Goal: Book appointment/travel/reservation

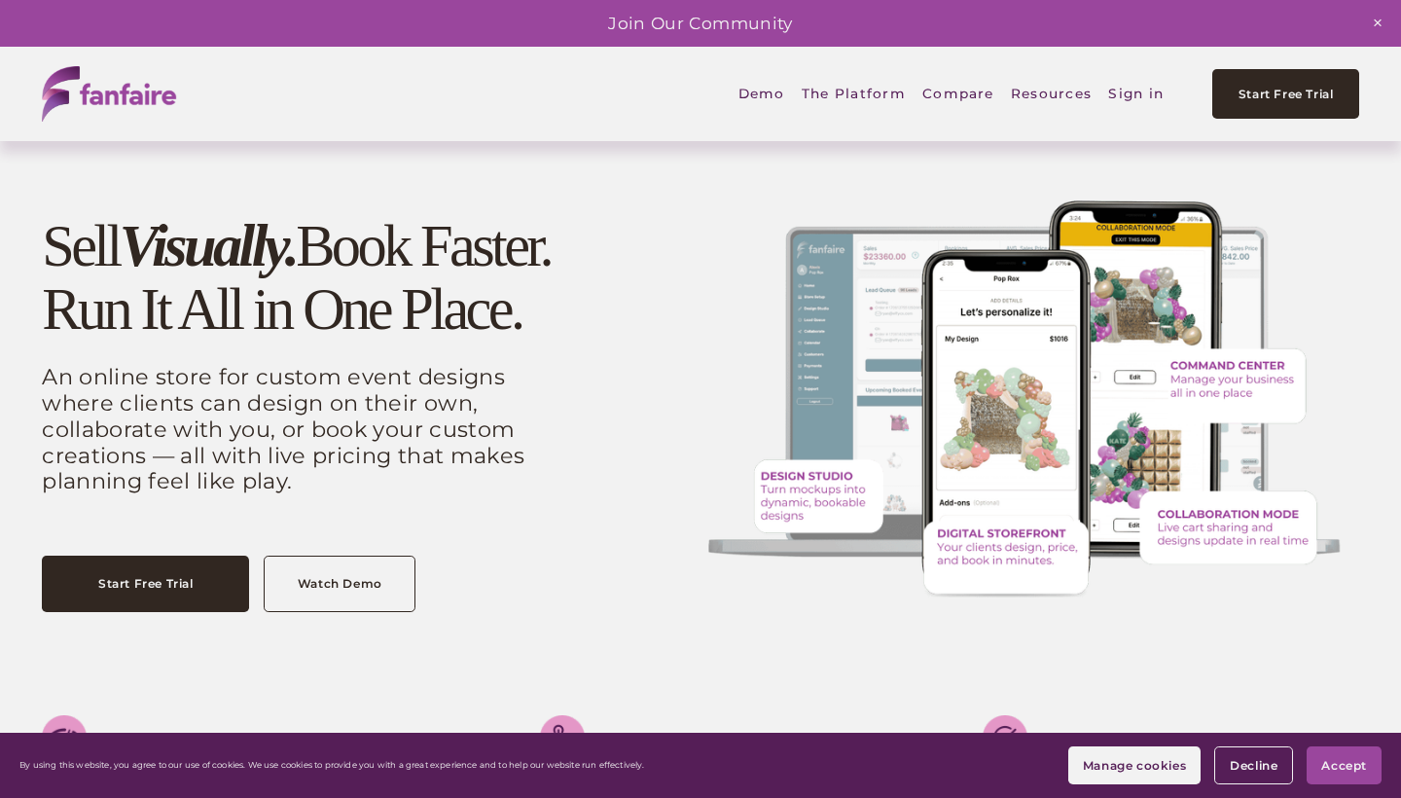
click at [1123, 89] on link "Sign in" at bounding box center [1135, 94] width 55 height 46
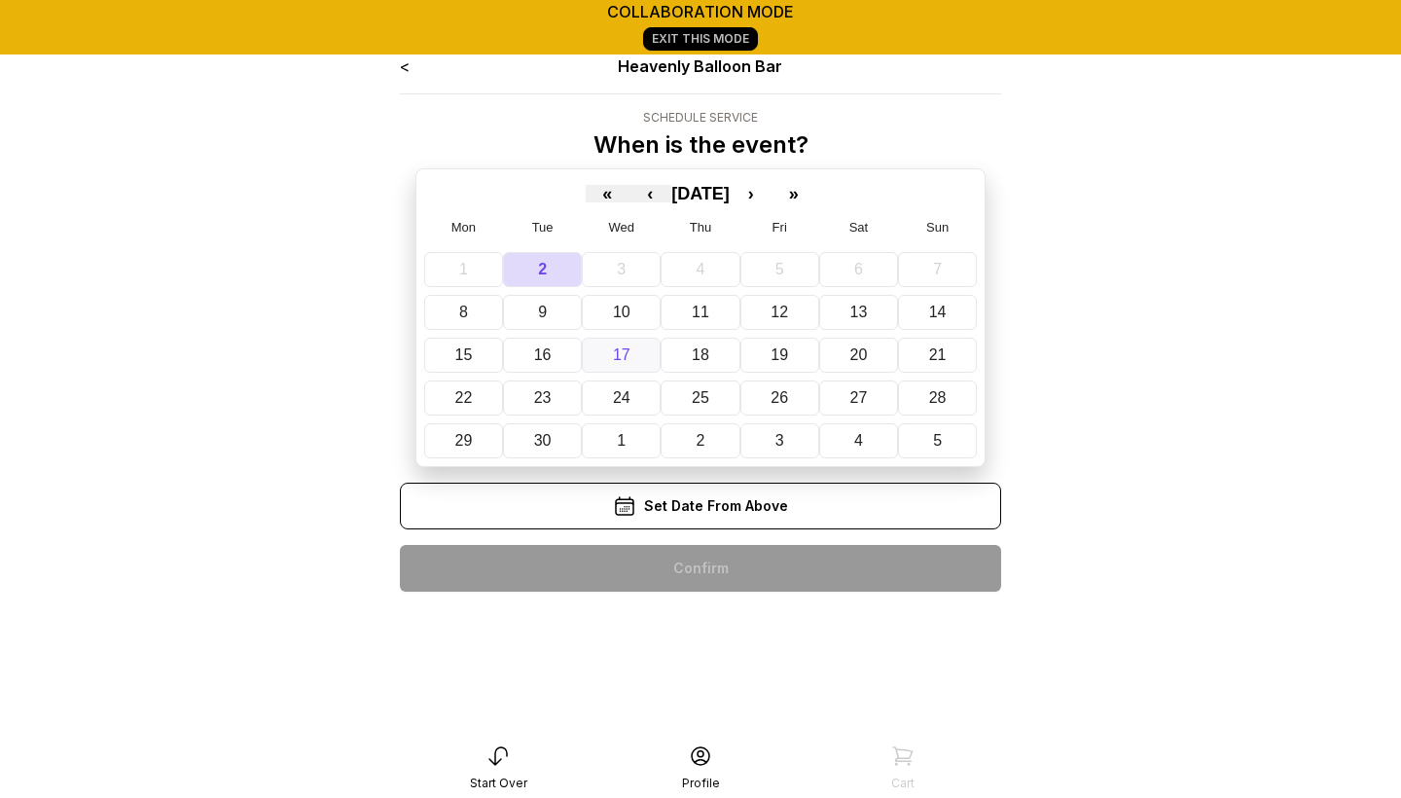
click at [624, 357] on abbr "17" at bounding box center [622, 354] width 18 height 17
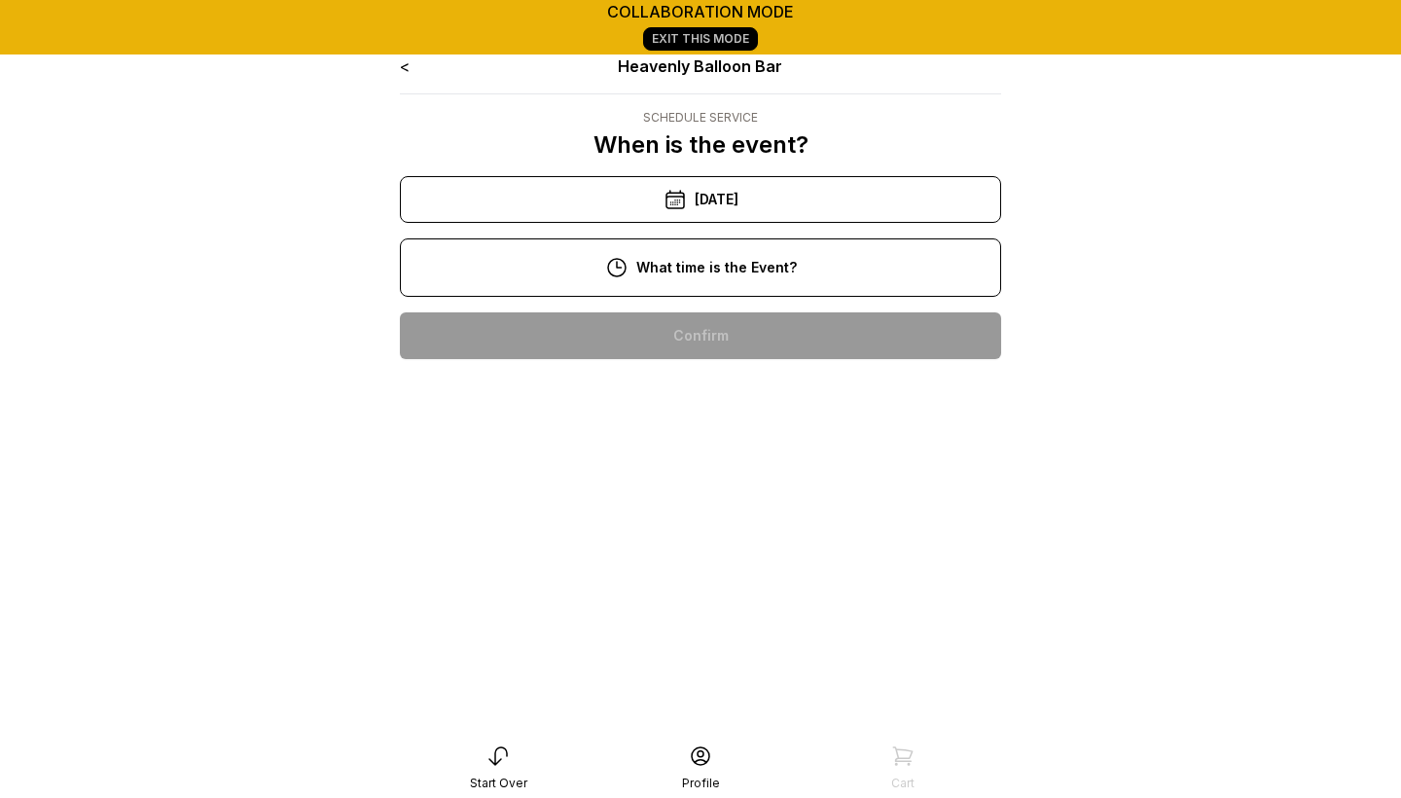
click at [617, 567] on div "2:00 pm" at bounding box center [700, 584] width 570 height 47
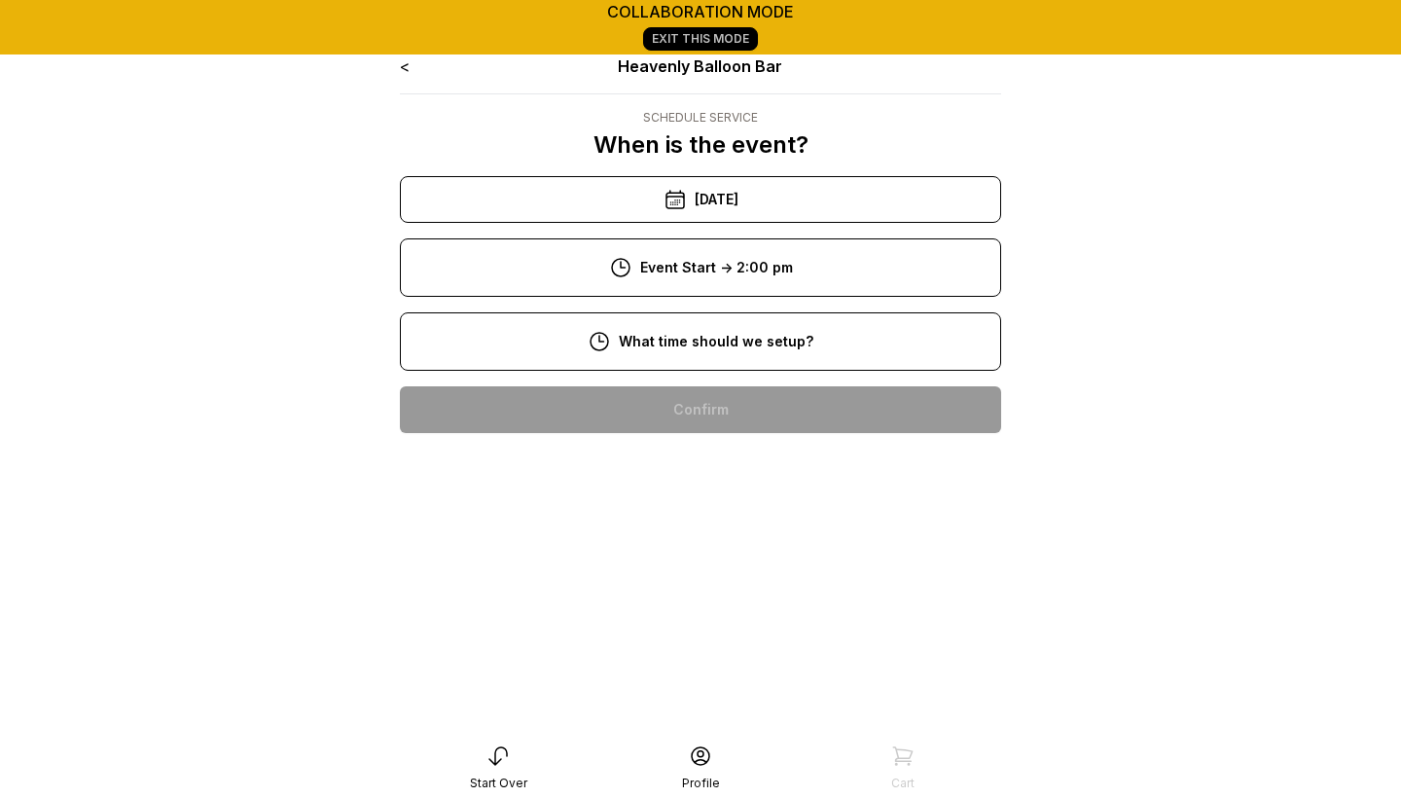
click at [678, 702] on div "4:00 pm" at bounding box center [700, 709] width 570 height 47
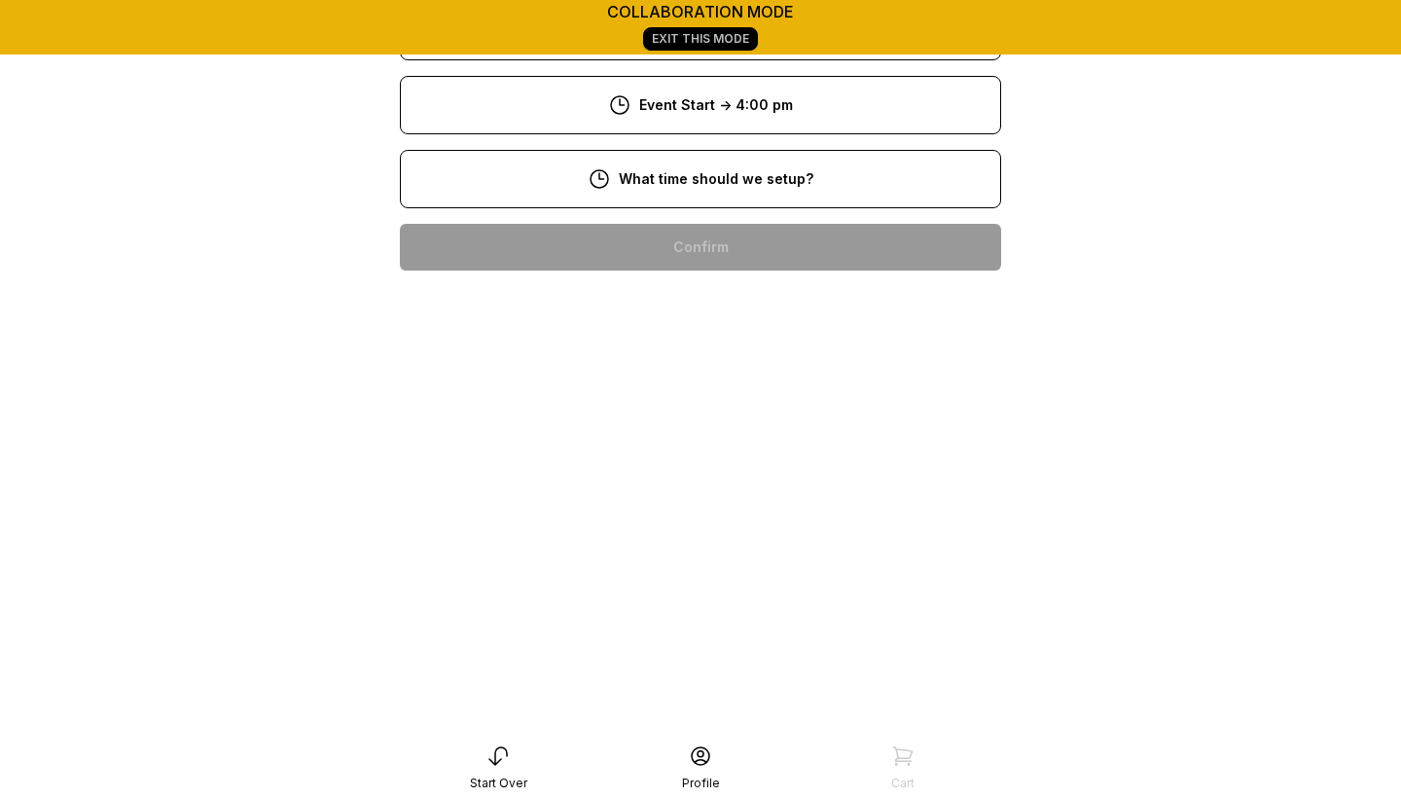
scroll to position [231, 0]
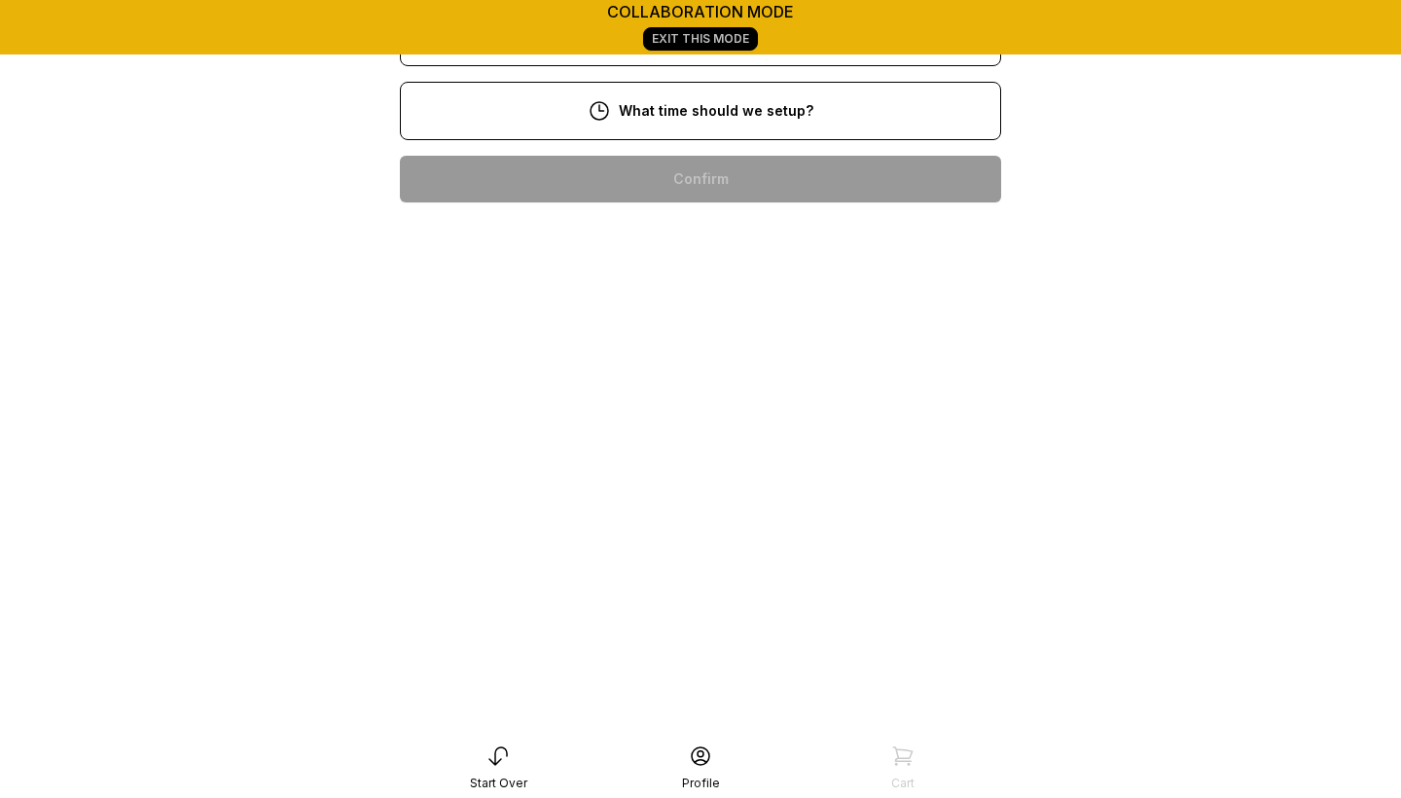
click at [692, 557] on div "2:00 pm" at bounding box center [700, 552] width 570 height 47
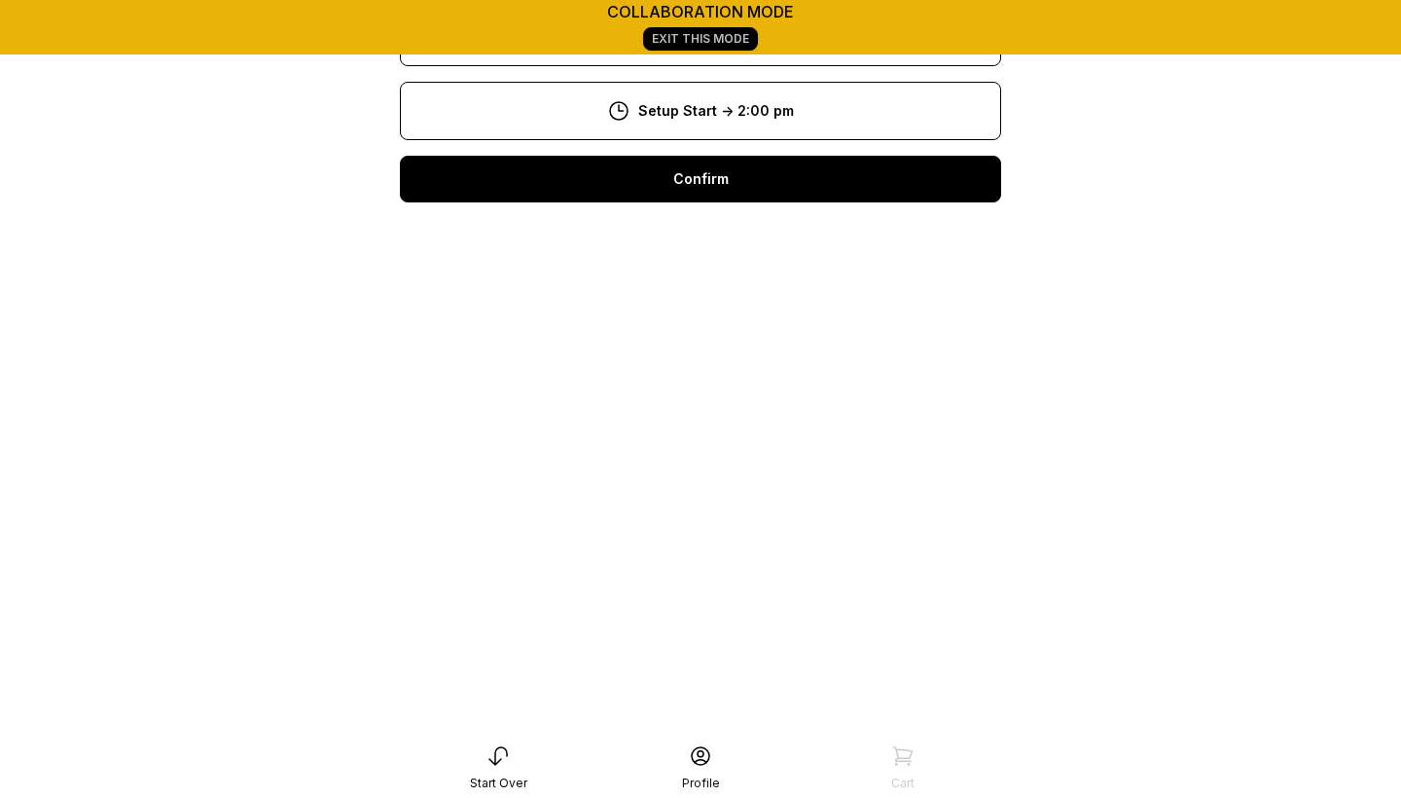
click at [682, 178] on div "Confirm" at bounding box center [700, 179] width 601 height 47
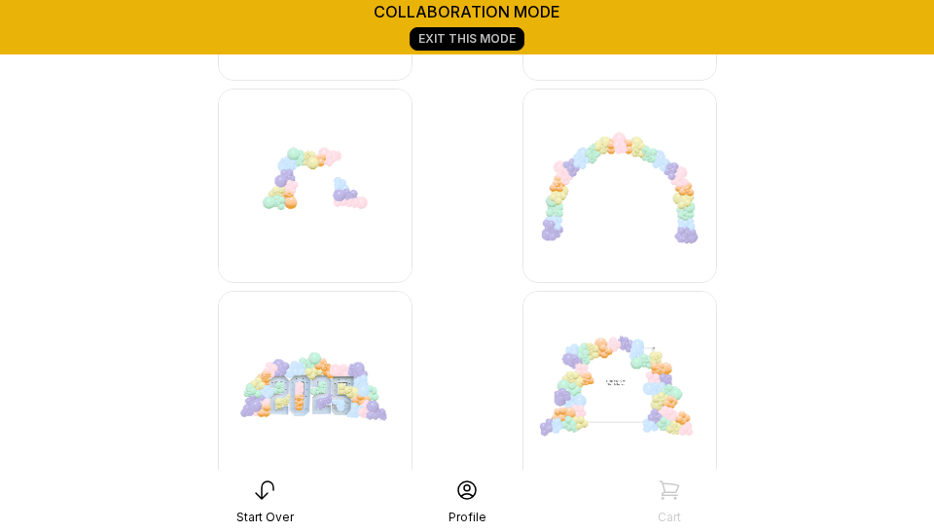
scroll to position [1292, 0]
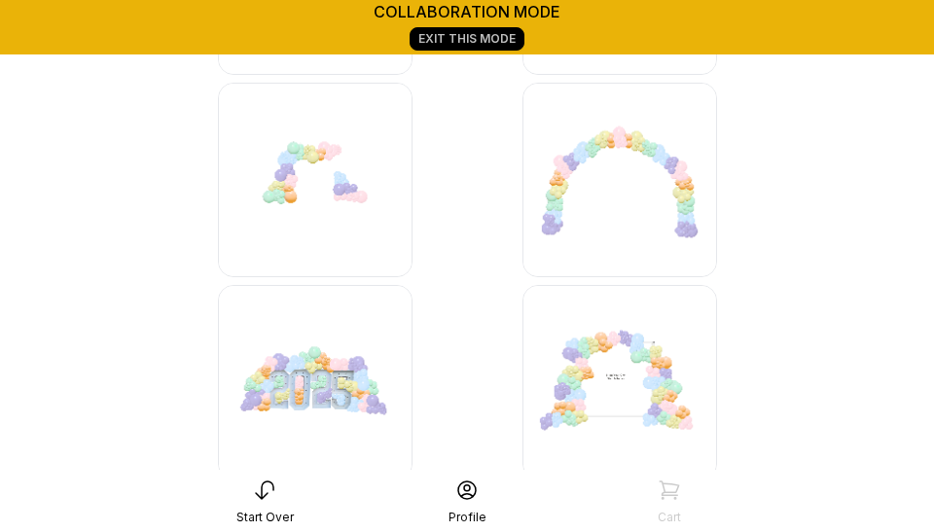
click at [585, 140] on img at bounding box center [619, 180] width 195 height 195
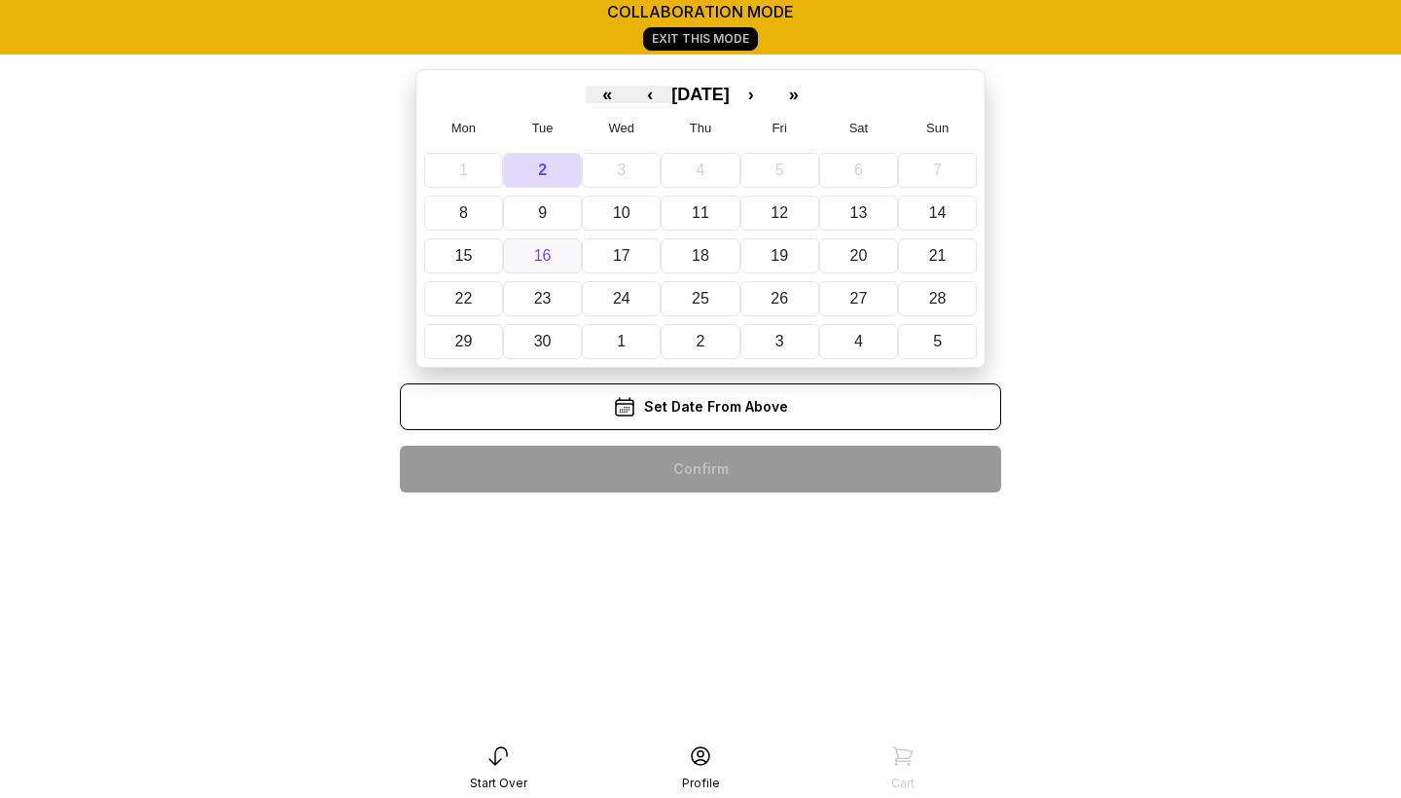
scroll to position [96, 0]
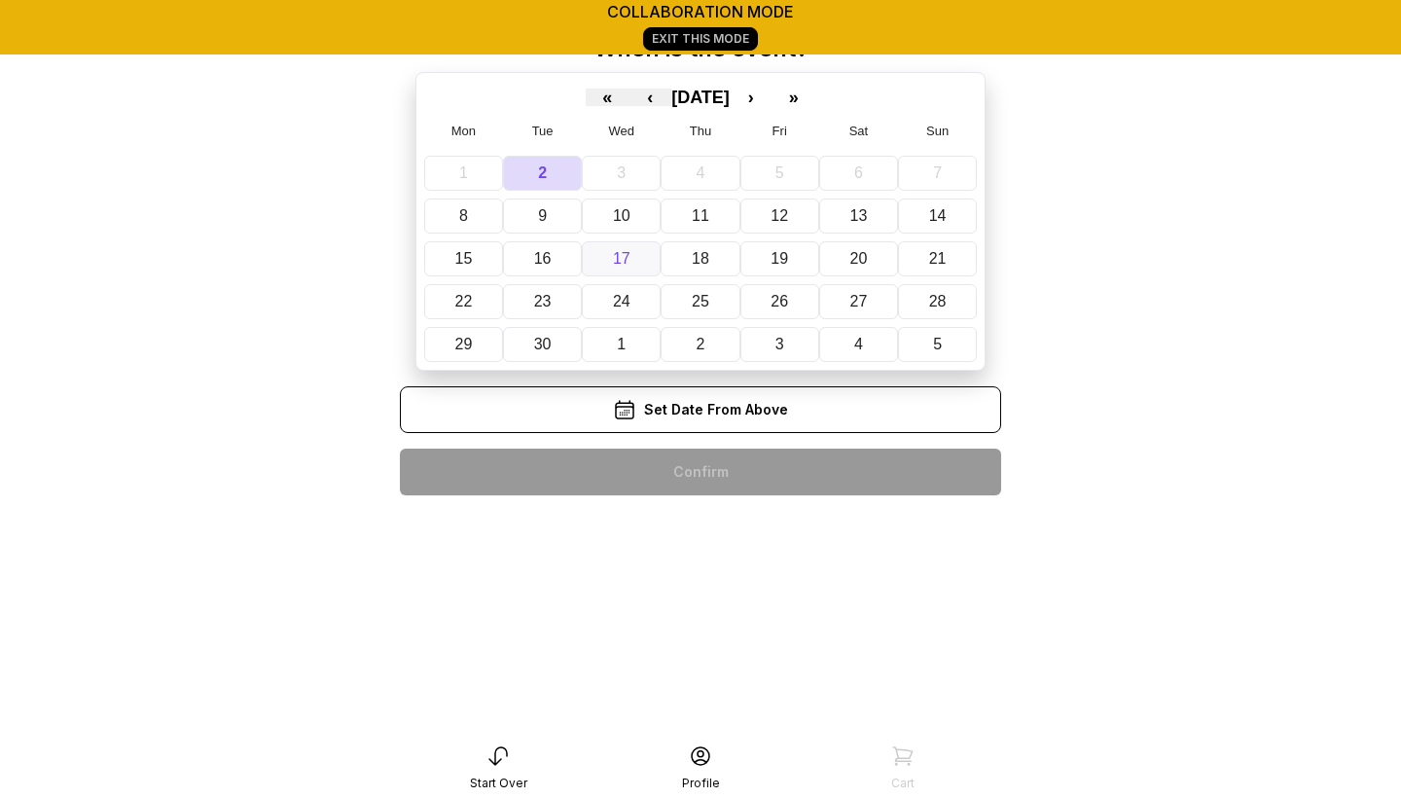
click at [630, 258] on button "17" at bounding box center [621, 258] width 79 height 35
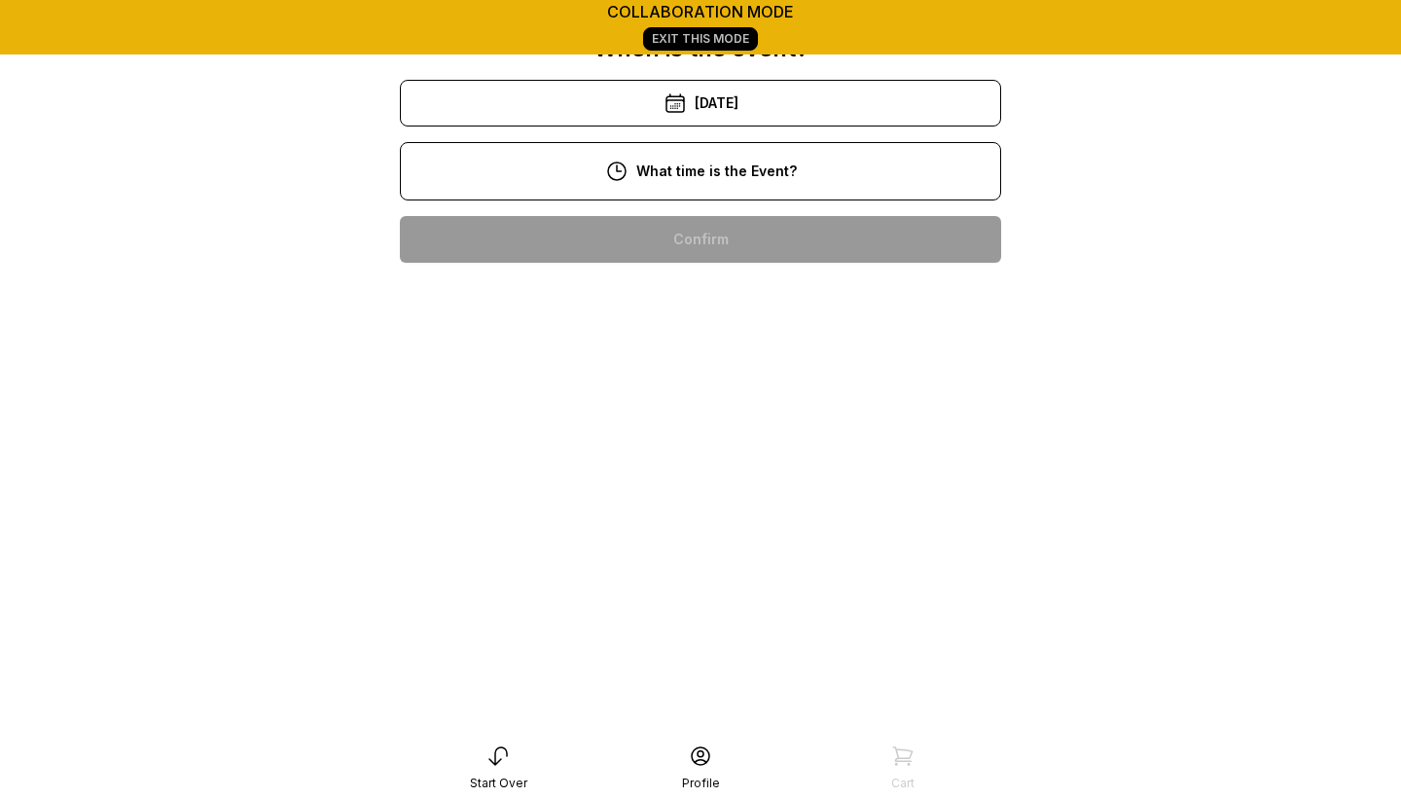
click at [672, 622] on div "4:00 pm" at bounding box center [700, 612] width 570 height 47
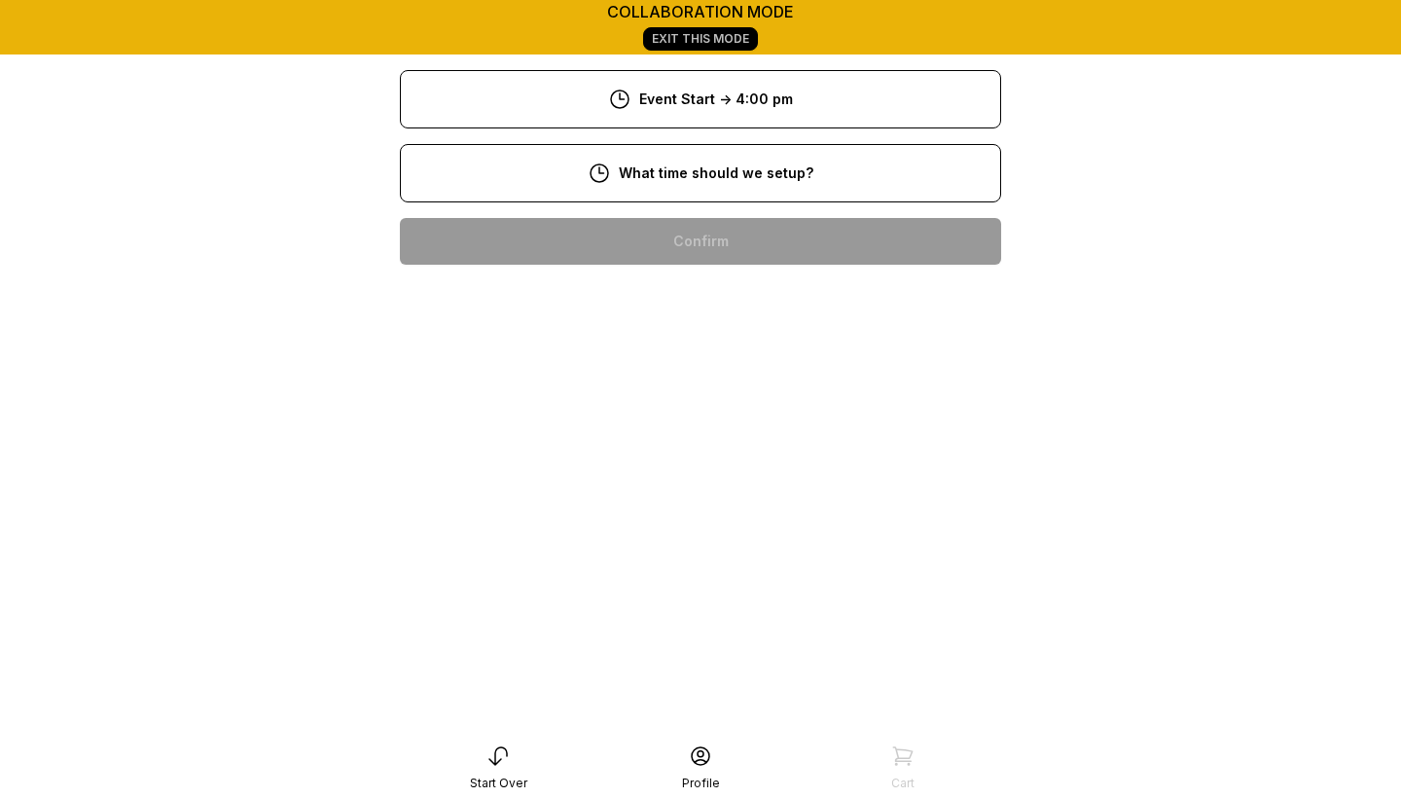
scroll to position [169, 0]
click at [687, 553] on div "1:00 pm" at bounding box center [700, 551] width 570 height 47
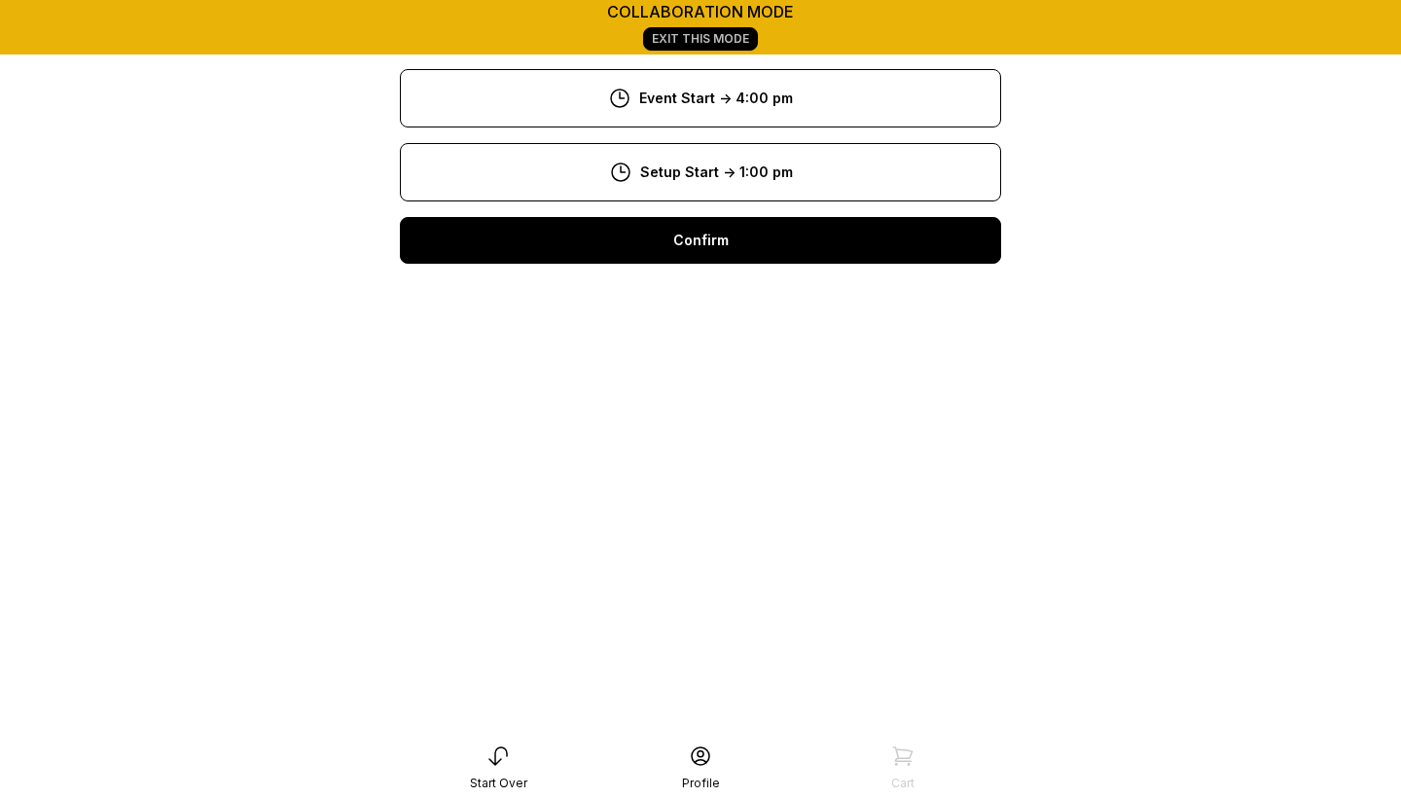
click at [809, 246] on div "Confirm" at bounding box center [700, 240] width 601 height 47
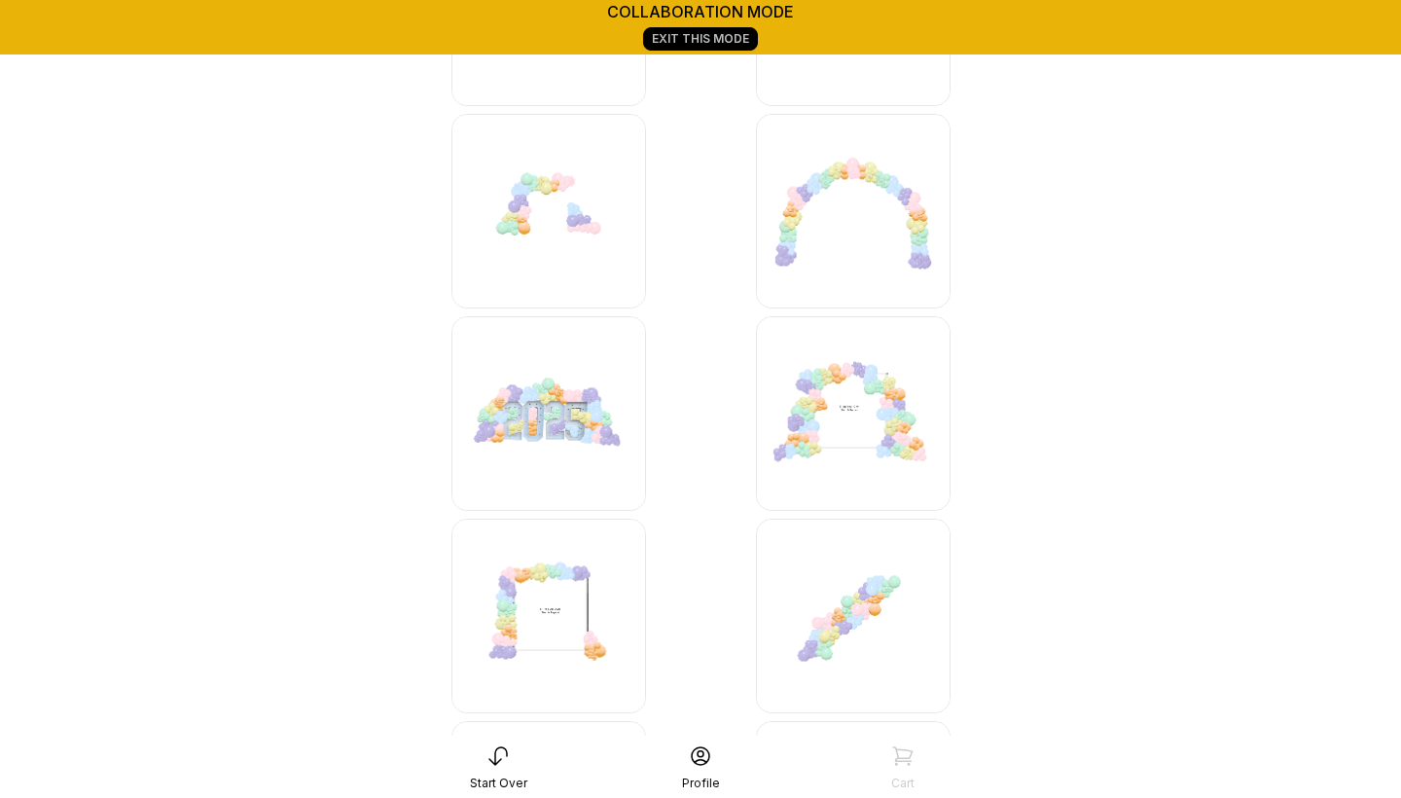
scroll to position [1274, 0]
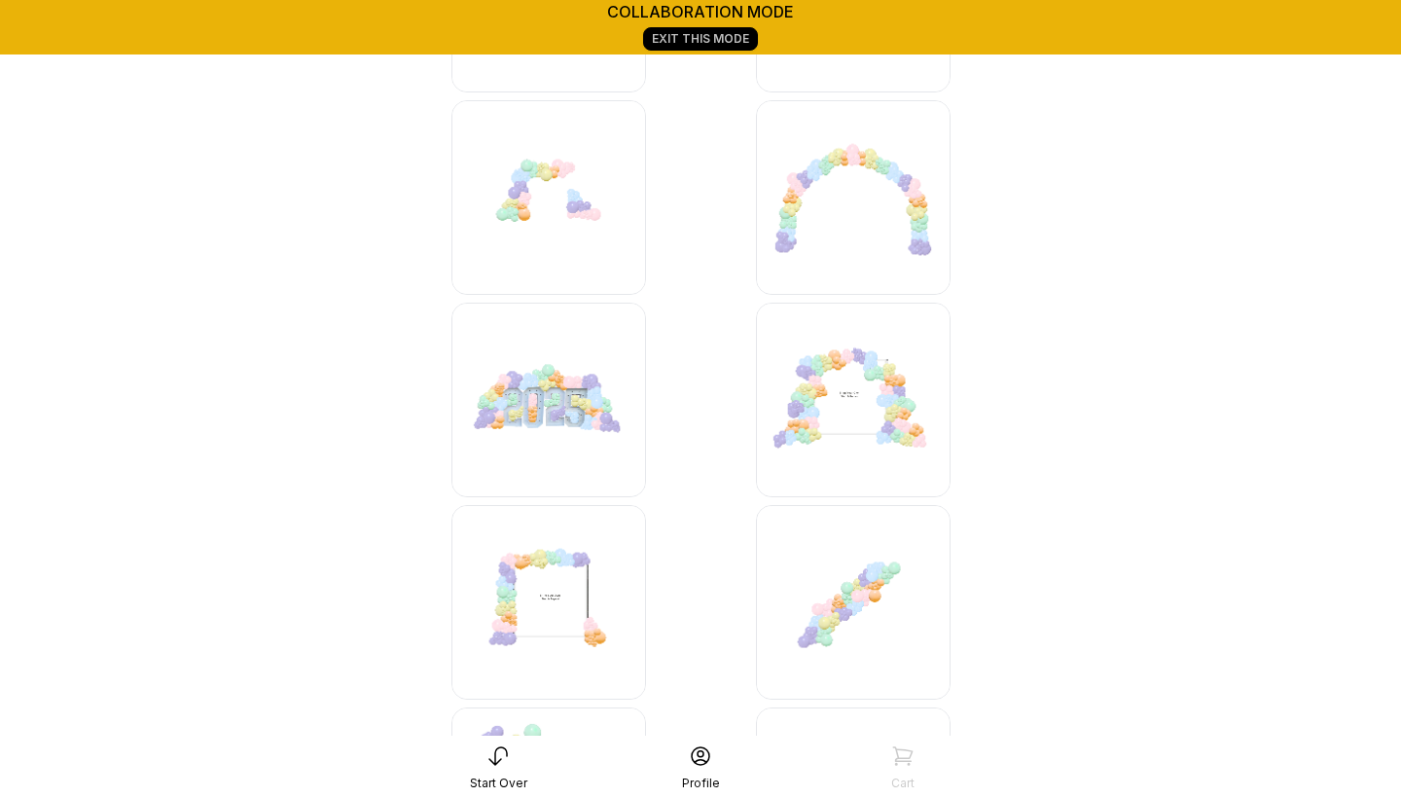
click at [848, 399] on img at bounding box center [853, 400] width 195 height 195
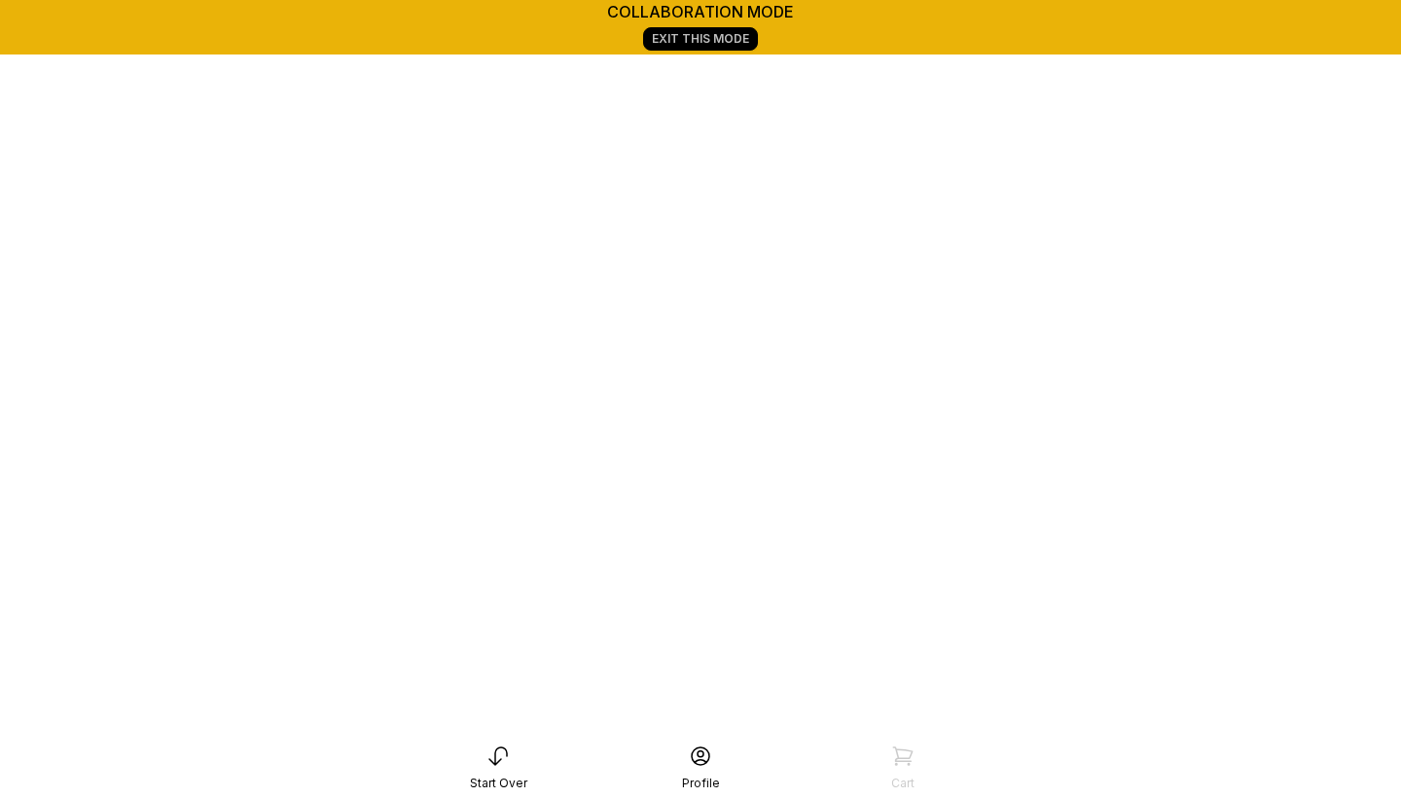
scroll to position [272, 0]
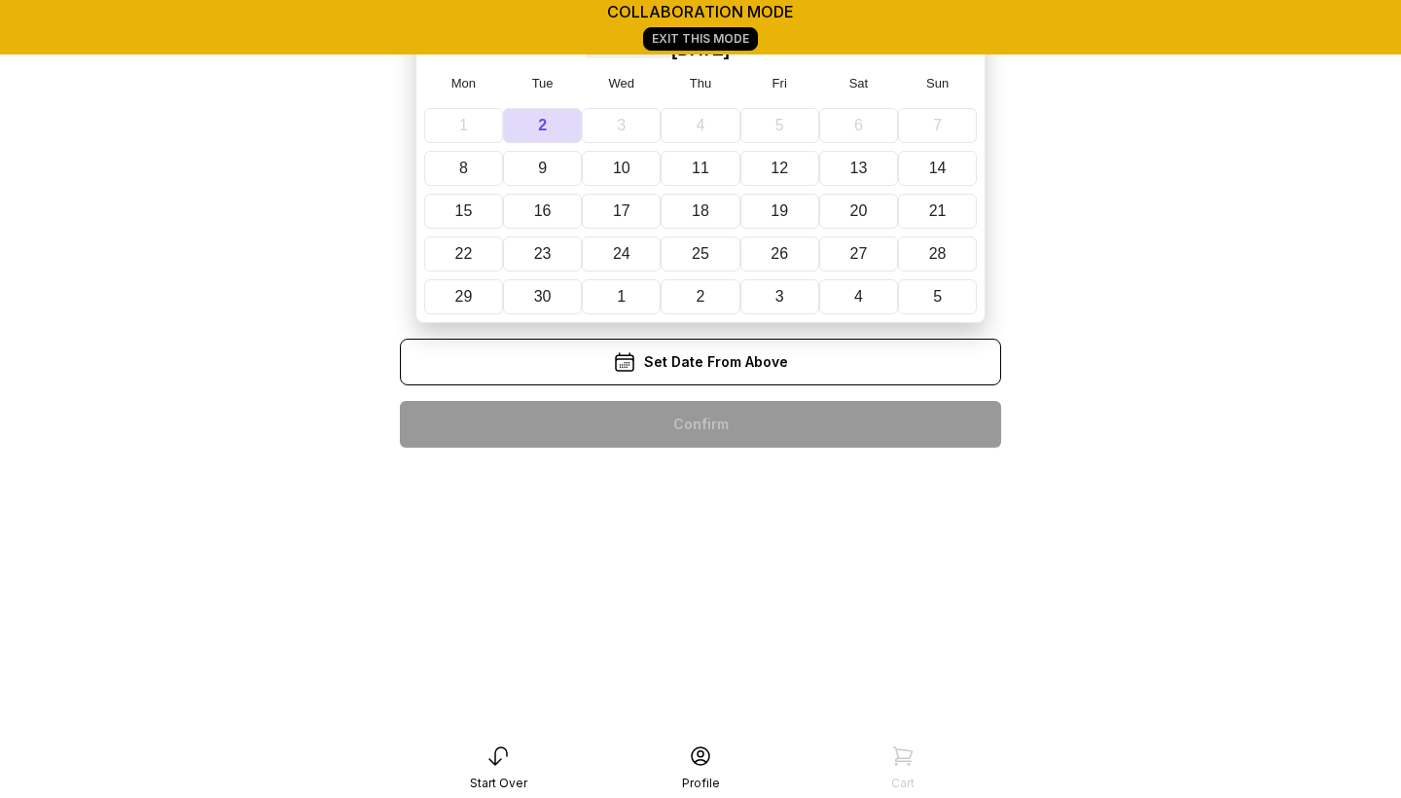
scroll to position [141, 0]
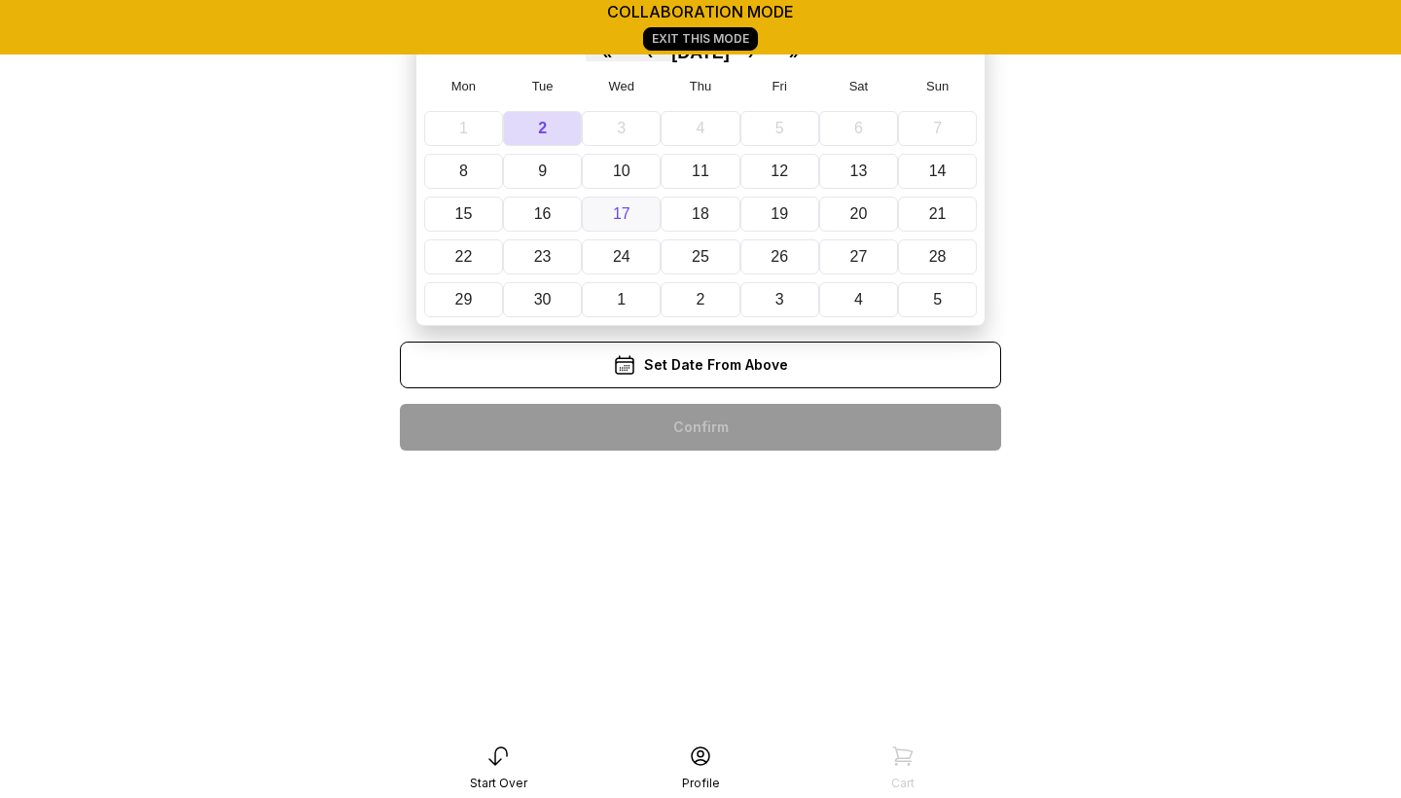
click at [634, 210] on button "17" at bounding box center [621, 213] width 79 height 35
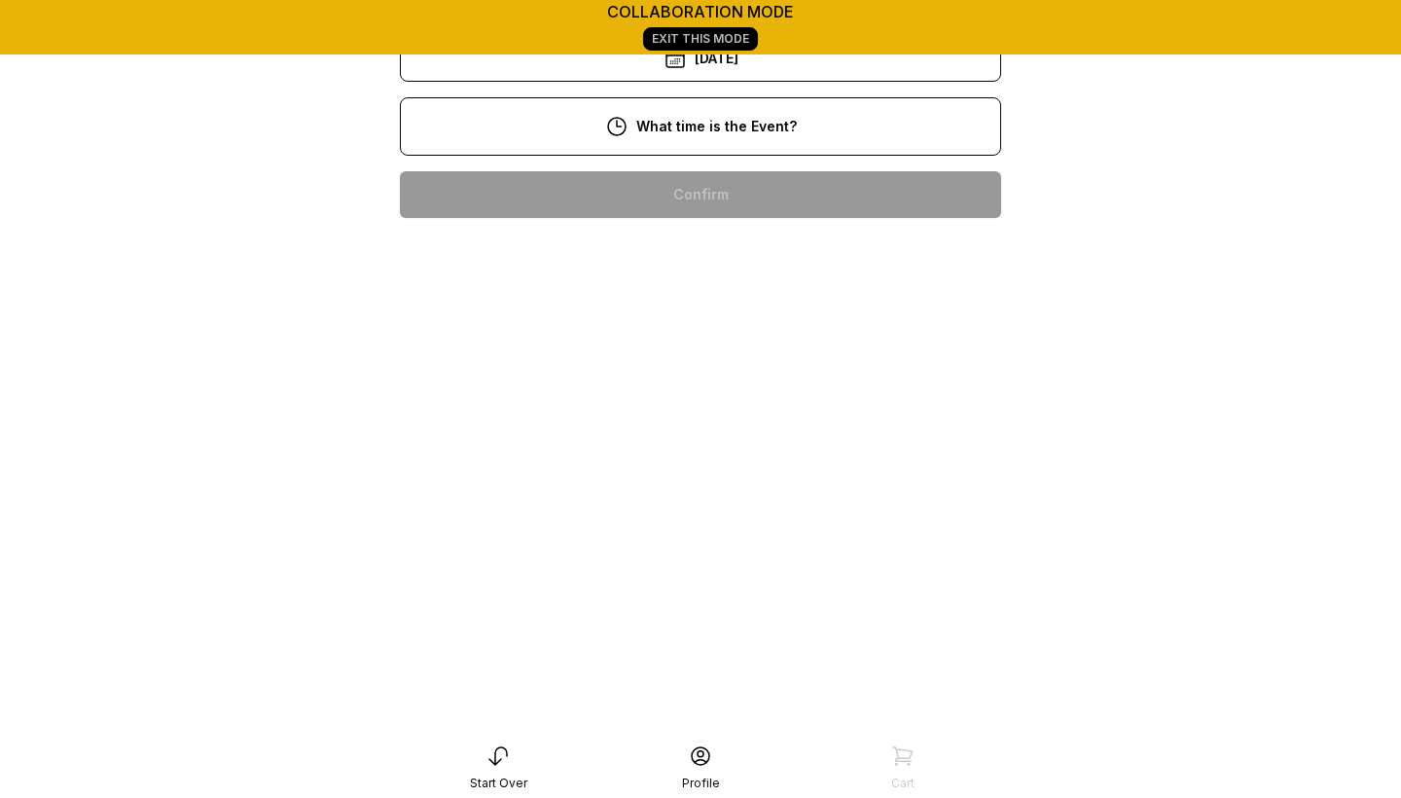
click at [683, 567] on div "4:00 pm" at bounding box center [700, 568] width 570 height 47
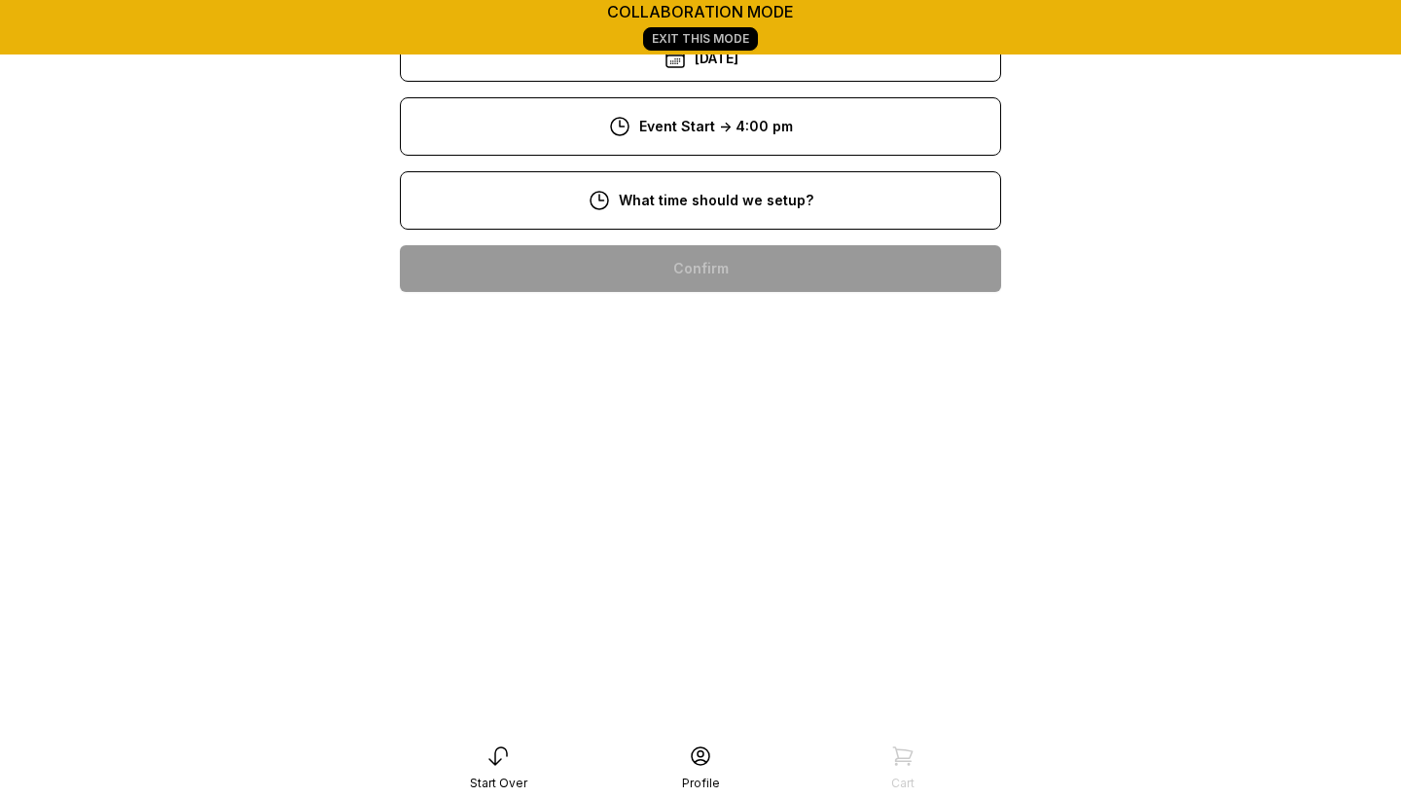
click at [677, 593] on div "1:00 pm" at bounding box center [700, 579] width 570 height 47
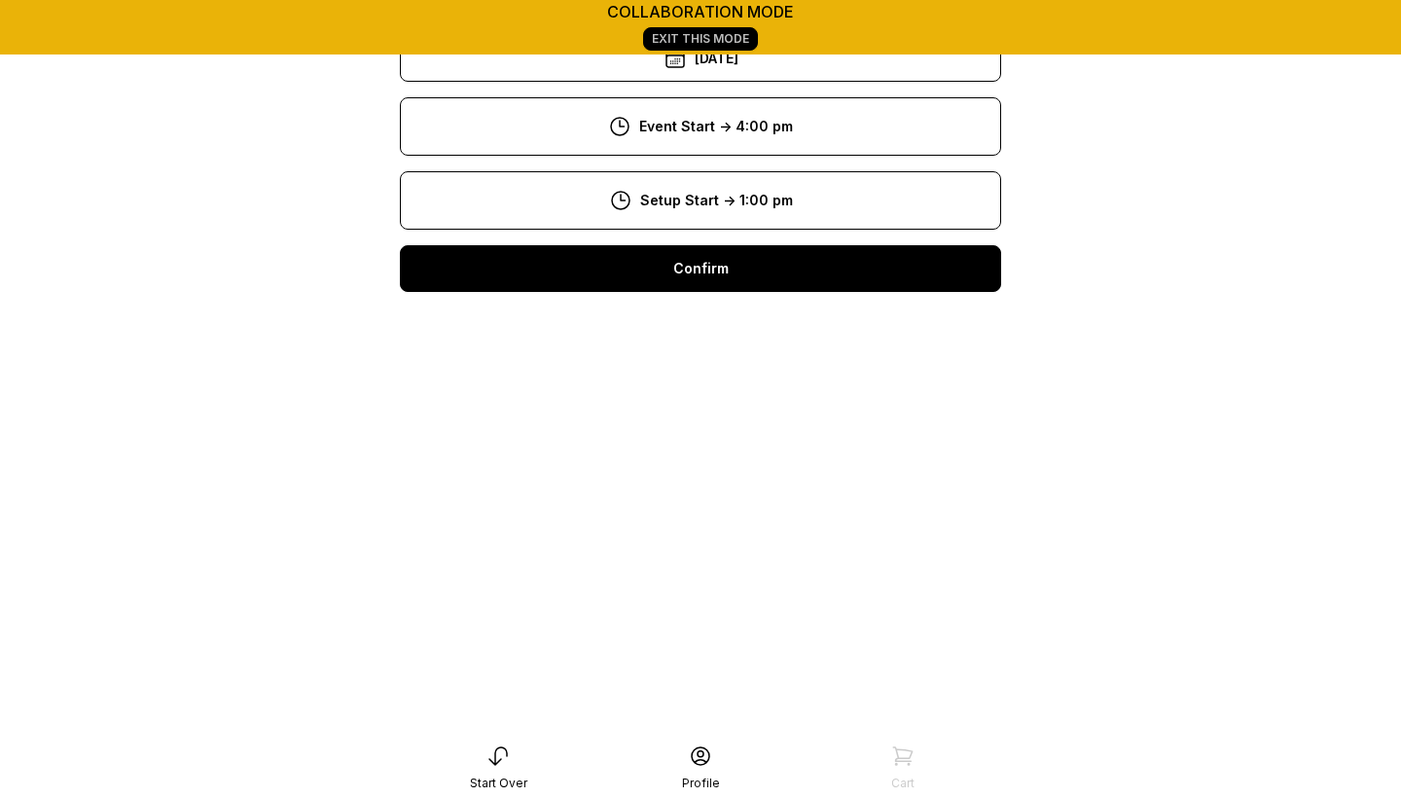
click at [743, 275] on div "Confirm" at bounding box center [700, 268] width 601 height 47
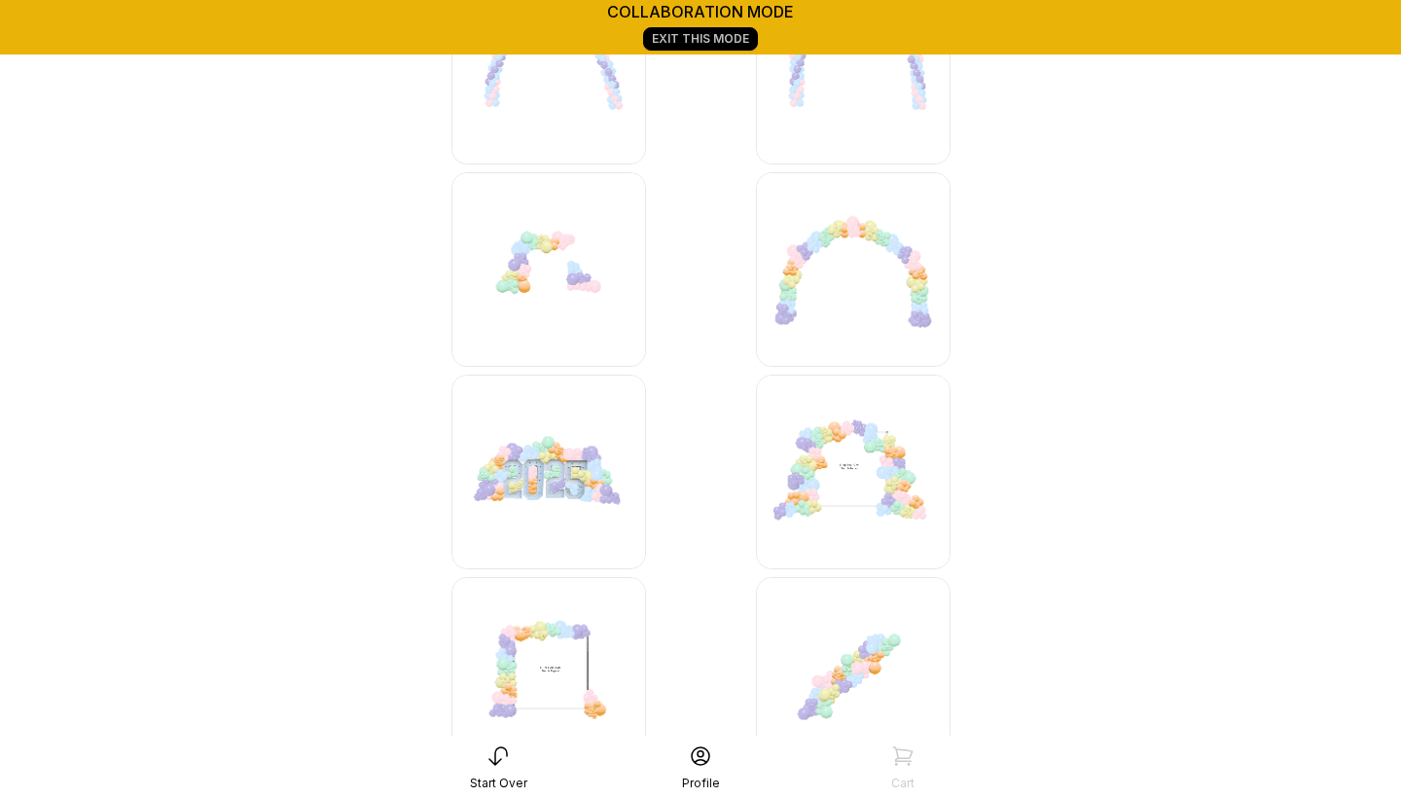
scroll to position [1182, 0]
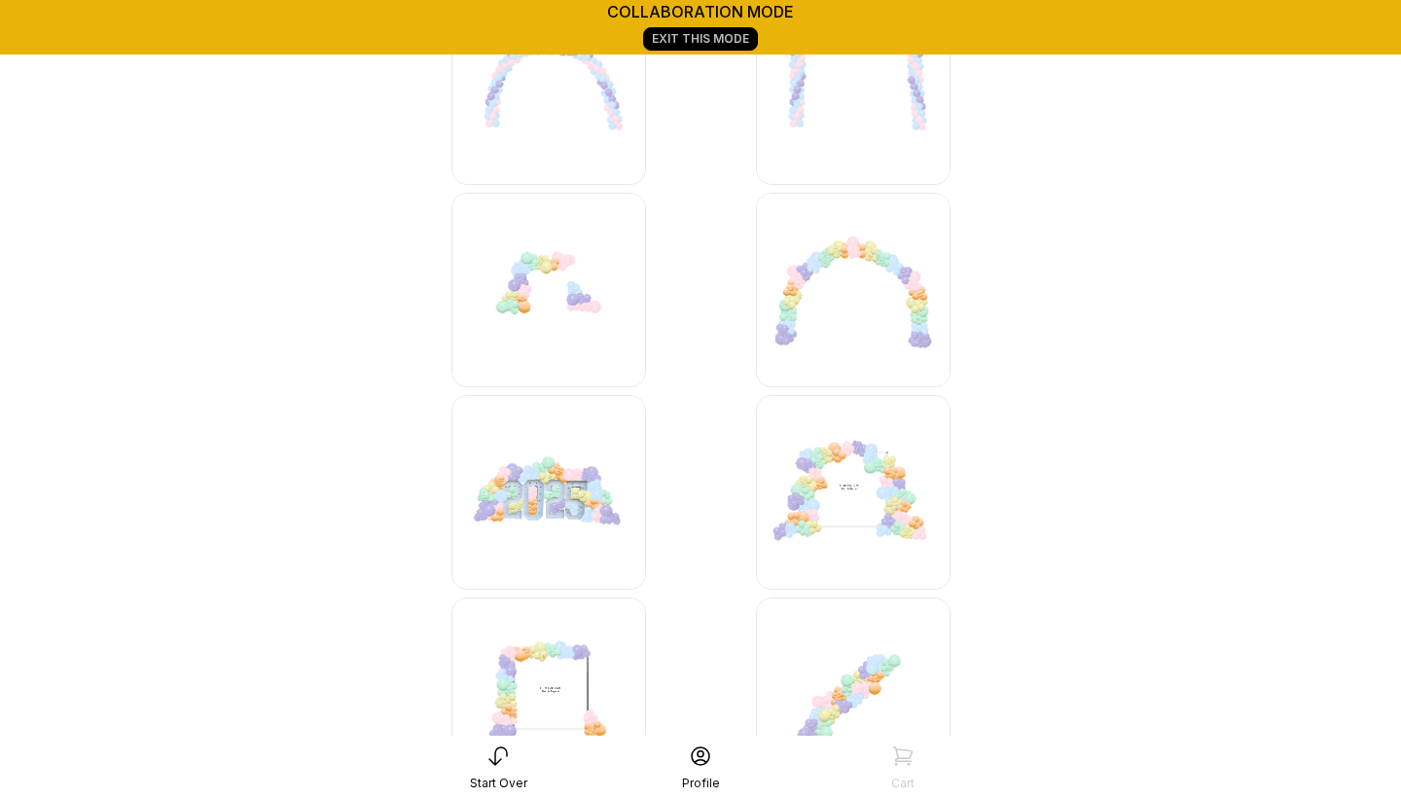
click at [890, 269] on img at bounding box center [853, 290] width 195 height 195
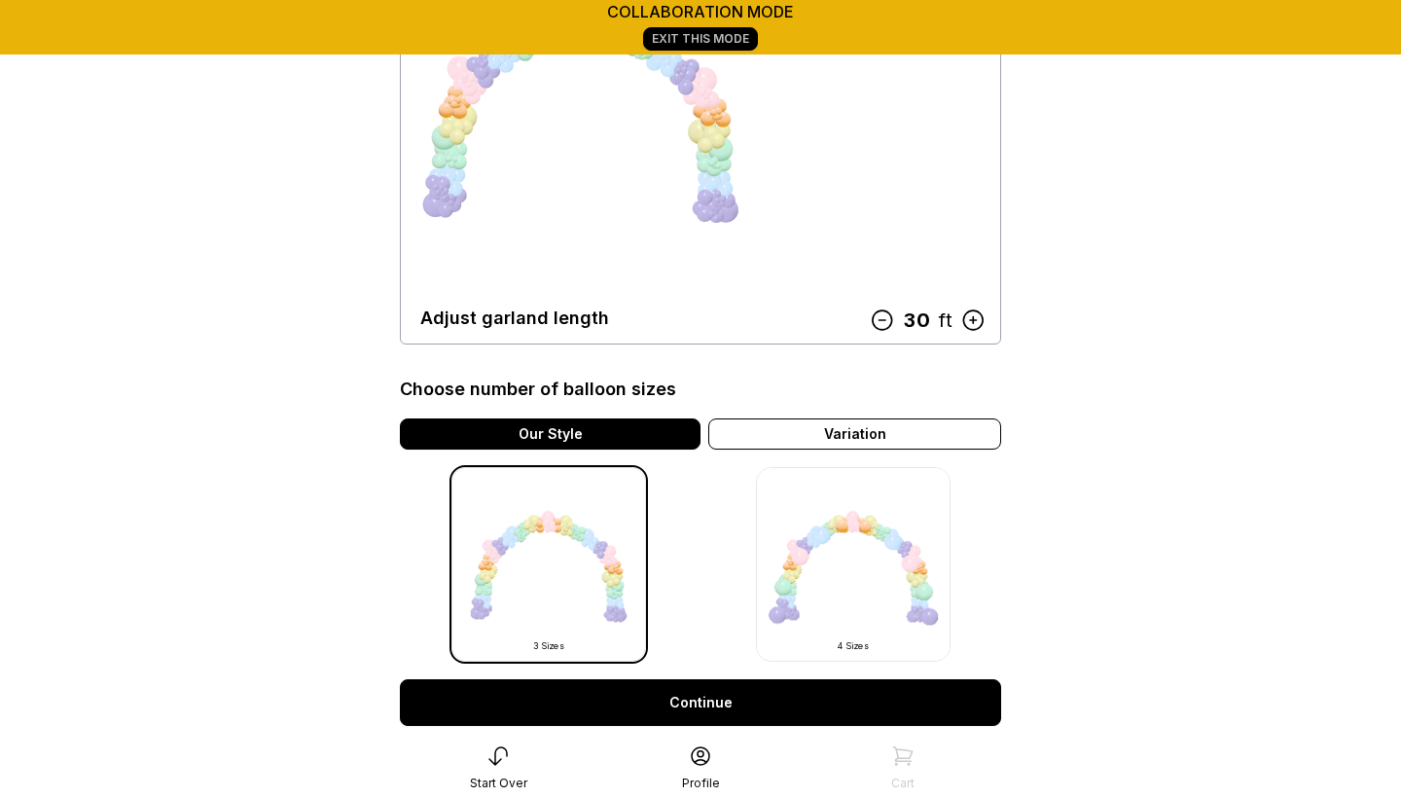
scroll to position [274, 0]
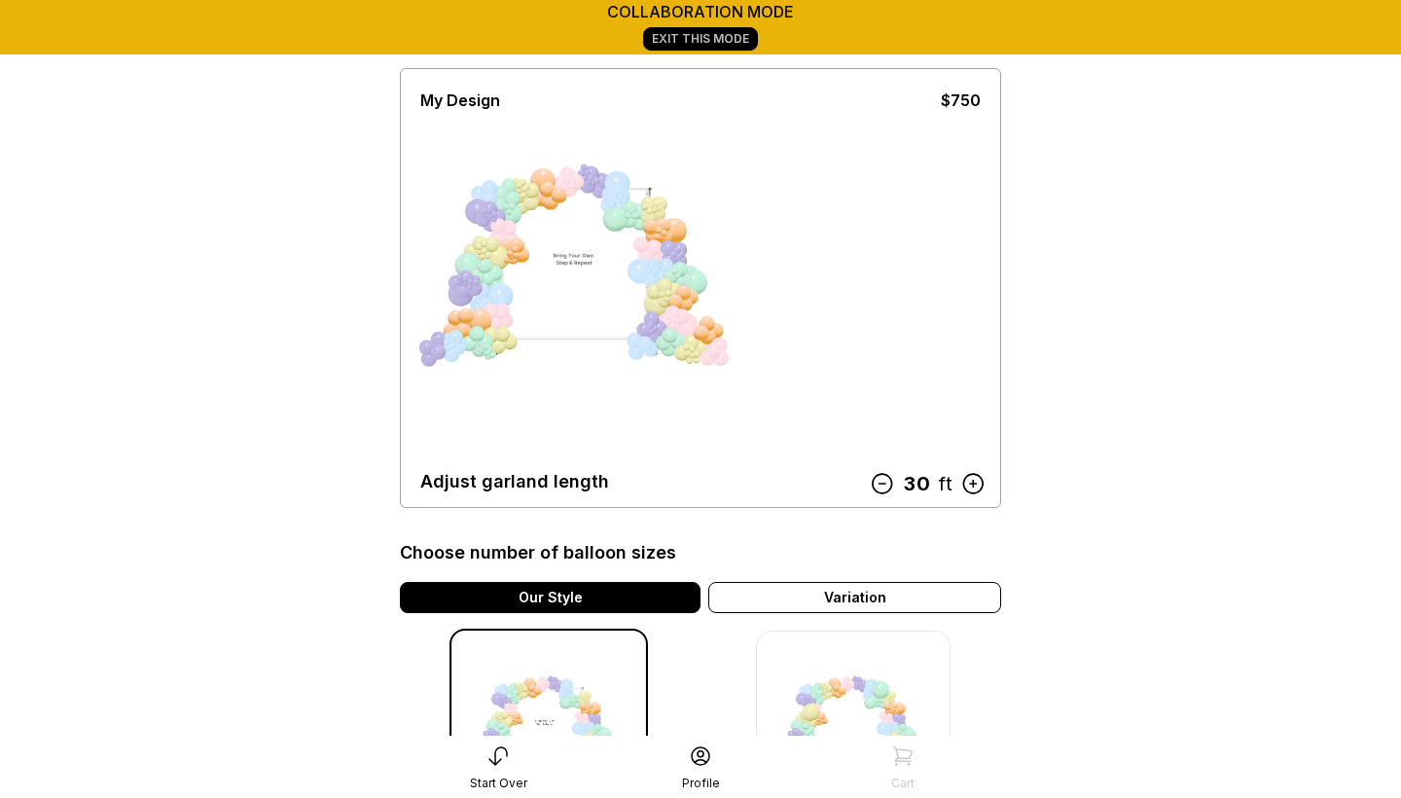
scroll to position [94, 0]
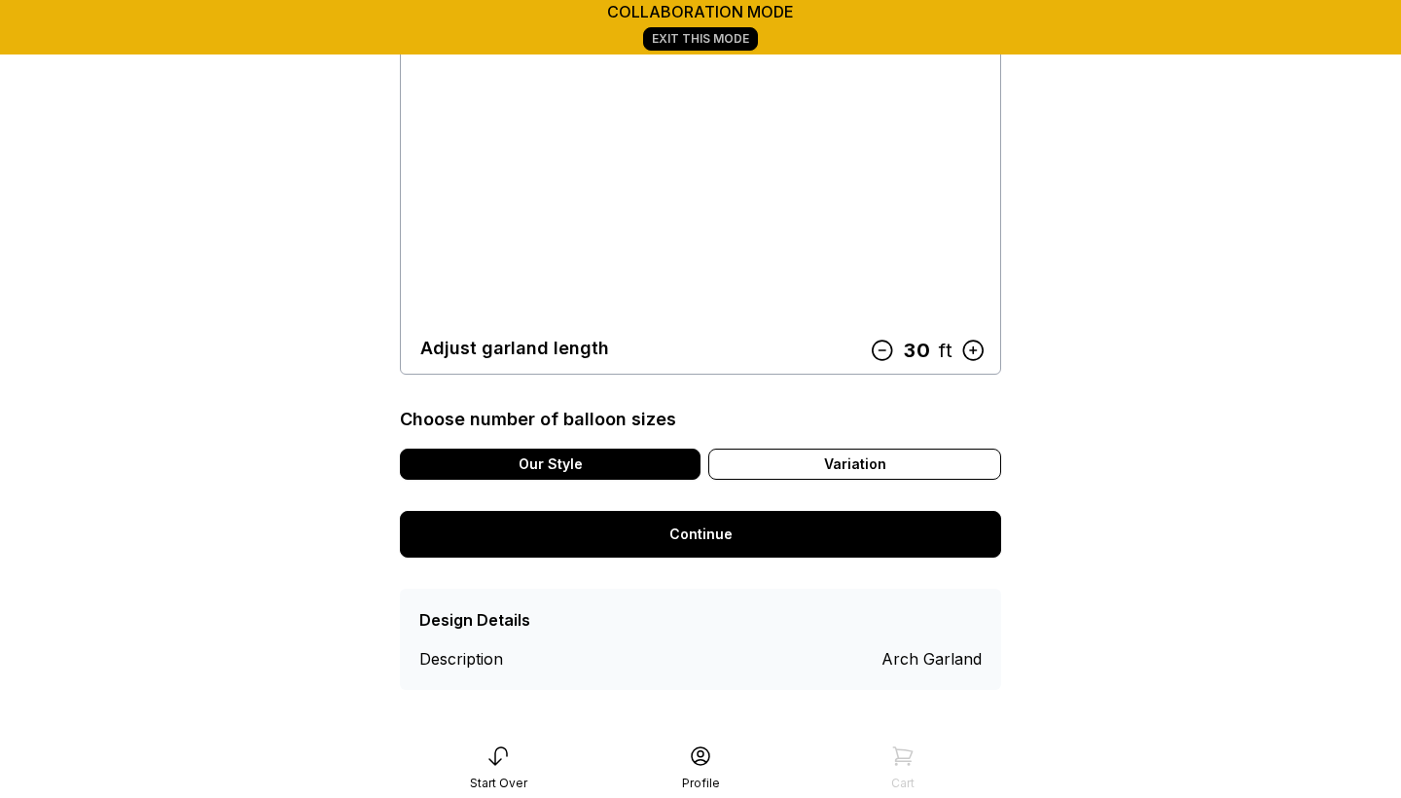
scroll to position [244, 0]
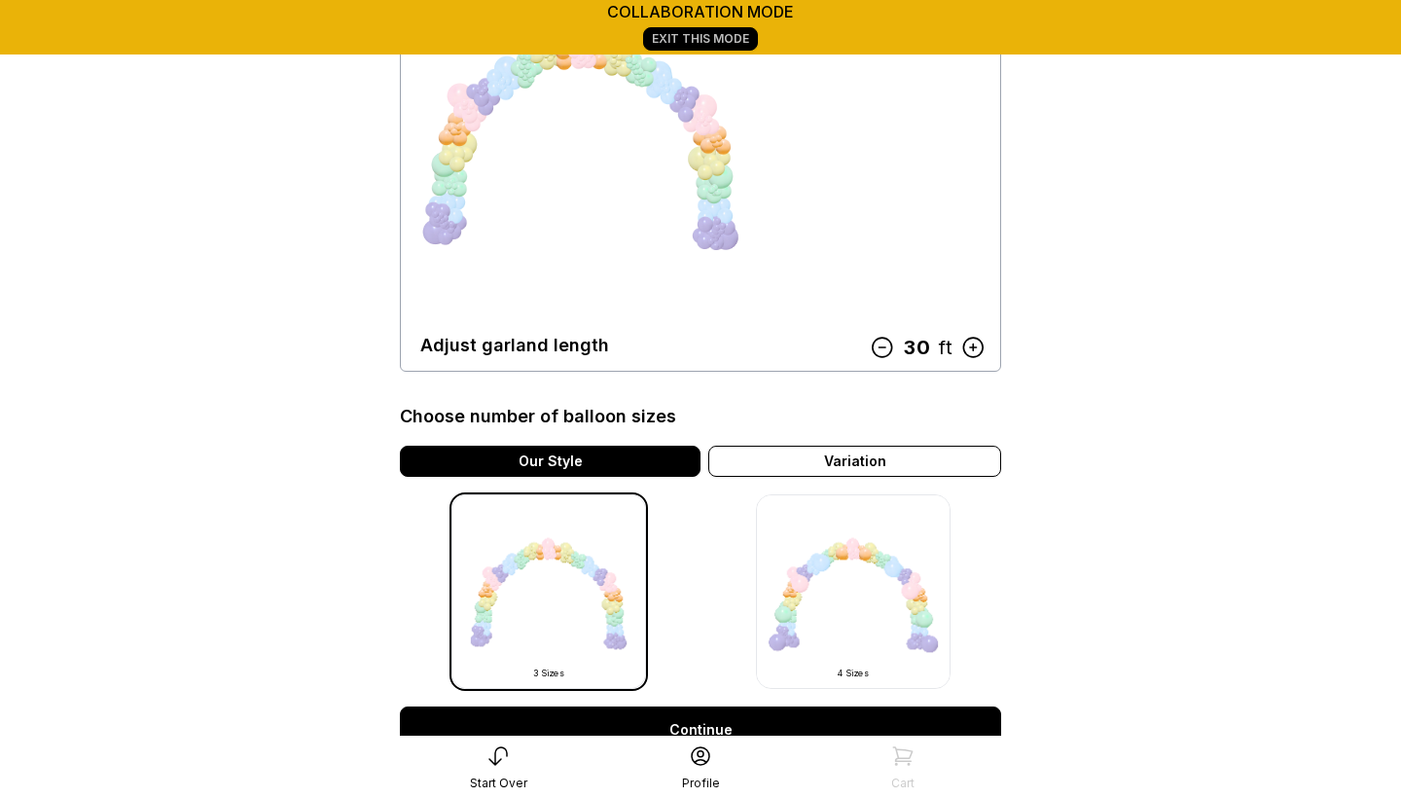
click at [864, 549] on img at bounding box center [853, 591] width 195 height 195
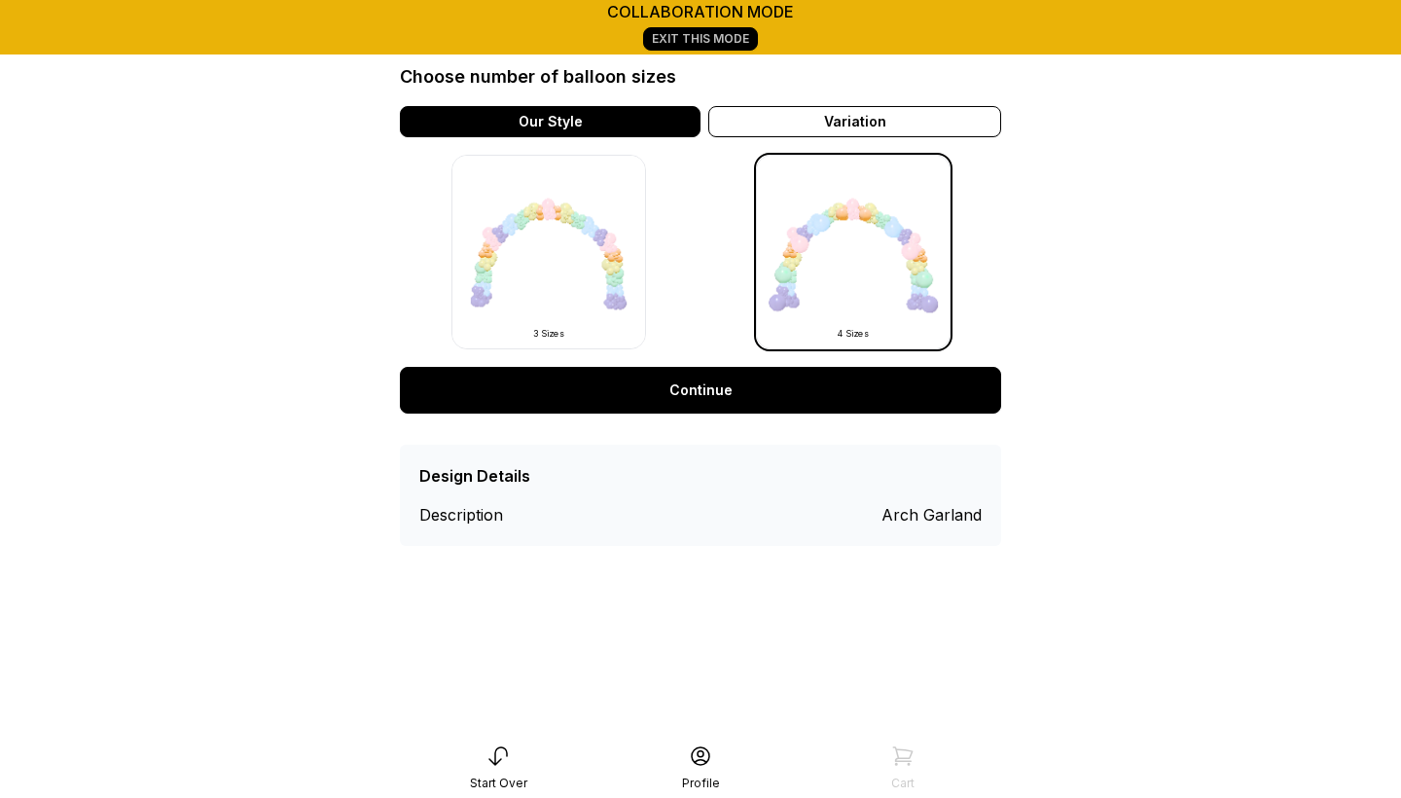
scroll to position [602, 0]
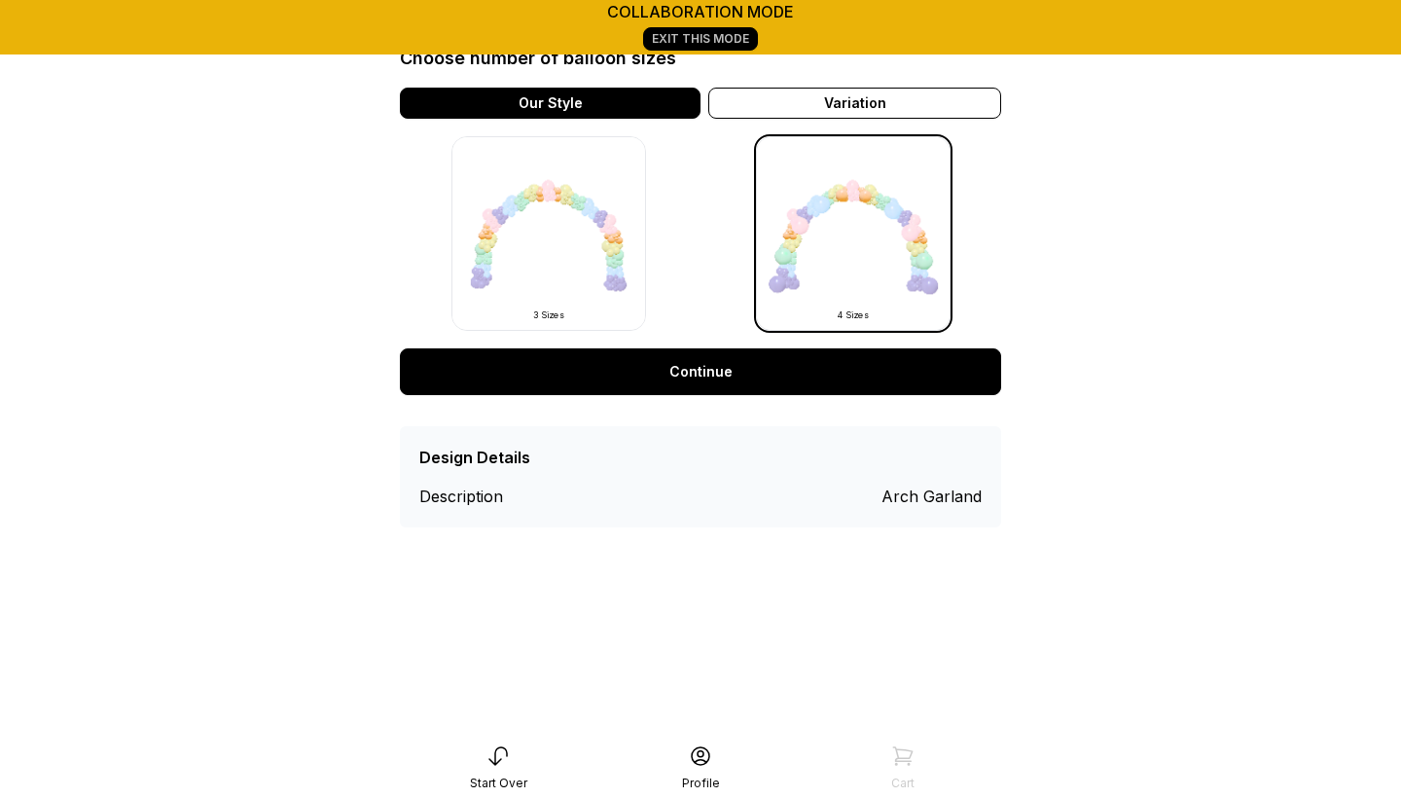
click at [710, 374] on link "Continue" at bounding box center [700, 371] width 601 height 47
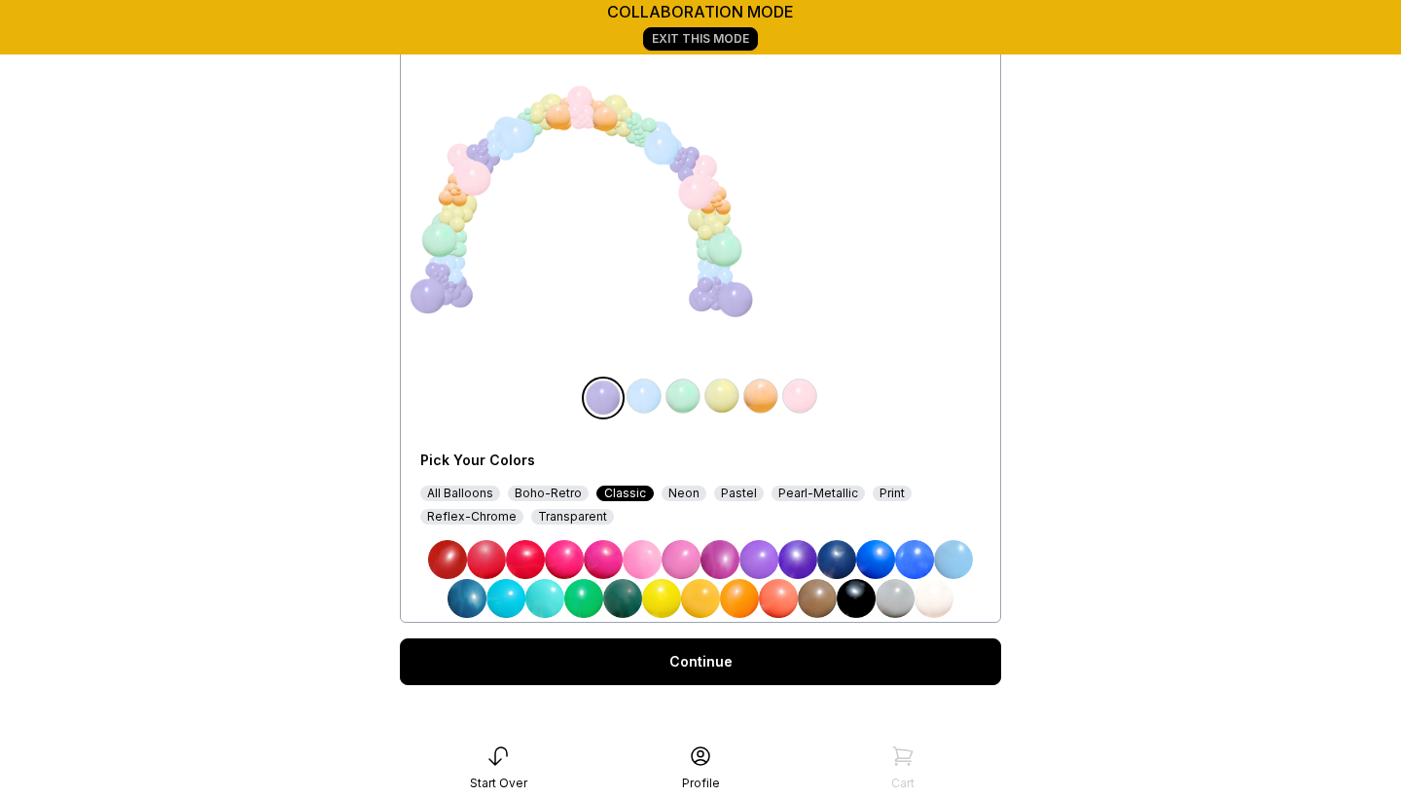
scroll to position [217, 0]
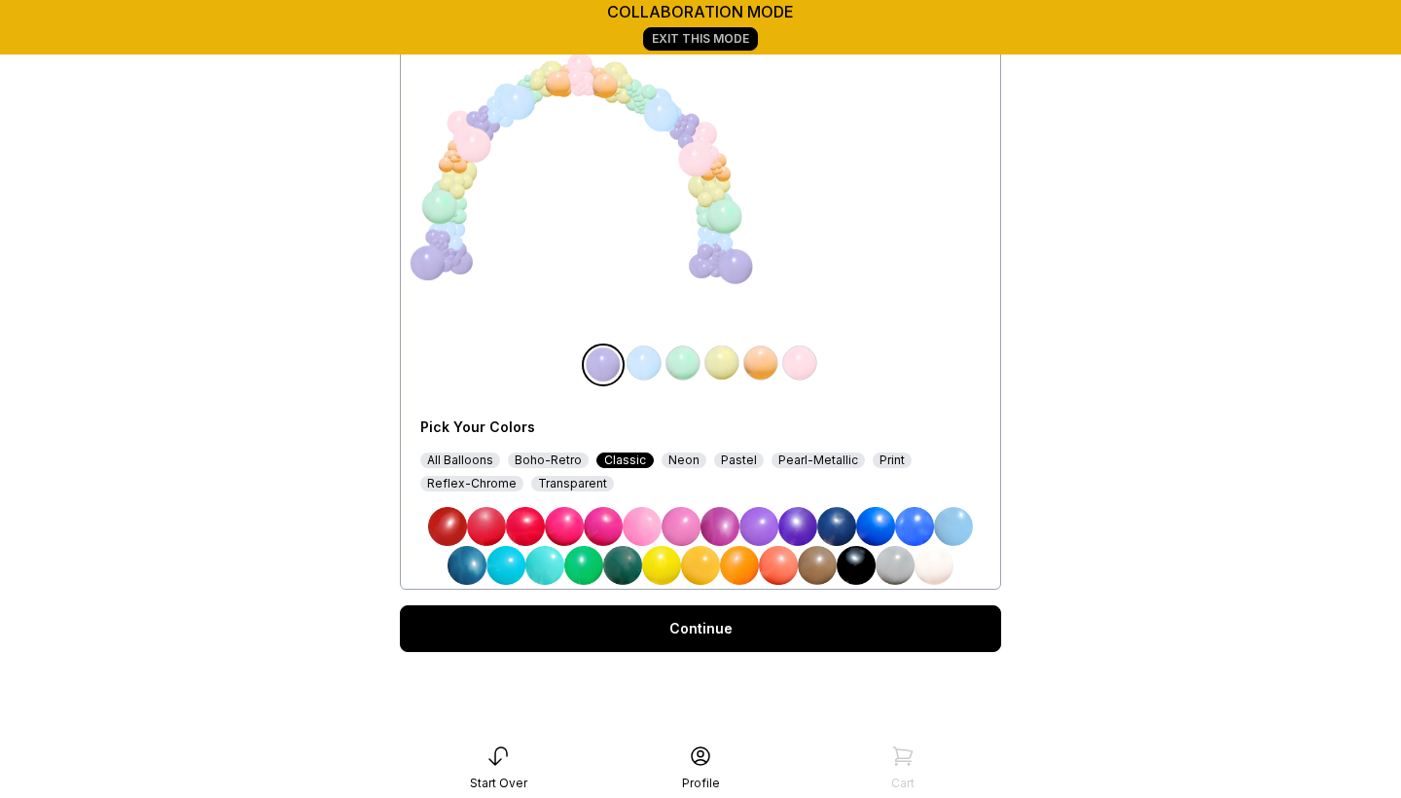
click at [928, 559] on img at bounding box center [933, 565] width 39 height 39
click at [469, 459] on div "All Balloons" at bounding box center [460, 460] width 80 height 16
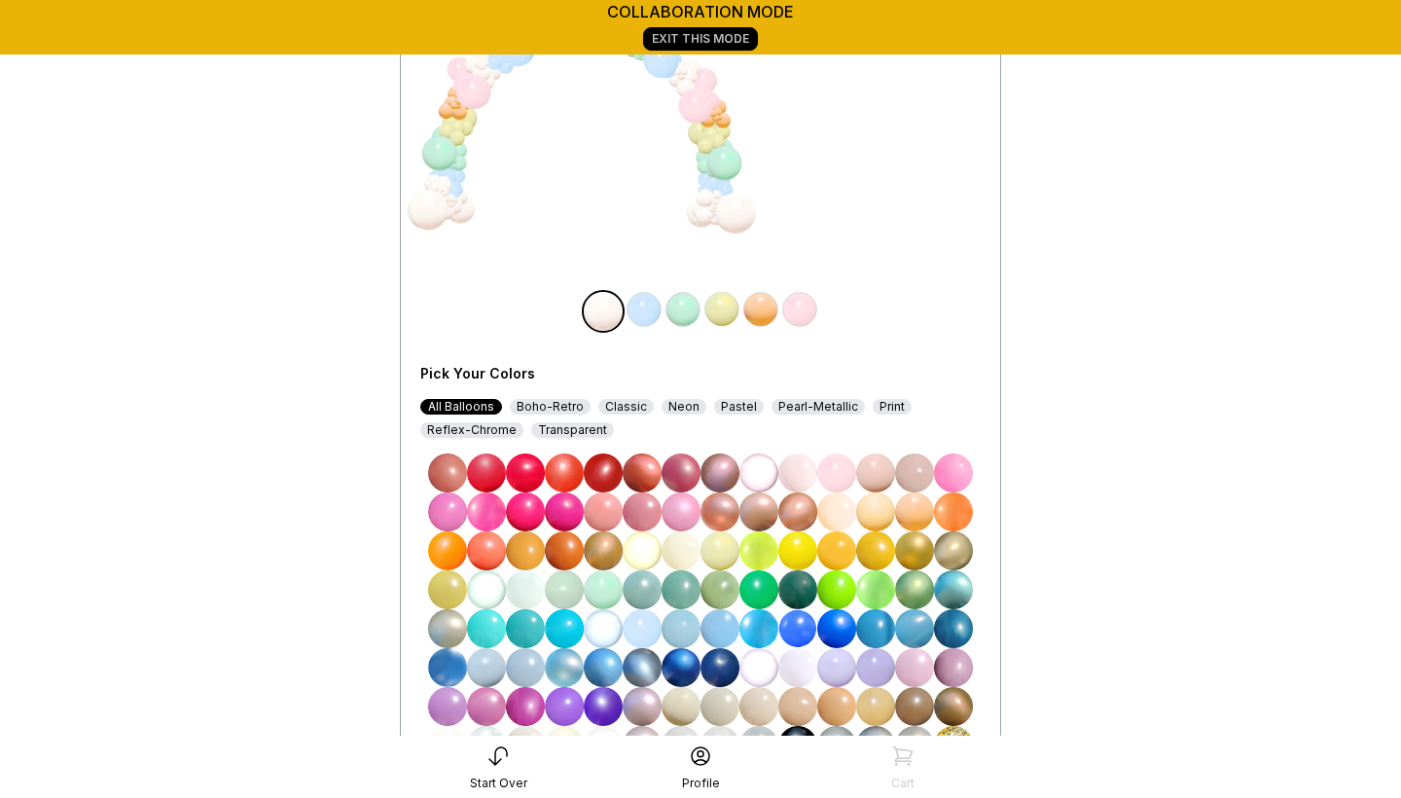
scroll to position [258, 0]
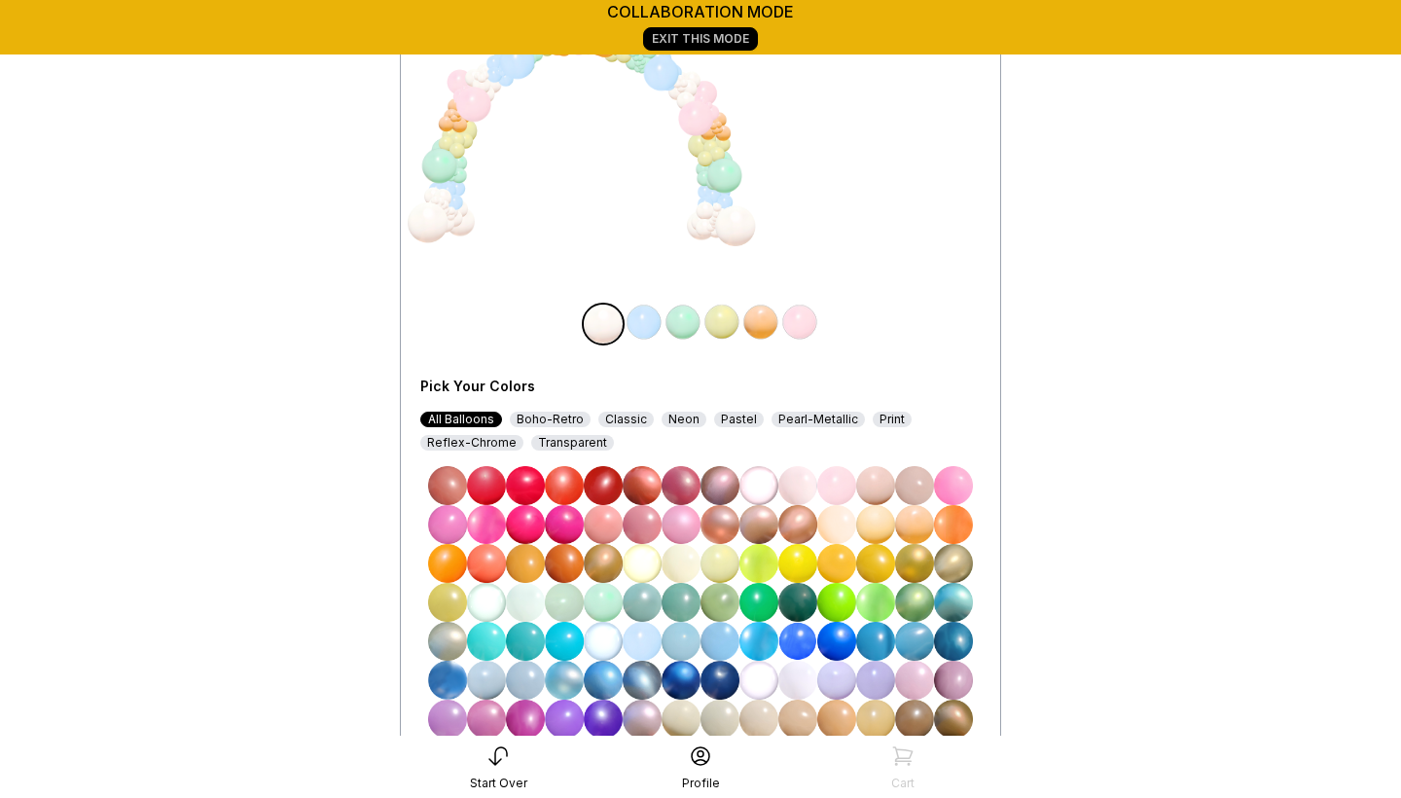
click at [634, 318] on img at bounding box center [643, 322] width 39 height 39
click at [544, 421] on div "Boho-Retro" at bounding box center [550, 419] width 81 height 16
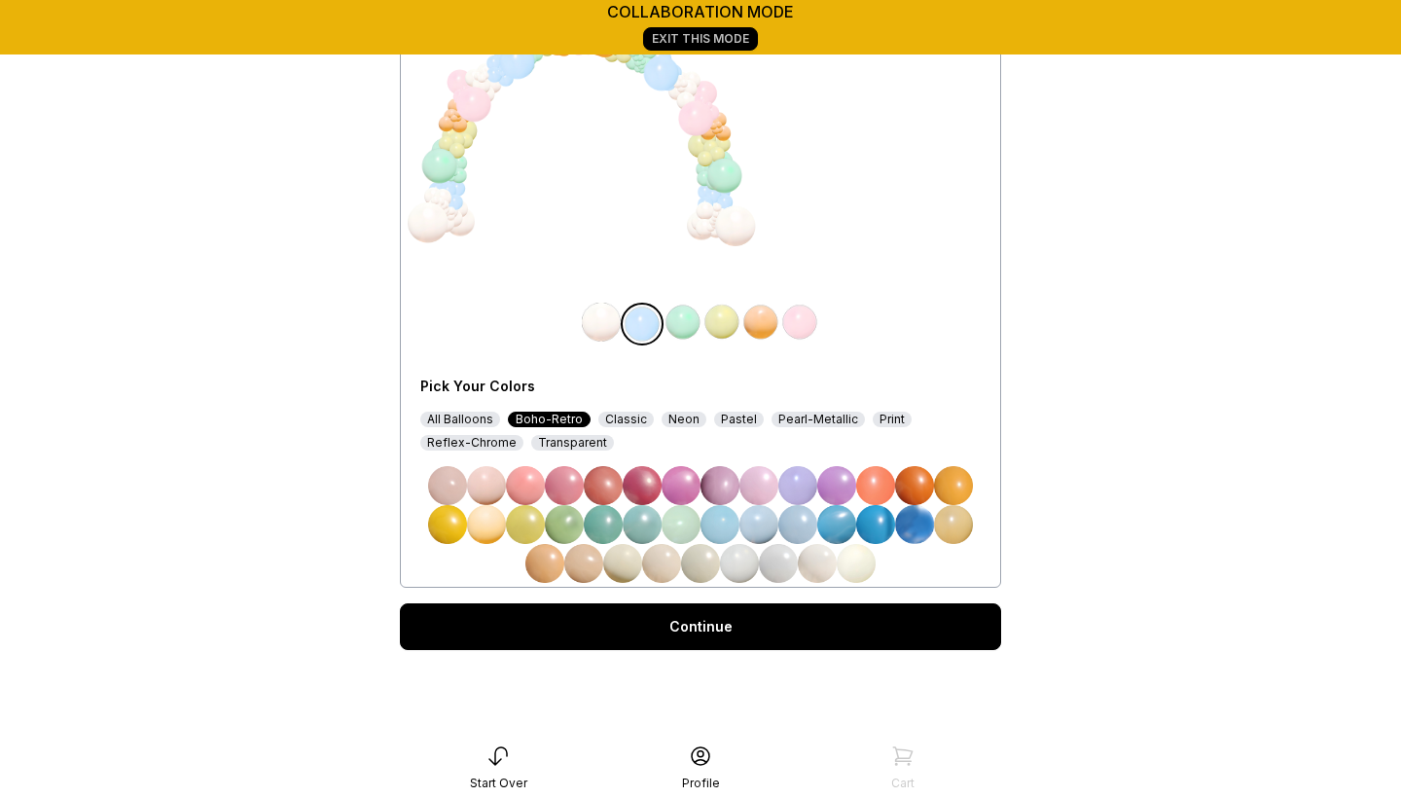
click at [479, 437] on div "Reflex-Chrome" at bounding box center [471, 443] width 103 height 16
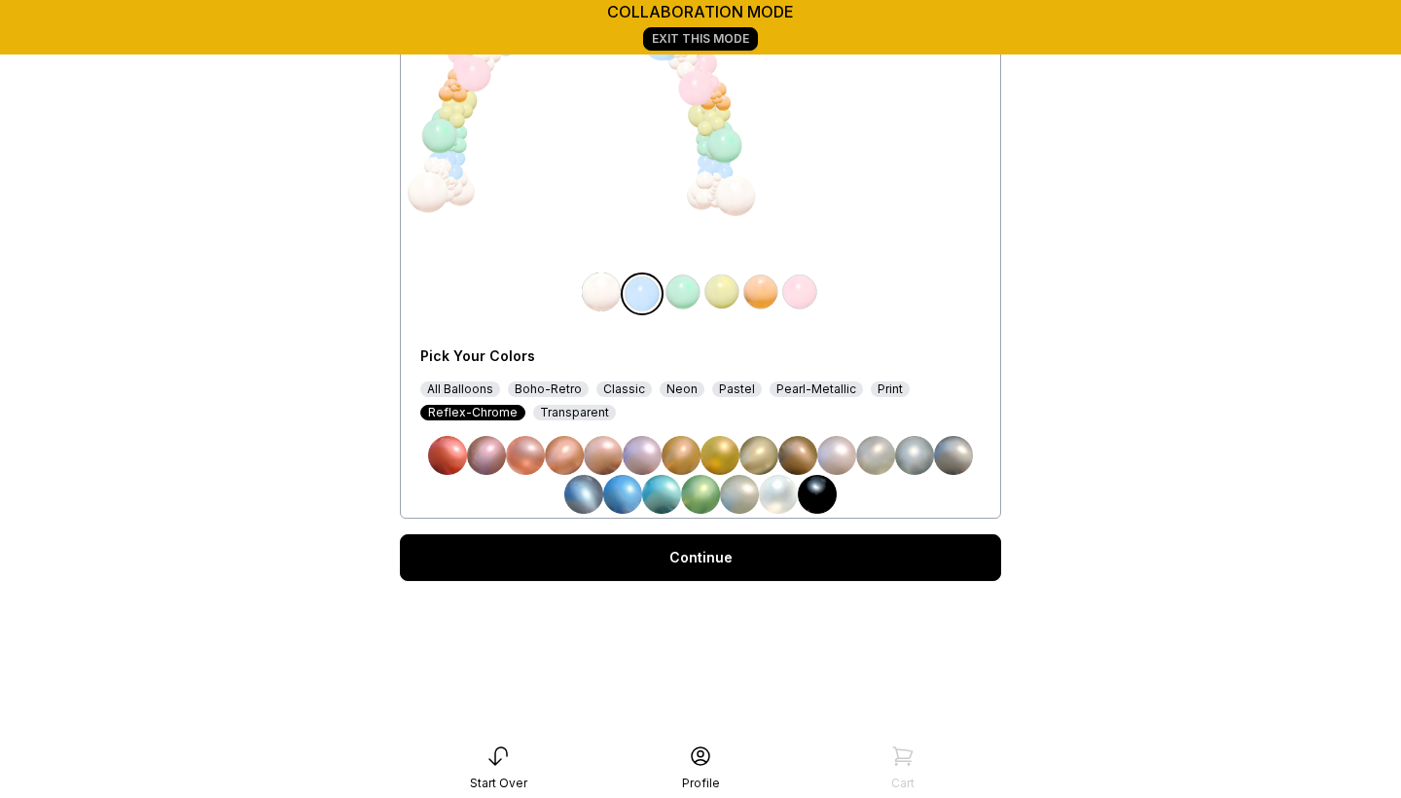
scroll to position [292, 0]
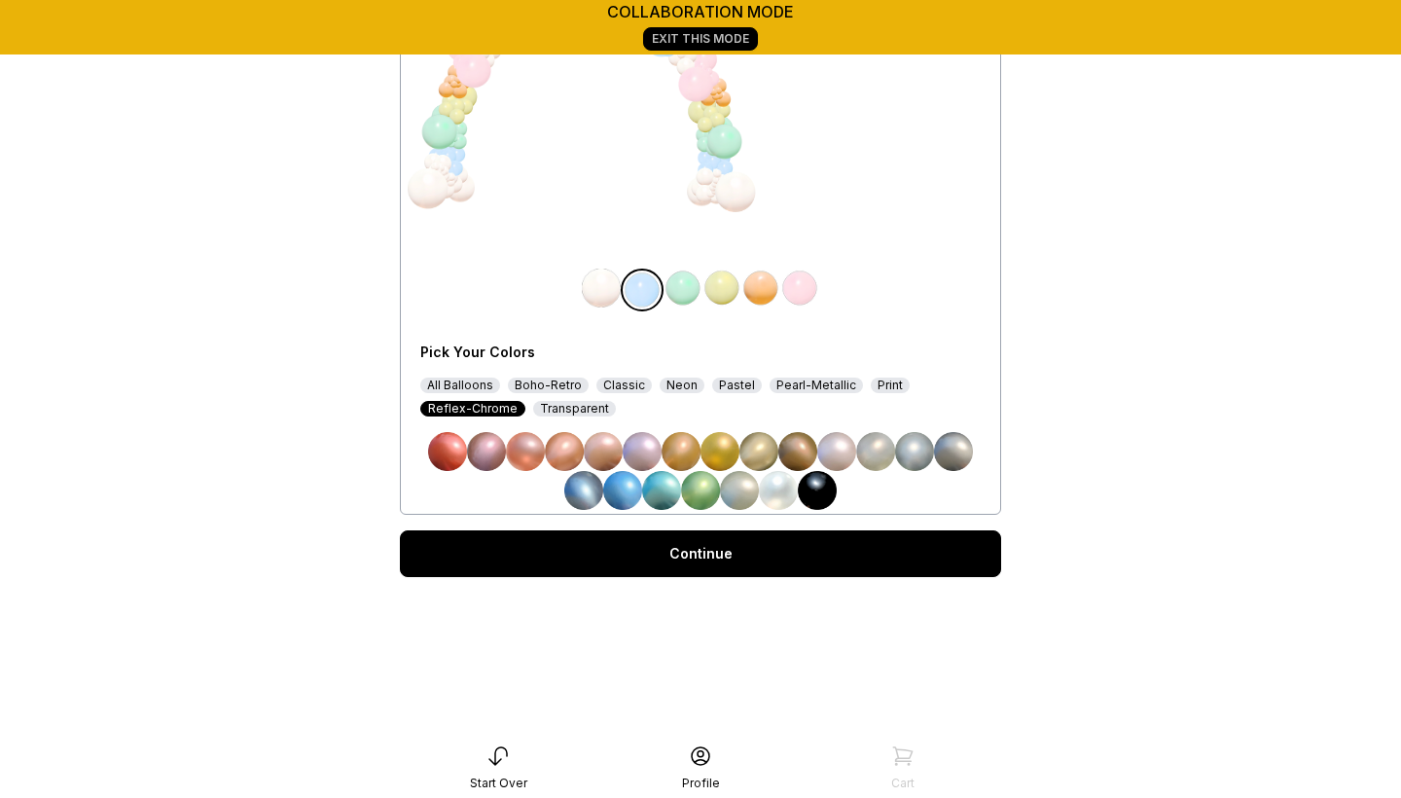
click at [944, 451] on img at bounding box center [953, 451] width 39 height 39
click at [918, 457] on img at bounding box center [914, 451] width 39 height 39
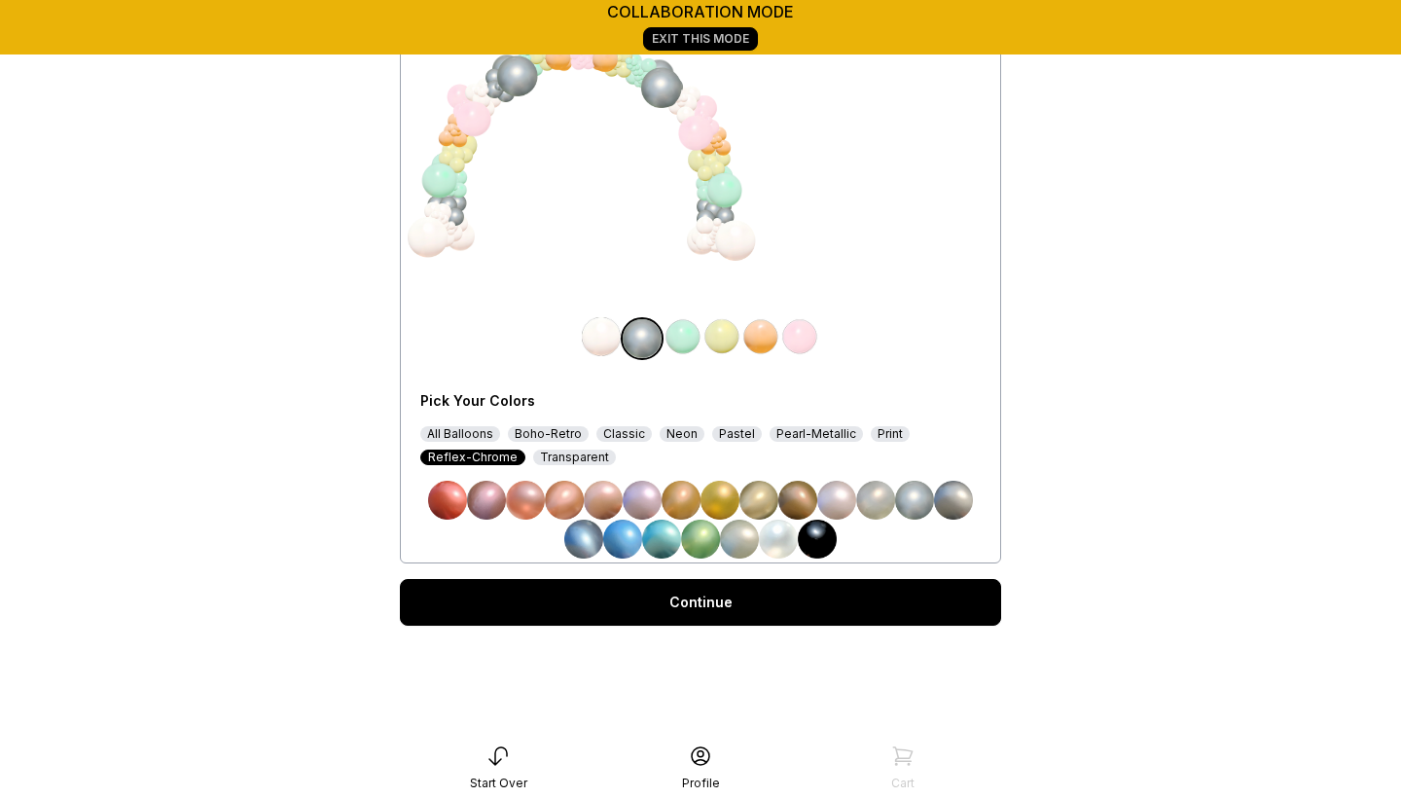
scroll to position [238, 0]
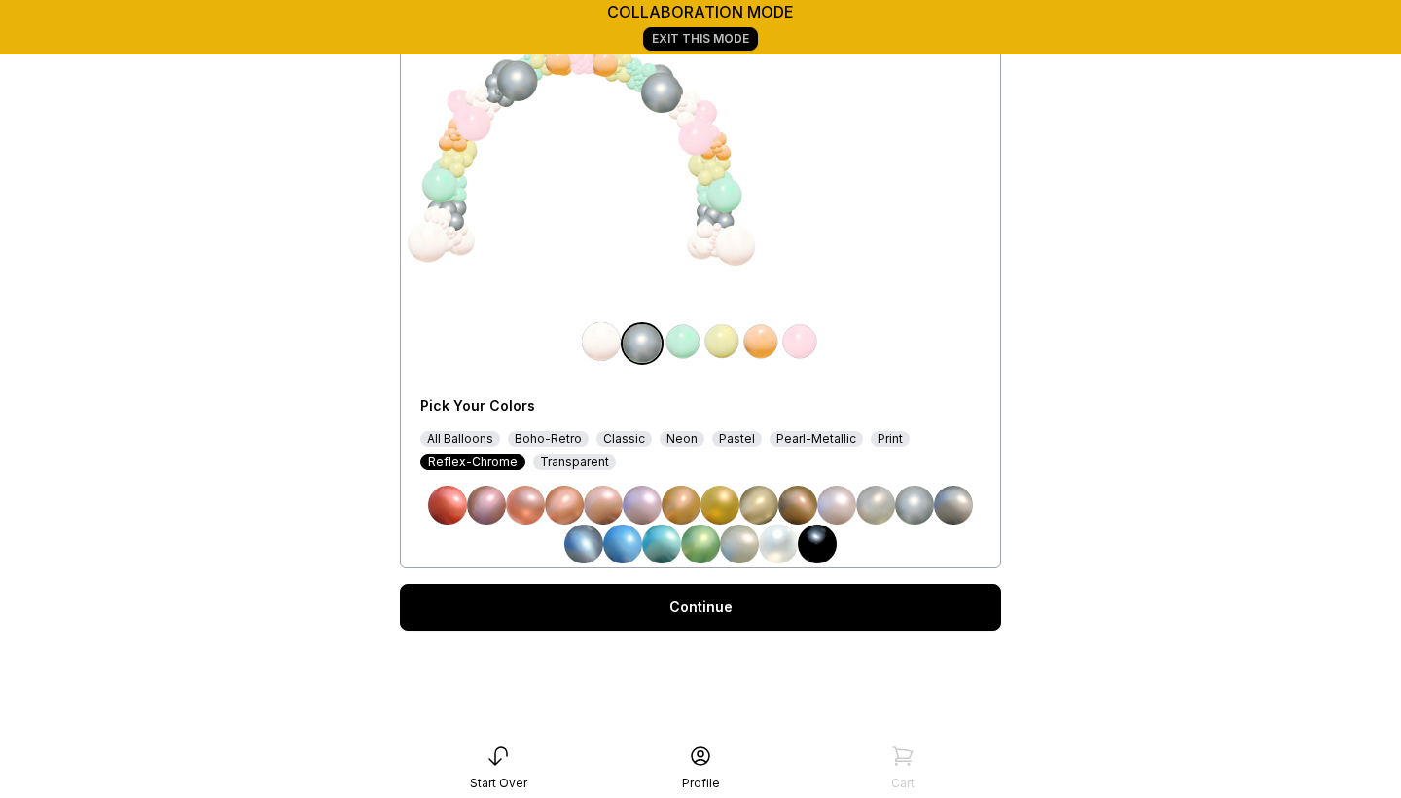
click at [683, 342] on img at bounding box center [682, 341] width 39 height 39
click at [569, 436] on div "Boho-Retro" at bounding box center [548, 439] width 81 height 16
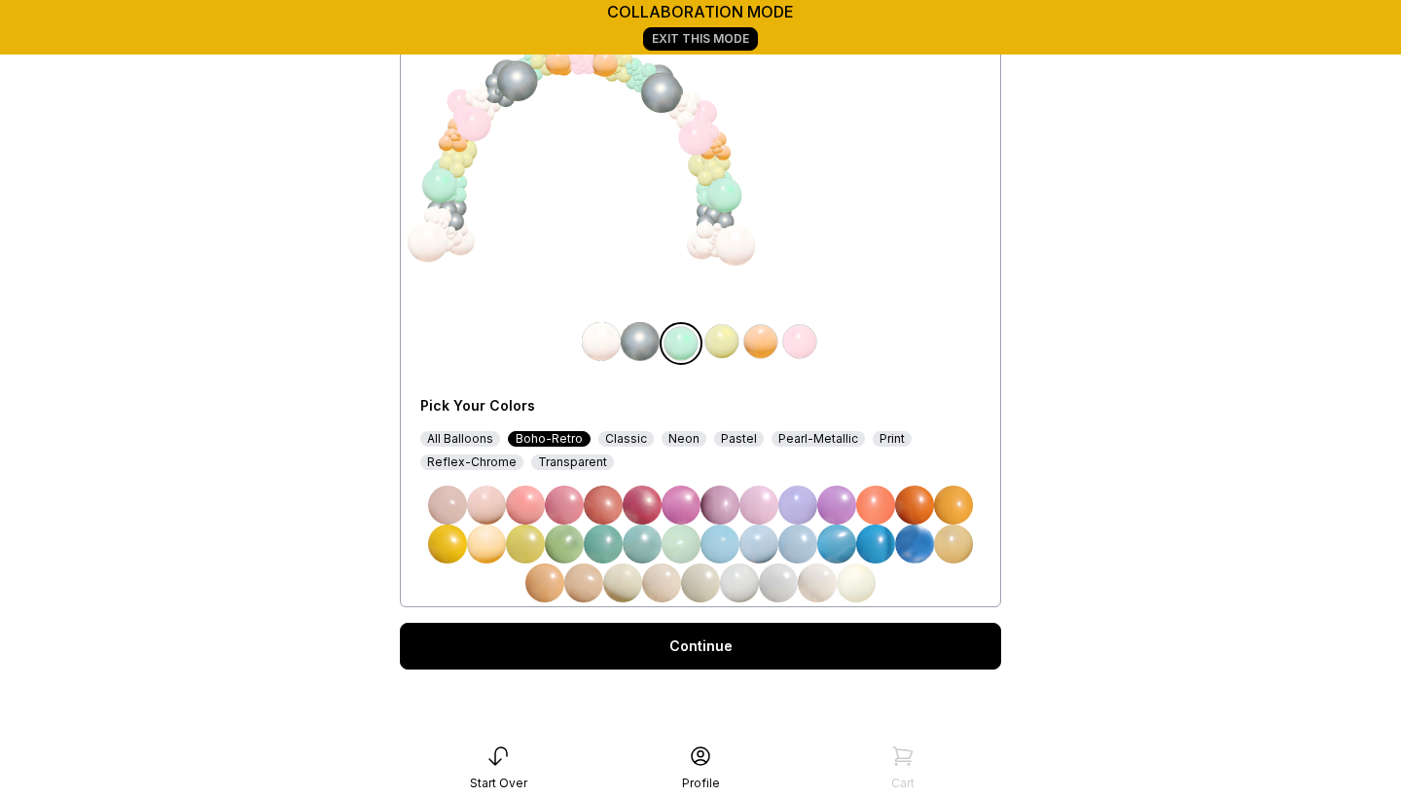
click at [634, 441] on div "Classic" at bounding box center [625, 439] width 55 height 16
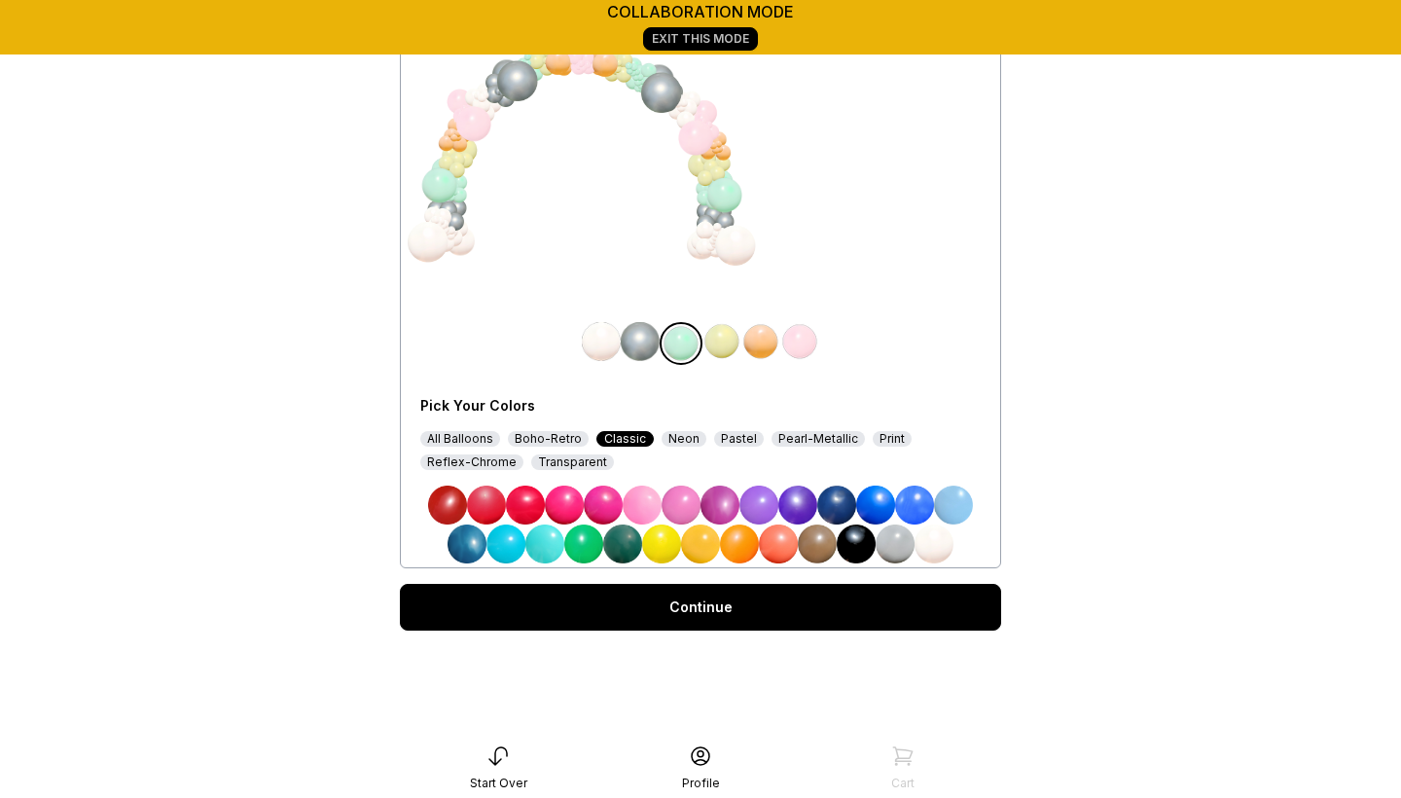
click at [560, 439] on div "Boho-Retro" at bounding box center [548, 439] width 81 height 16
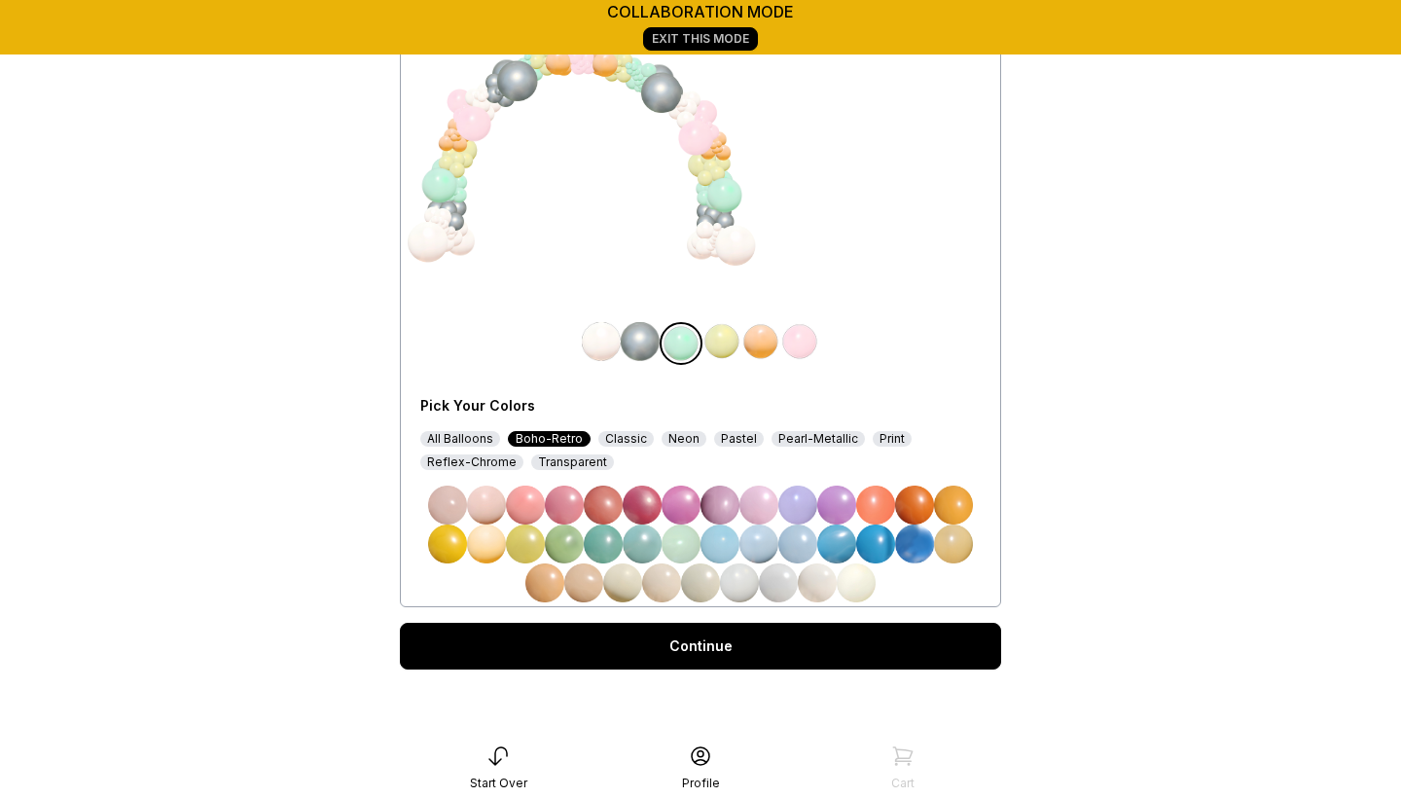
click at [852, 504] on img at bounding box center [836, 504] width 39 height 39
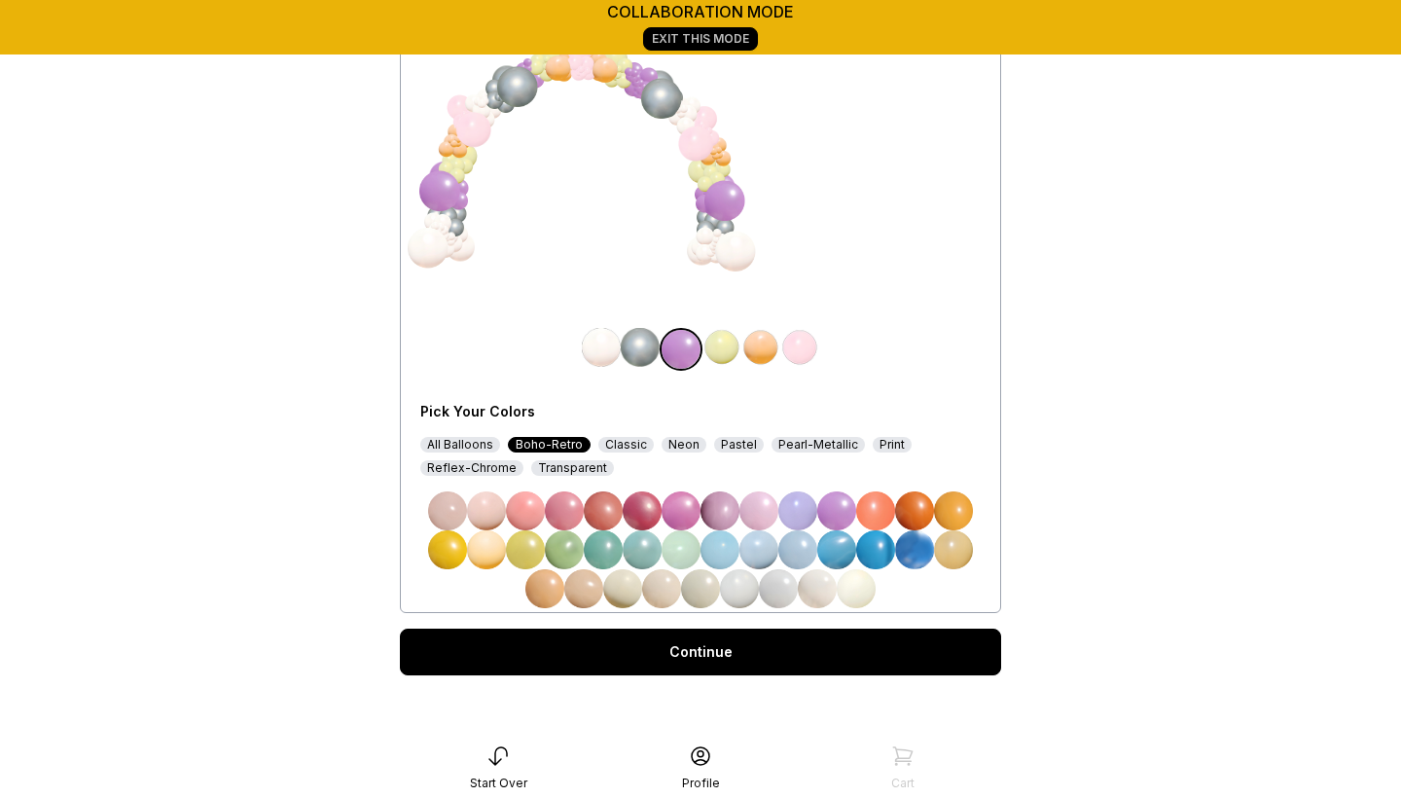
click at [460, 442] on div "All Balloons" at bounding box center [460, 445] width 80 height 16
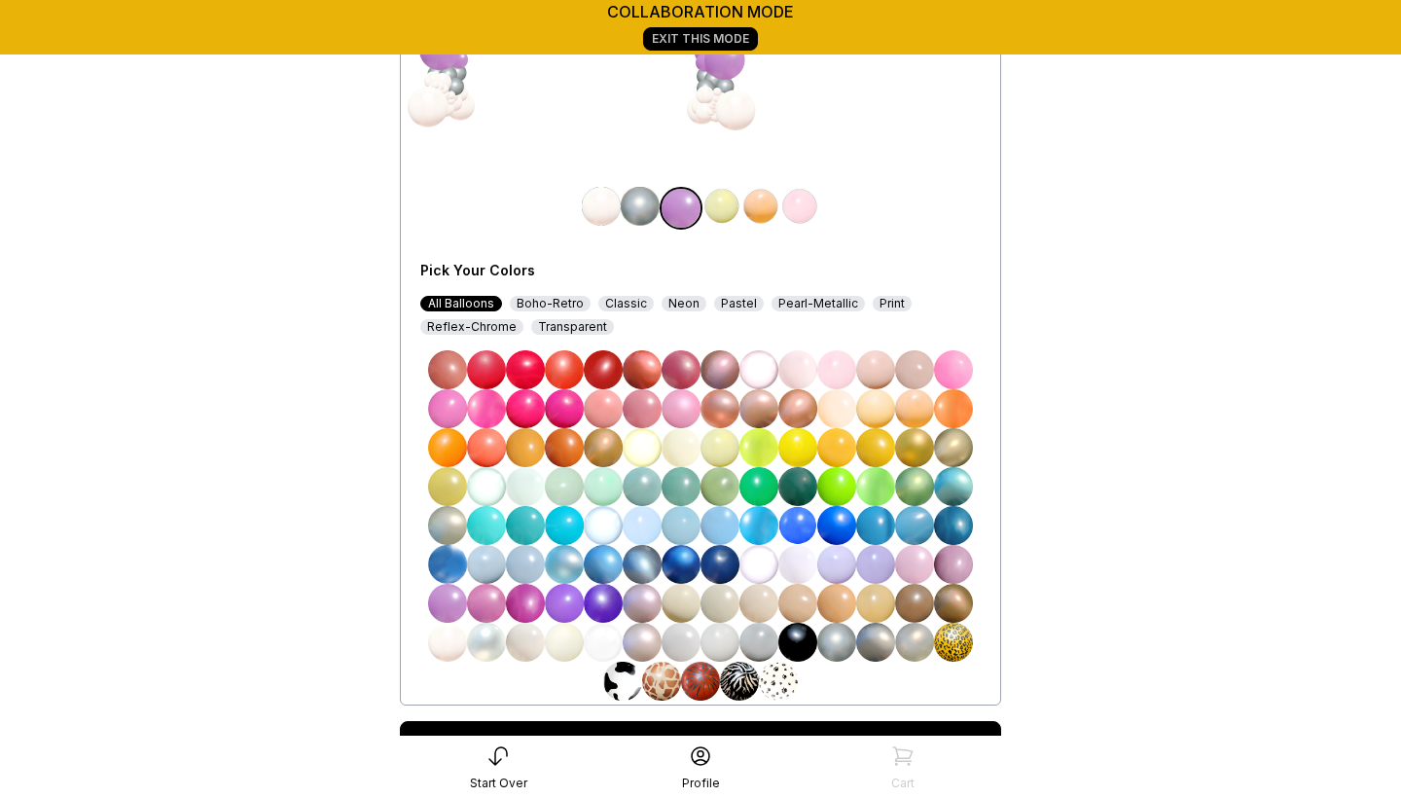
scroll to position [376, 0]
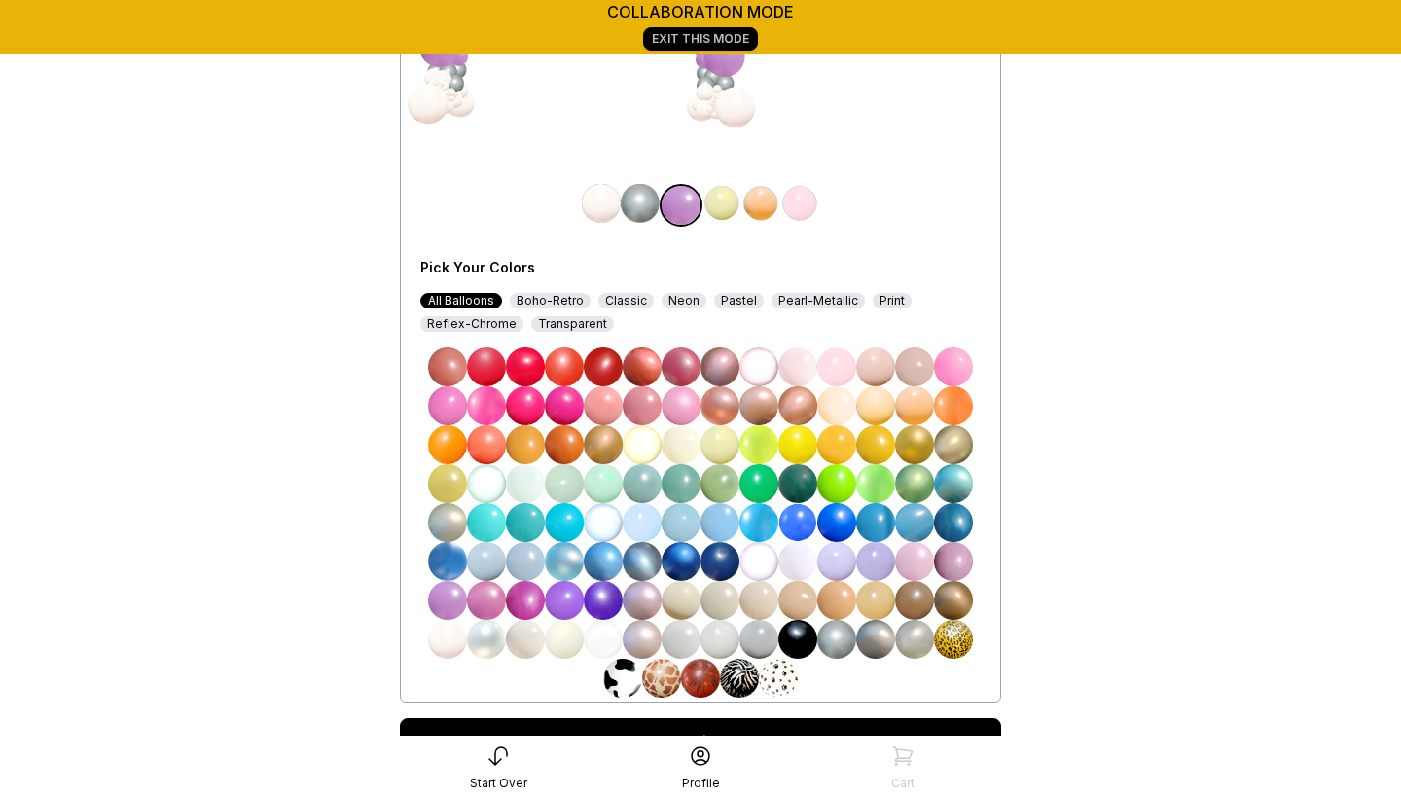
click at [446, 602] on img at bounding box center [447, 600] width 39 height 39
click at [956, 572] on img at bounding box center [953, 561] width 39 height 39
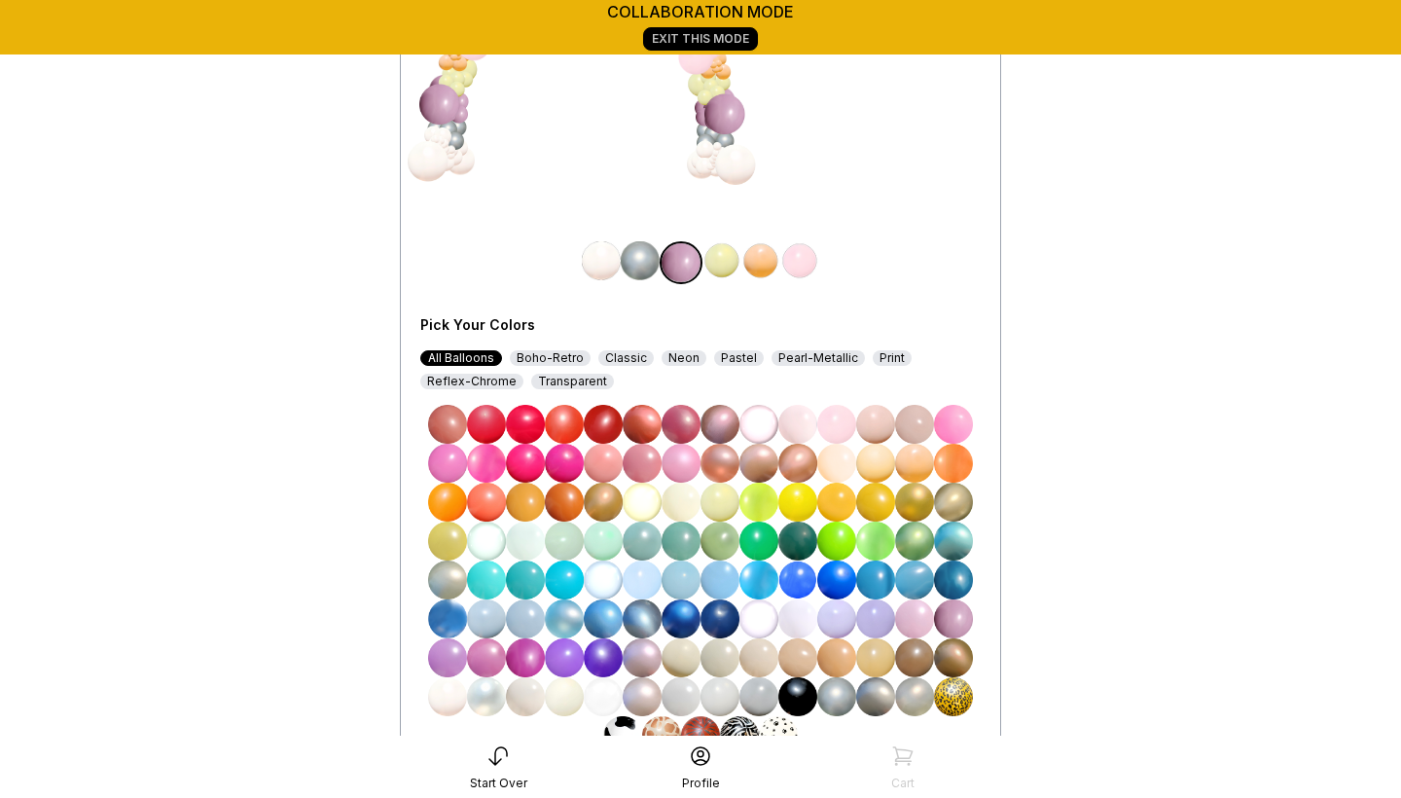
scroll to position [339, 0]
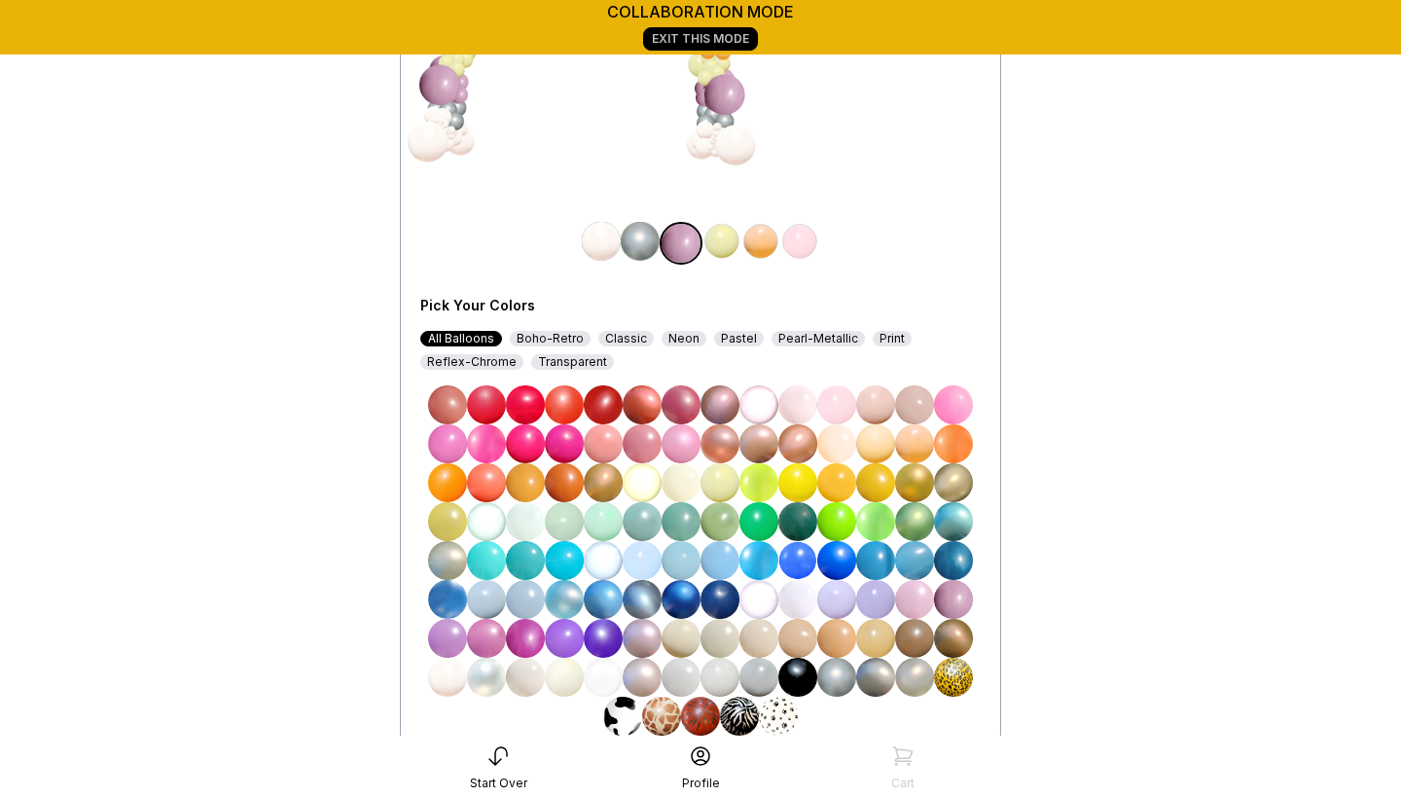
click at [720, 240] on img at bounding box center [721, 241] width 39 height 39
click at [529, 554] on img at bounding box center [525, 560] width 39 height 39
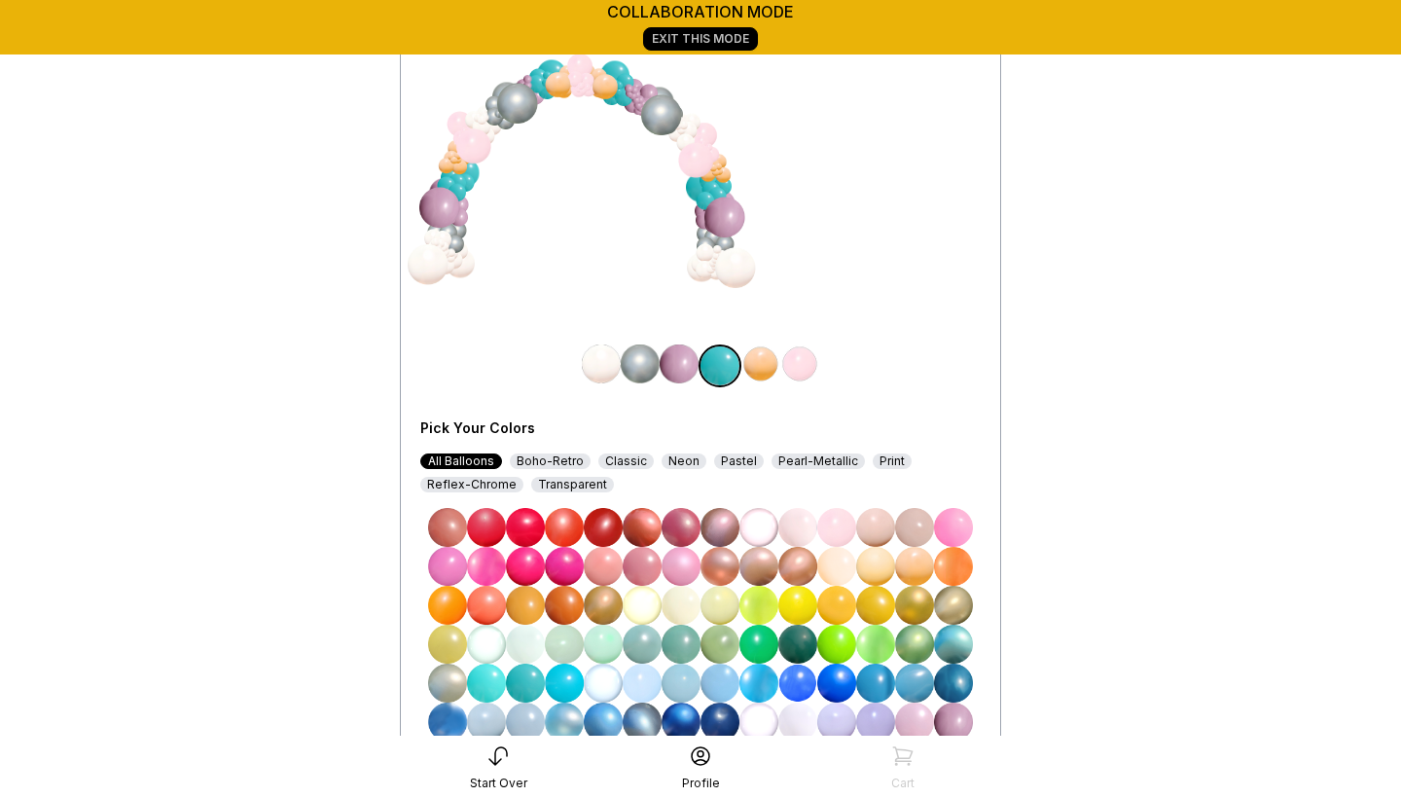
scroll to position [220, 0]
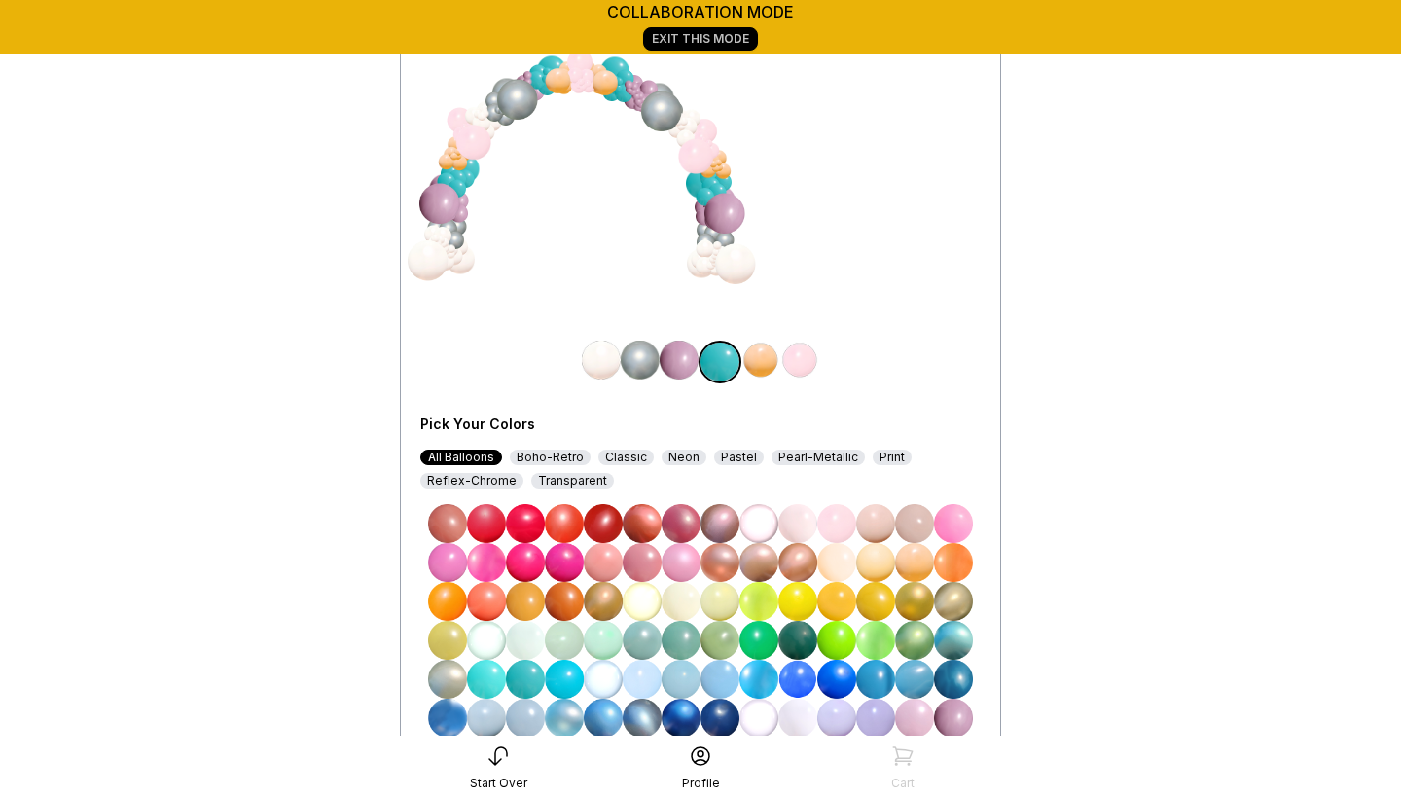
click at [770, 365] on img at bounding box center [760, 359] width 39 height 39
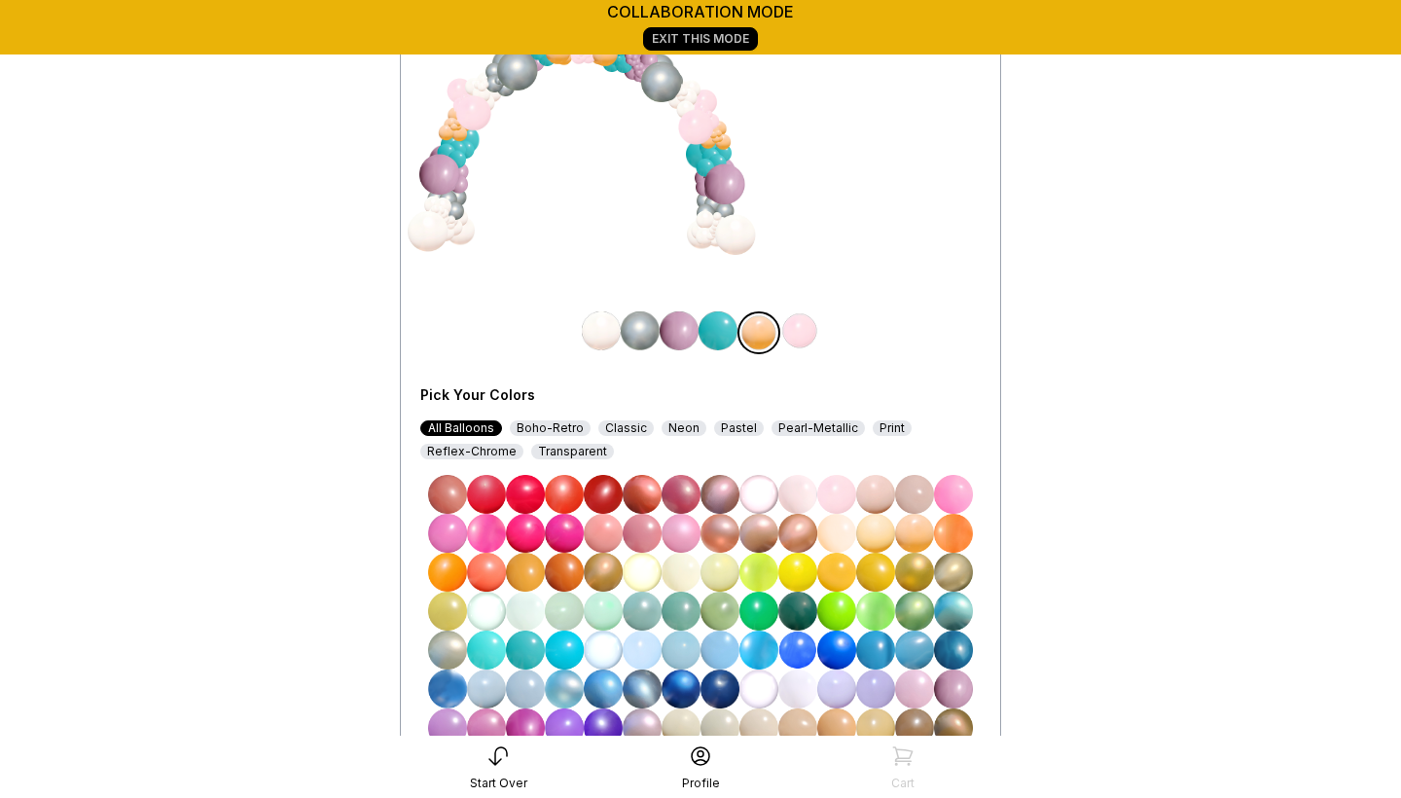
scroll to position [252, 0]
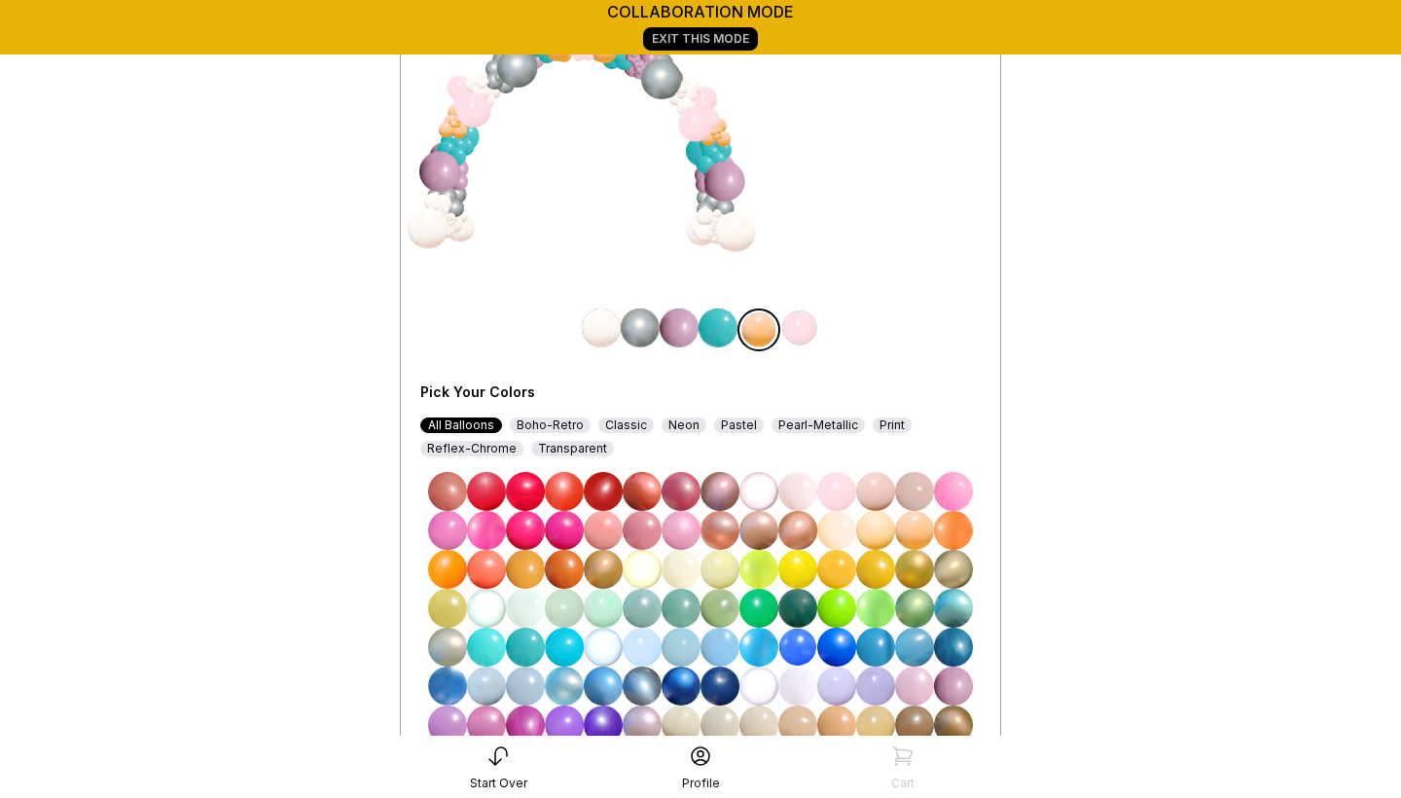
click at [877, 486] on img at bounding box center [875, 491] width 39 height 39
click at [802, 490] on img at bounding box center [797, 491] width 39 height 39
click at [799, 324] on img at bounding box center [799, 327] width 39 height 39
click at [805, 322] on img at bounding box center [797, 329] width 39 height 39
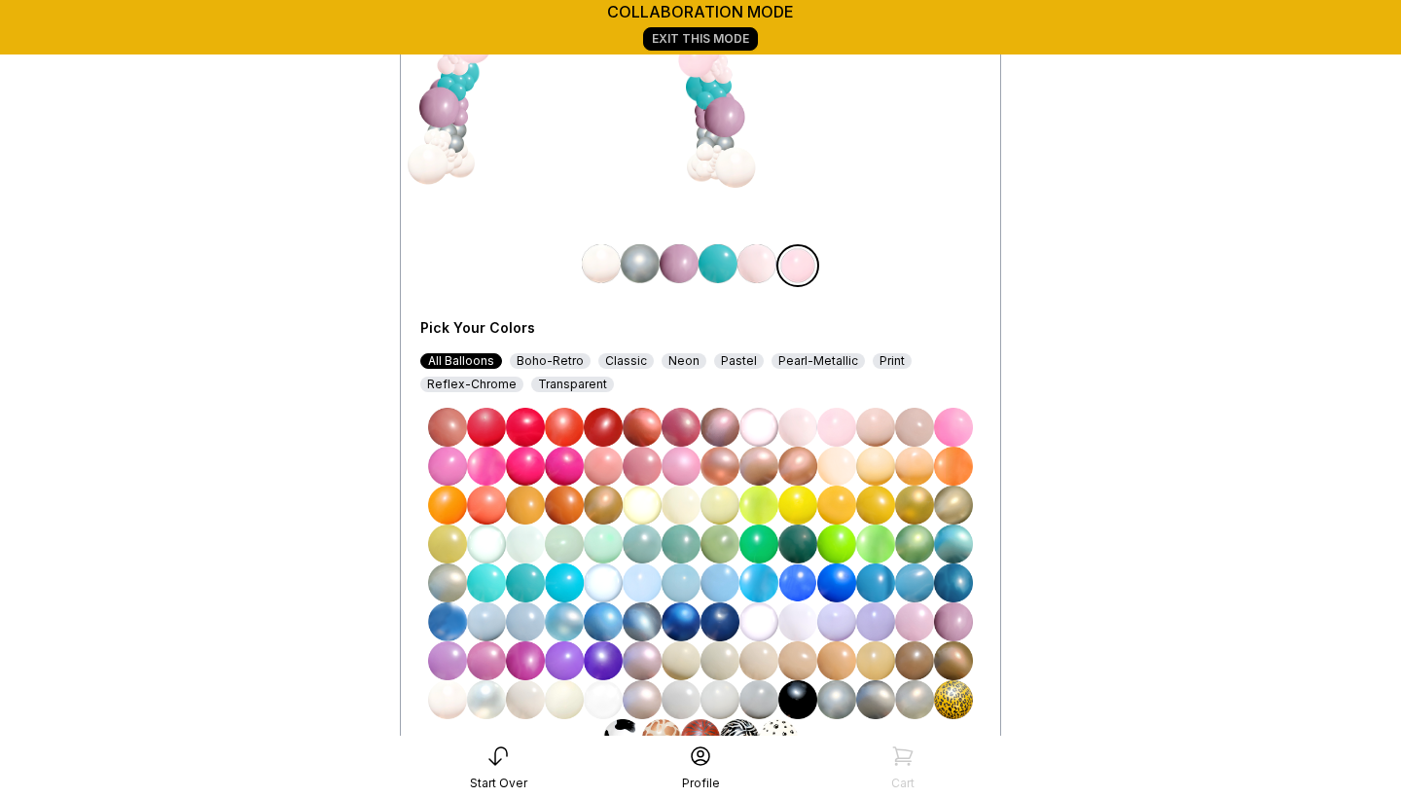
scroll to position [328, 0]
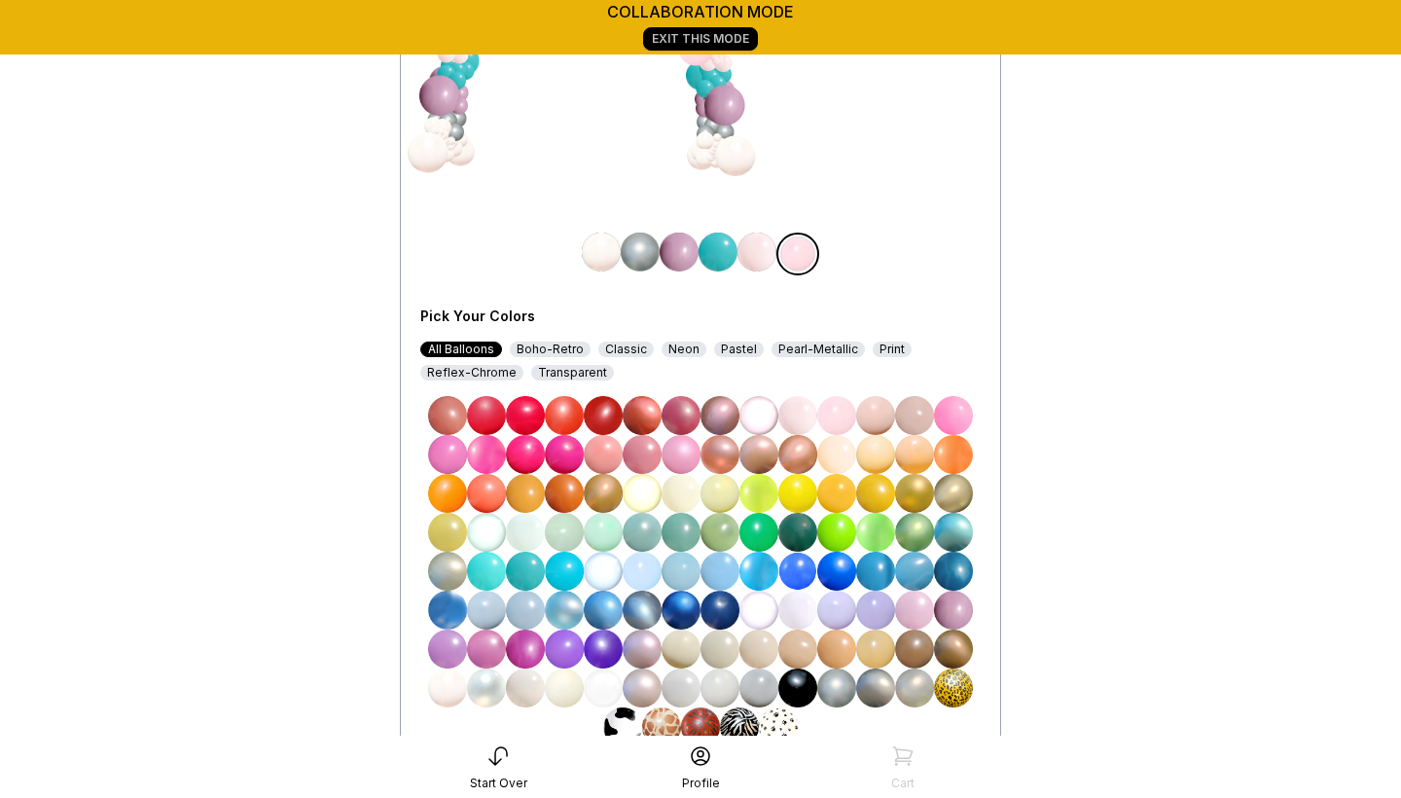
click at [442, 695] on img at bounding box center [447, 687] width 39 height 39
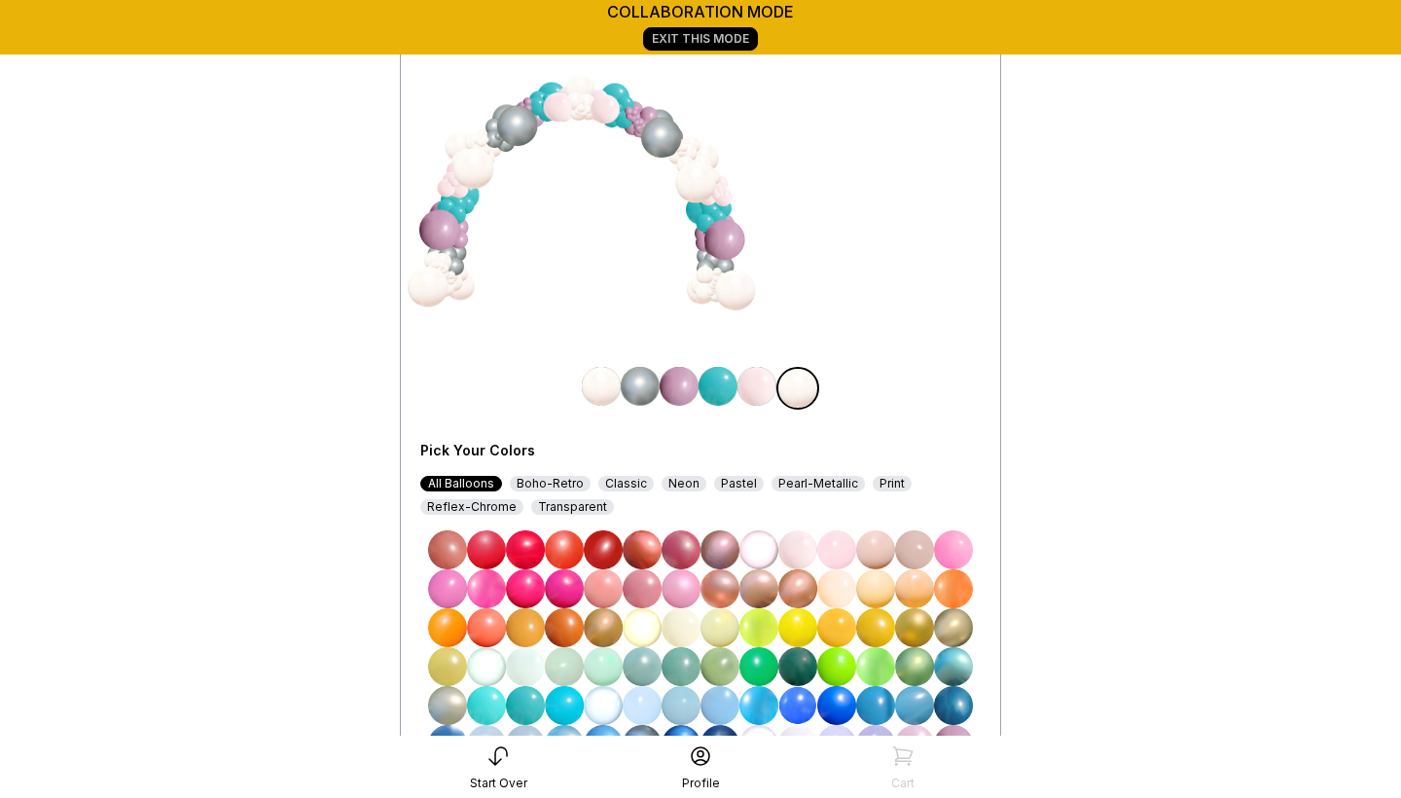
scroll to position [196, 0]
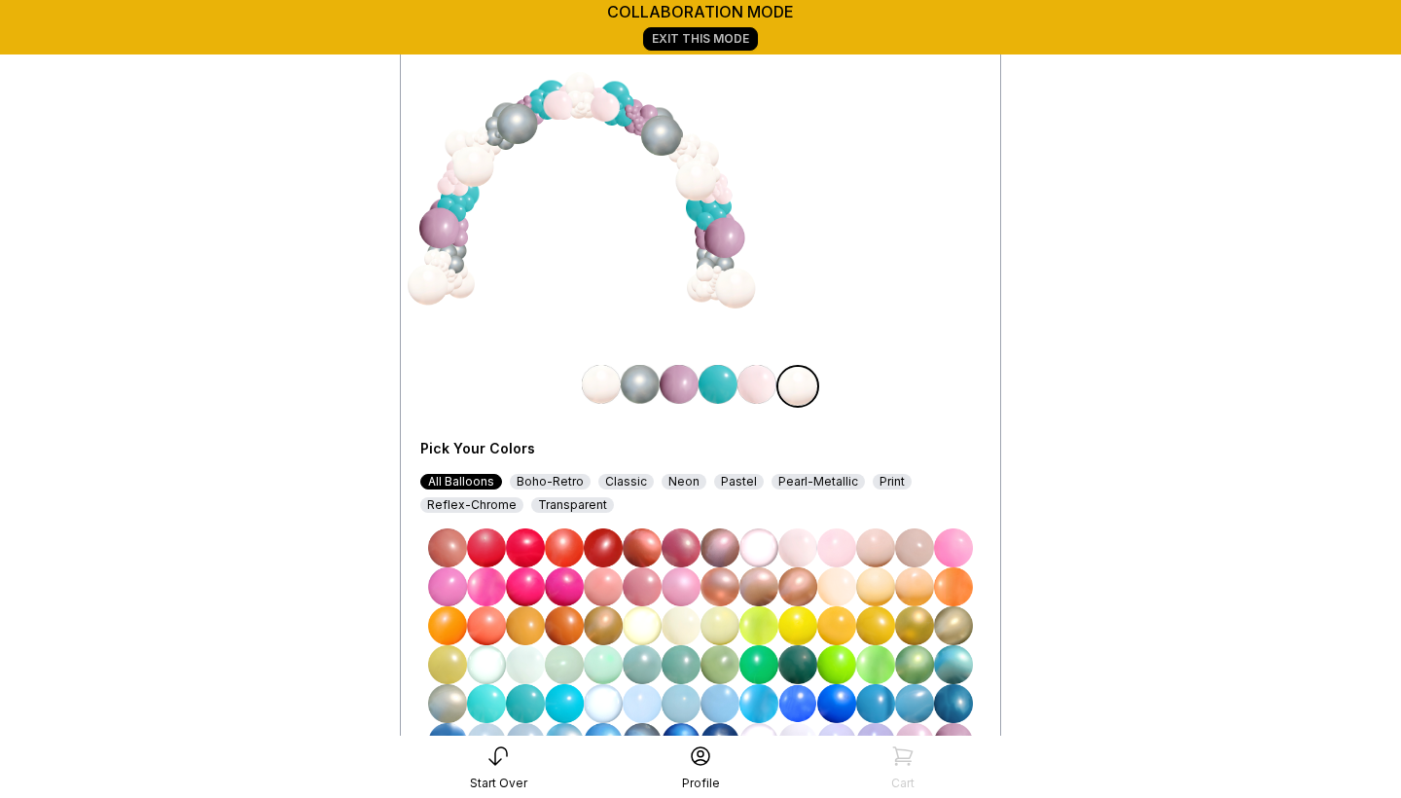
click at [711, 384] on img at bounding box center [717, 384] width 39 height 39
click at [805, 541] on img at bounding box center [797, 547] width 39 height 39
click at [745, 383] on img at bounding box center [760, 384] width 39 height 39
click at [758, 386] on img at bounding box center [758, 386] width 39 height 39
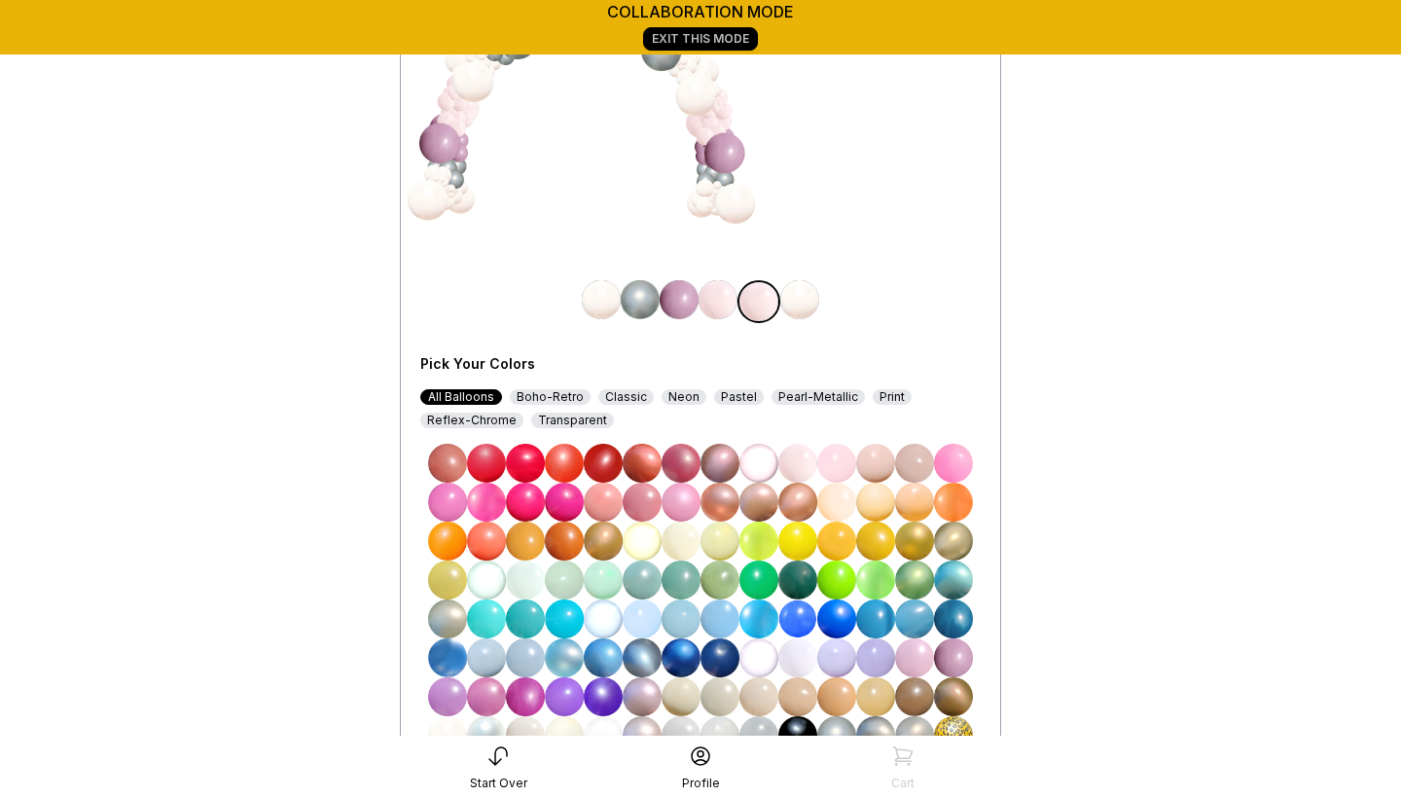
scroll to position [290, 0]
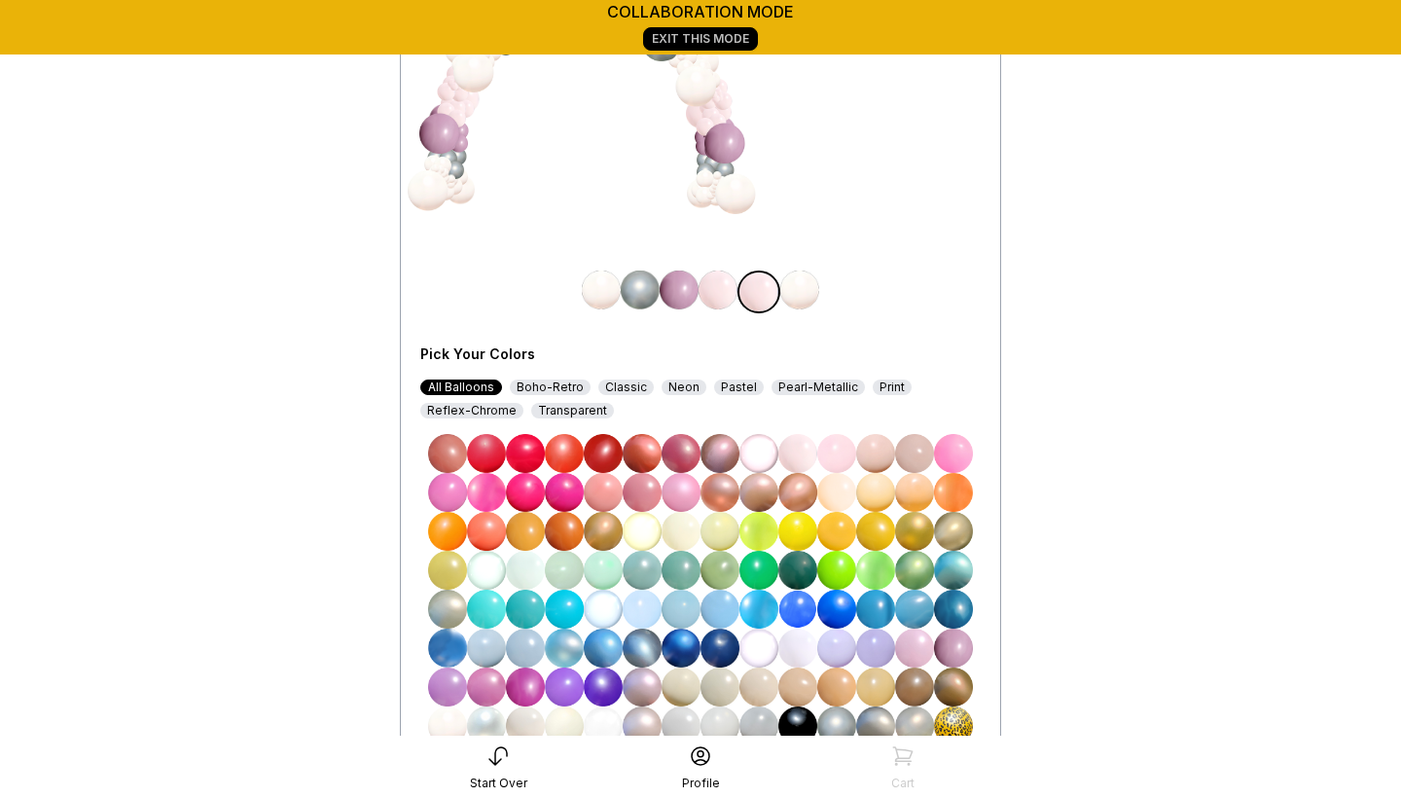
click at [558, 609] on img at bounding box center [564, 608] width 39 height 39
click at [523, 605] on img at bounding box center [525, 608] width 39 height 39
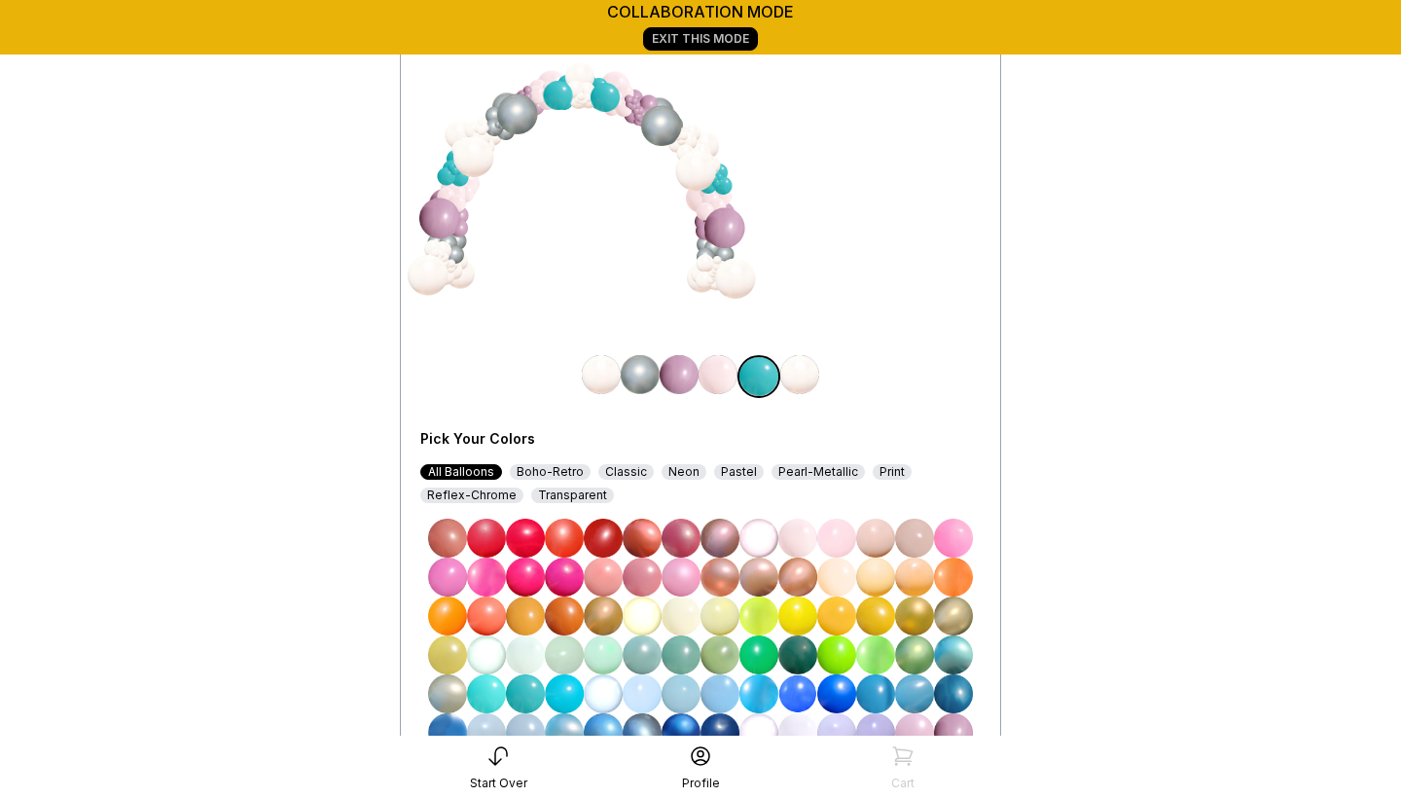
scroll to position [205, 0]
click at [708, 374] on img at bounding box center [717, 374] width 39 height 39
click at [835, 541] on img at bounding box center [836, 537] width 39 height 39
click at [879, 532] on img at bounding box center [875, 537] width 39 height 39
click at [954, 350] on div "My Design $900 Pick Your Colors All Balloons Boho-Retro Classic Neon Pastel Pea…" at bounding box center [700, 422] width 560 height 893
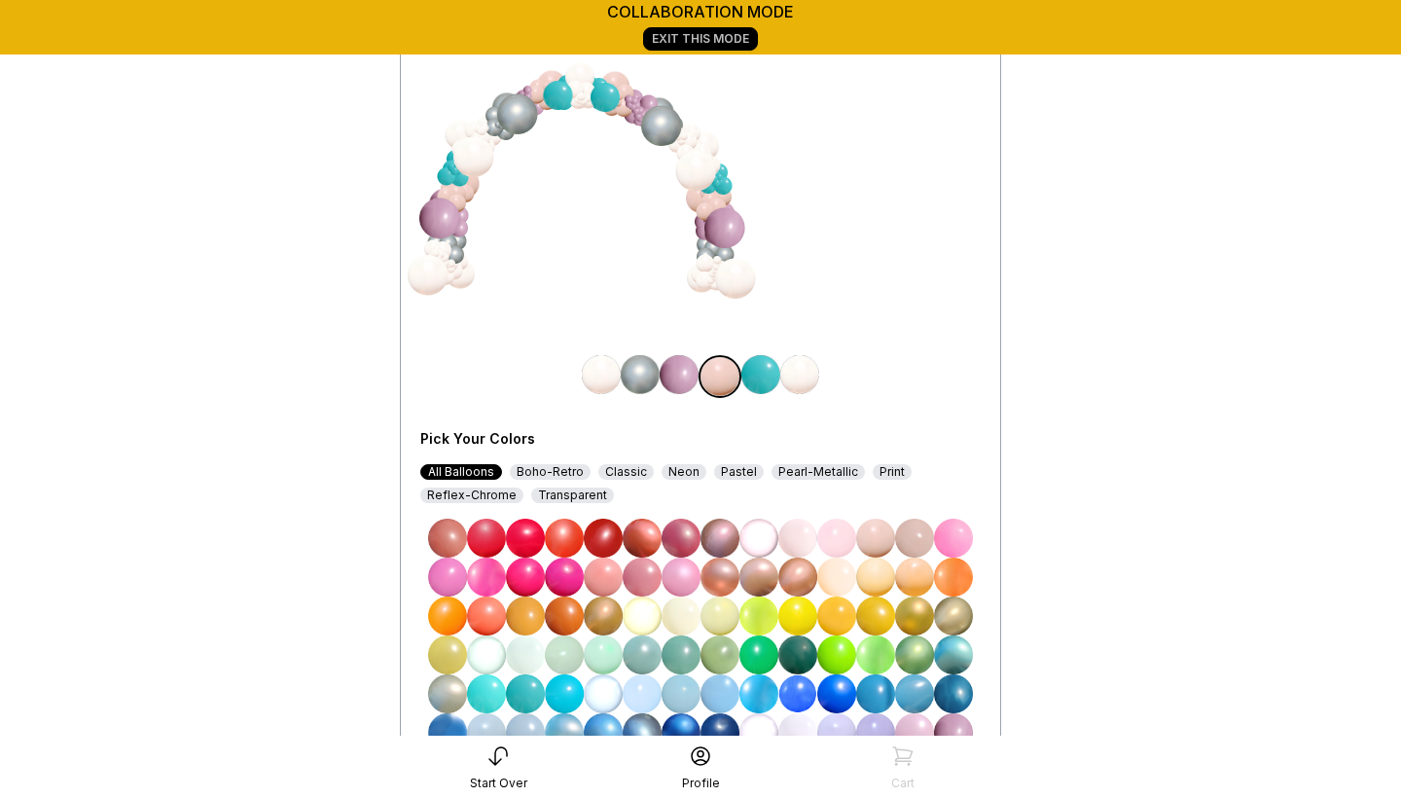
click at [765, 381] on img at bounding box center [760, 374] width 39 height 39
click at [657, 652] on img at bounding box center [642, 654] width 39 height 39
click at [683, 657] on img at bounding box center [680, 654] width 39 height 39
click at [649, 655] on img at bounding box center [642, 654] width 39 height 39
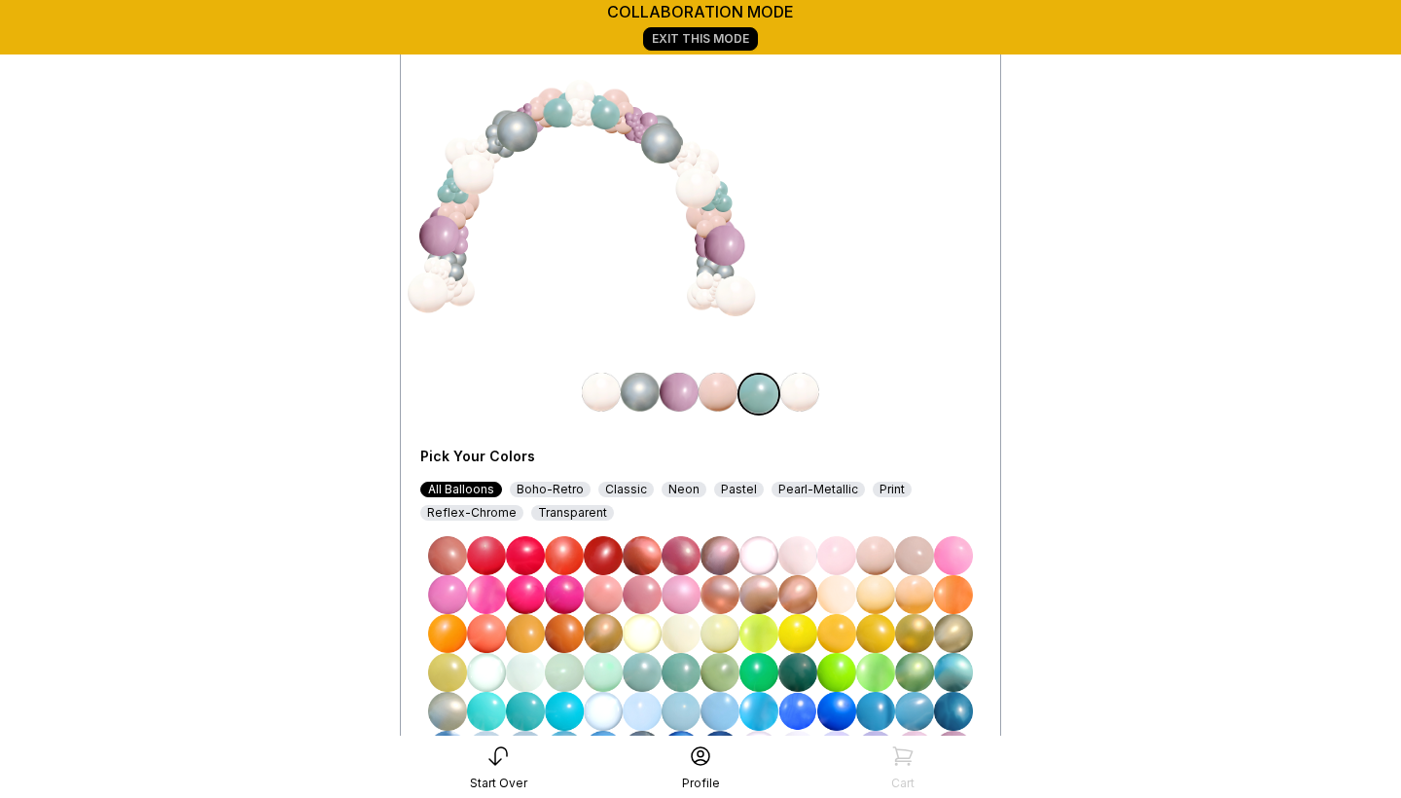
scroll to position [146, 0]
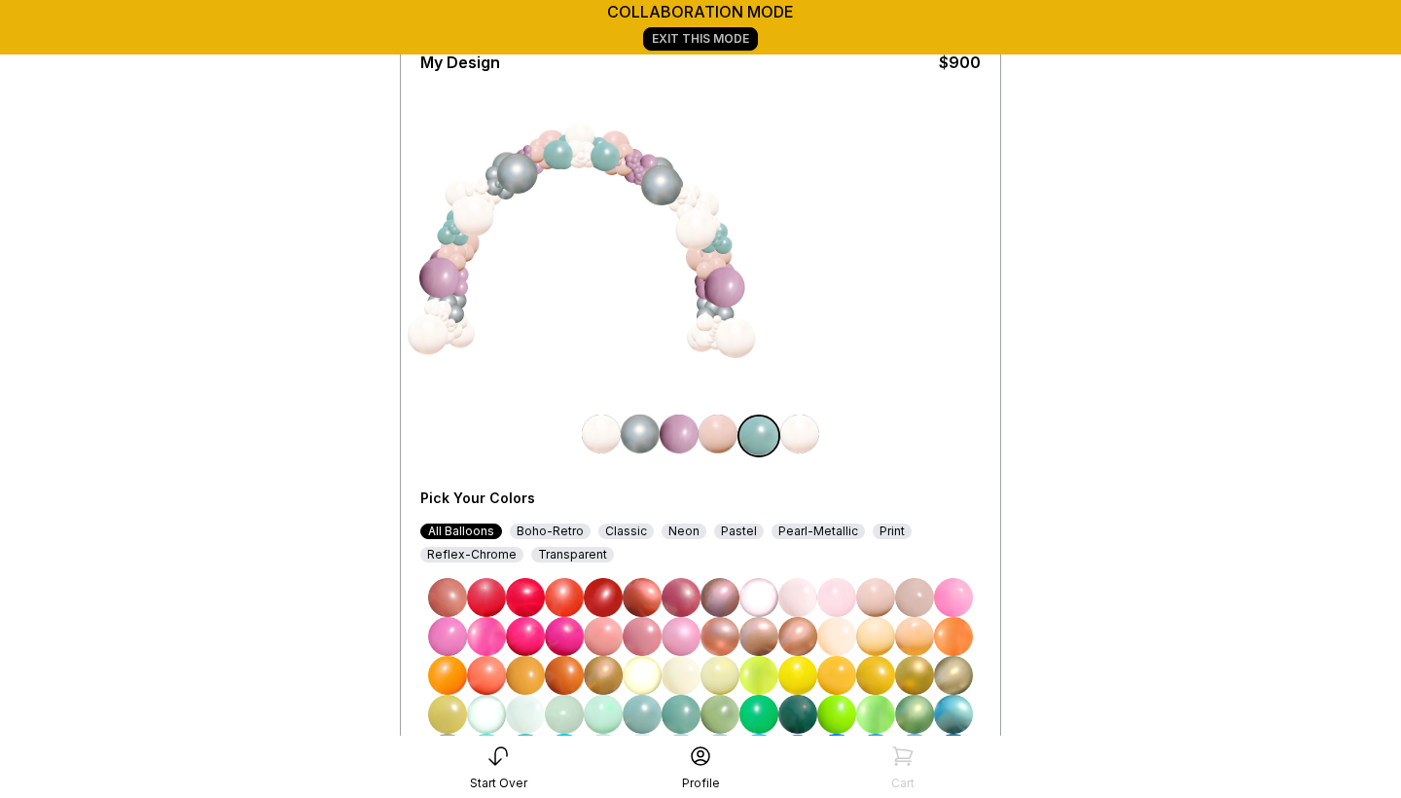
click at [633, 707] on img at bounding box center [642, 714] width 39 height 39
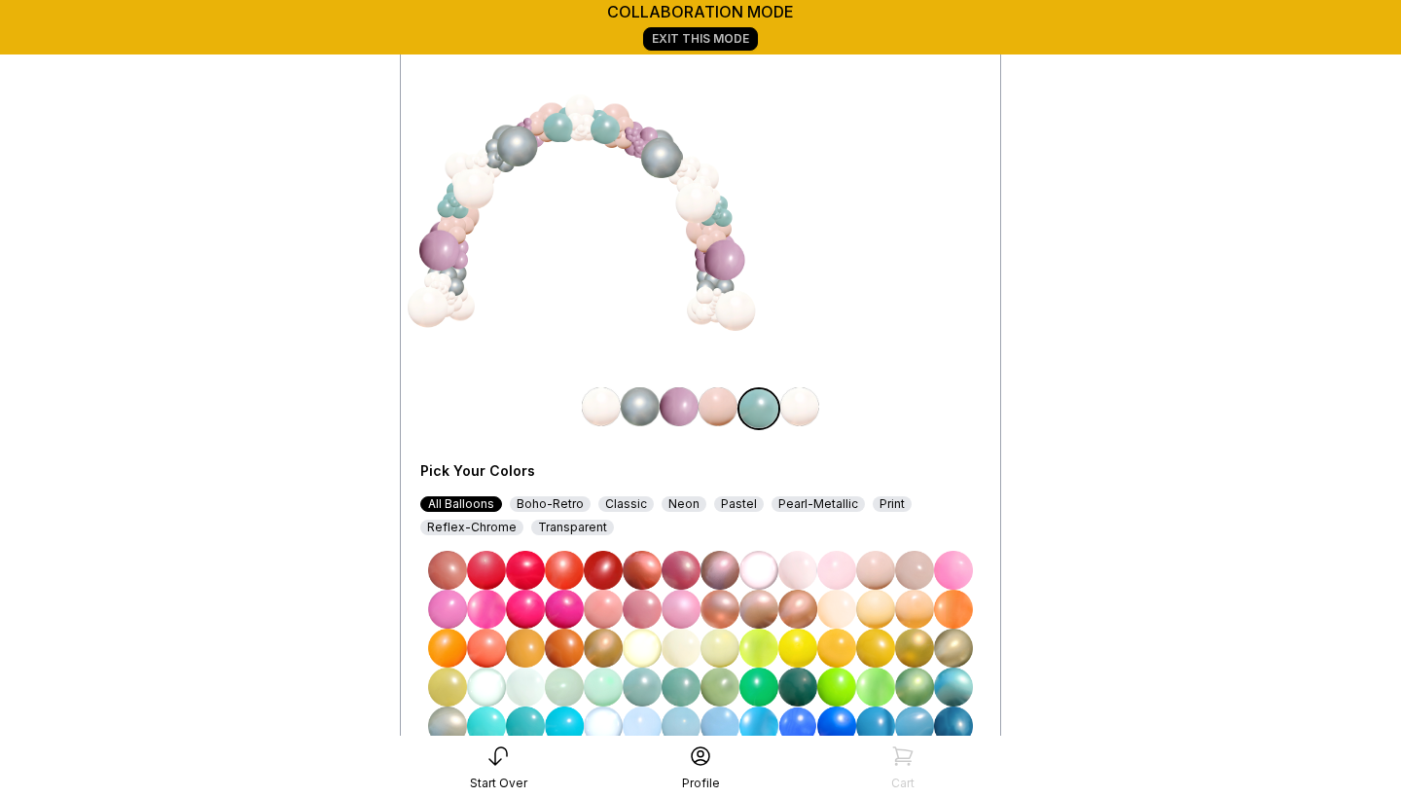
scroll to position [212, 0]
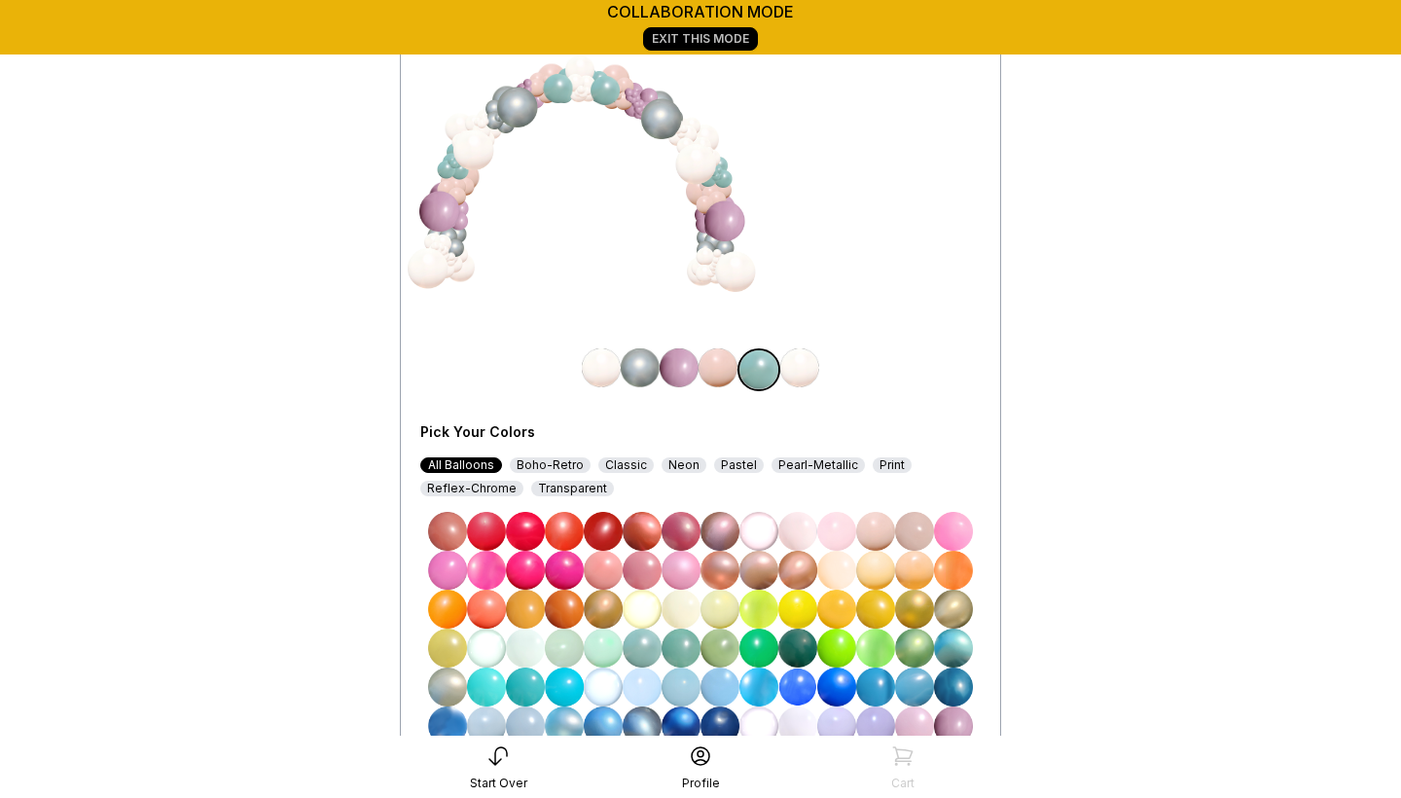
click at [684, 375] on img at bounding box center [679, 367] width 39 height 39
click at [680, 363] on img at bounding box center [680, 369] width 39 height 39
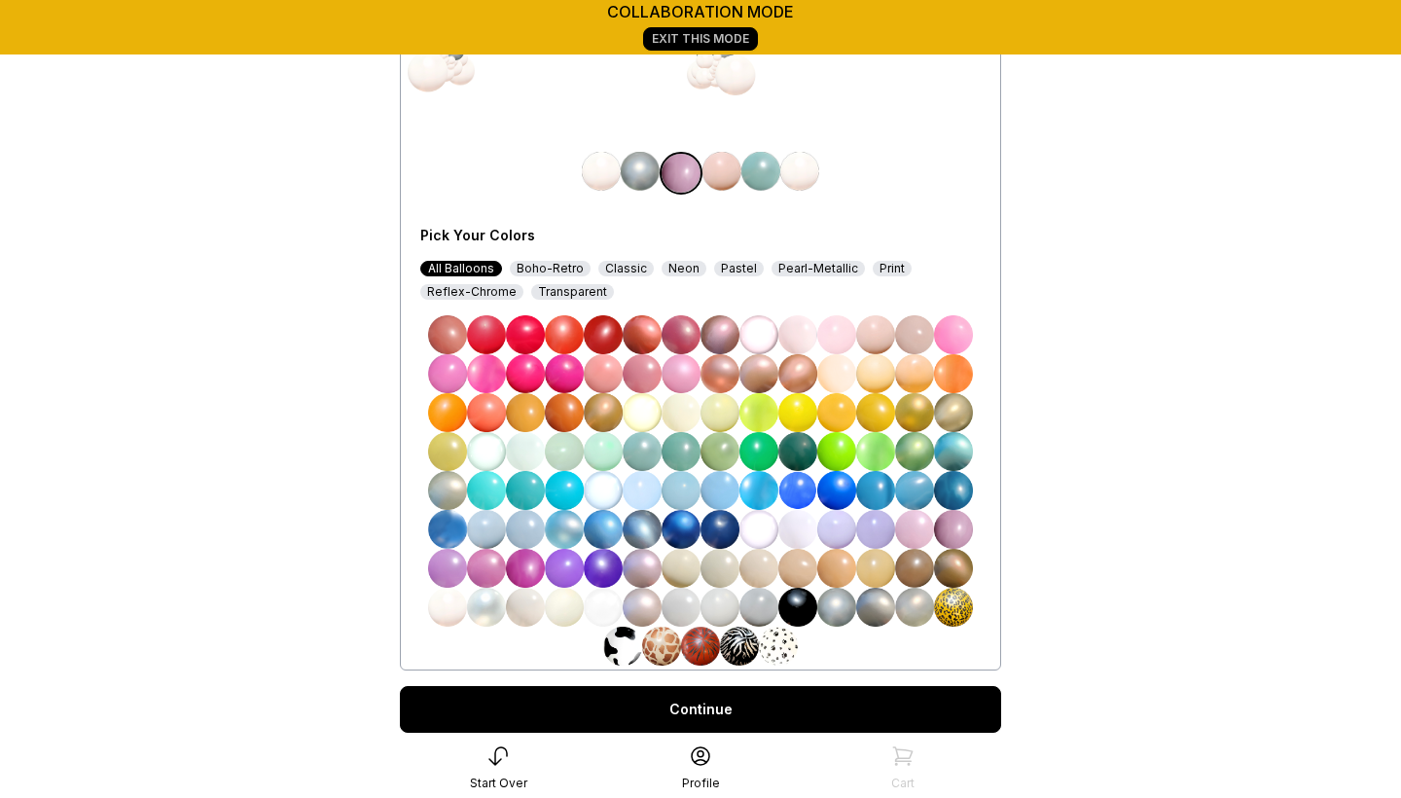
scroll to position [410, 0]
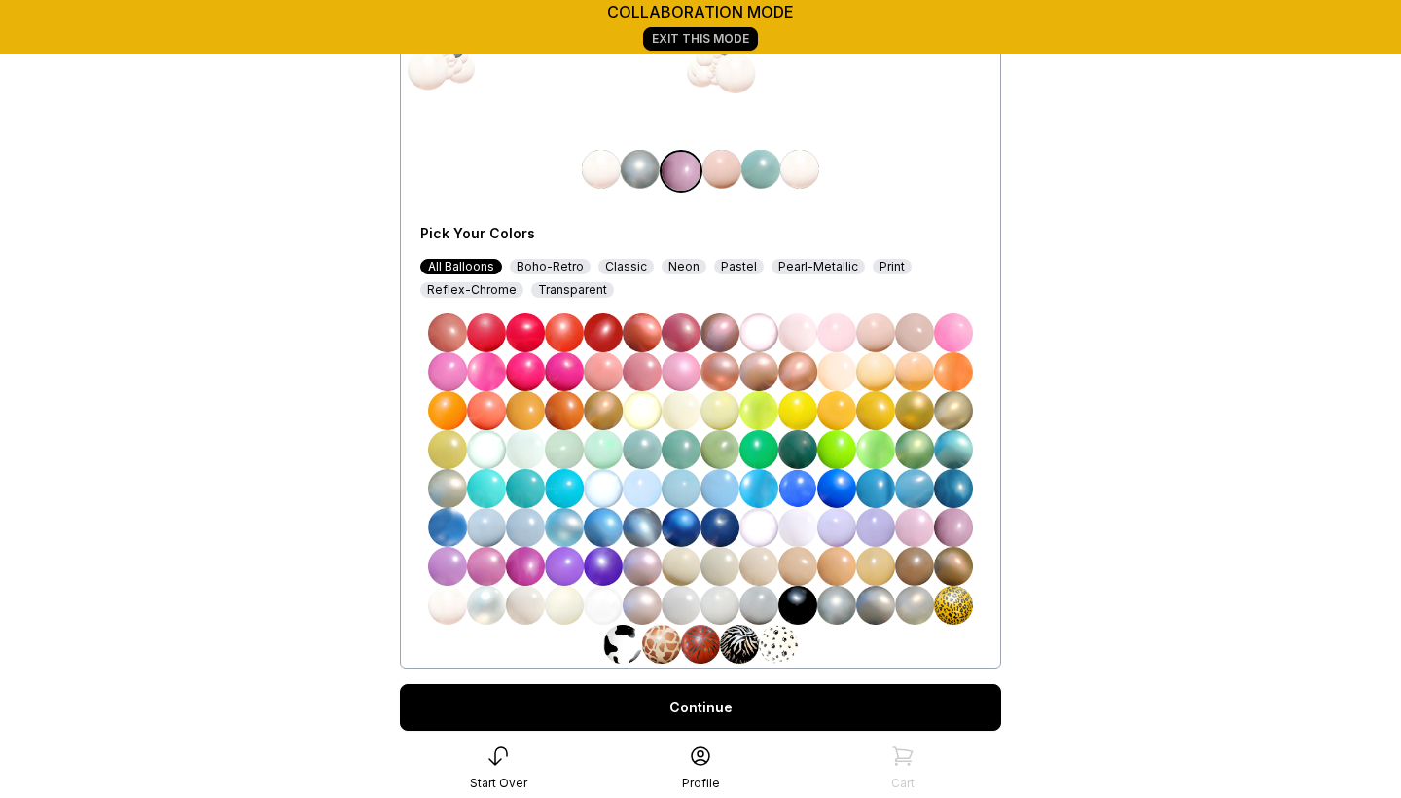
click at [964, 529] on img at bounding box center [953, 527] width 39 height 39
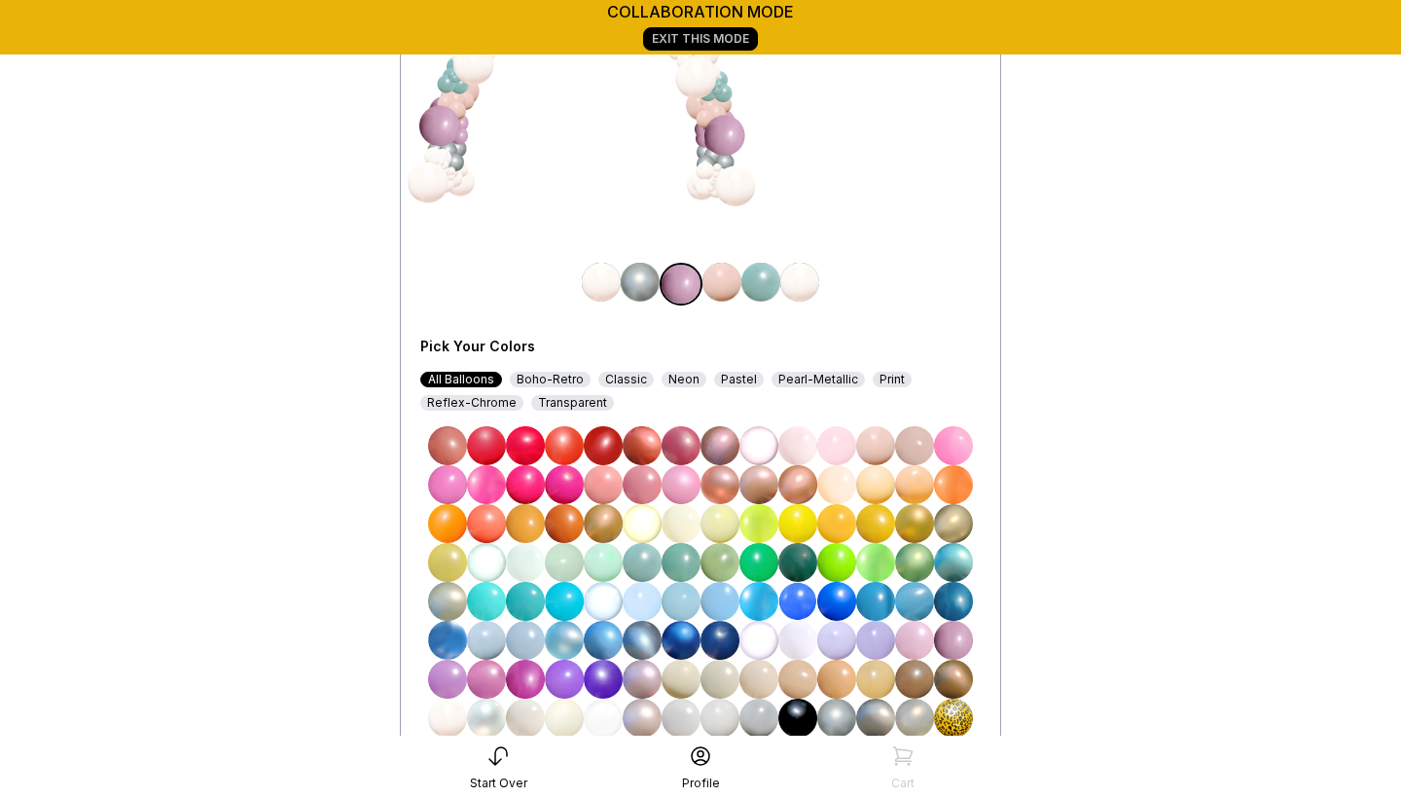
scroll to position [300, 0]
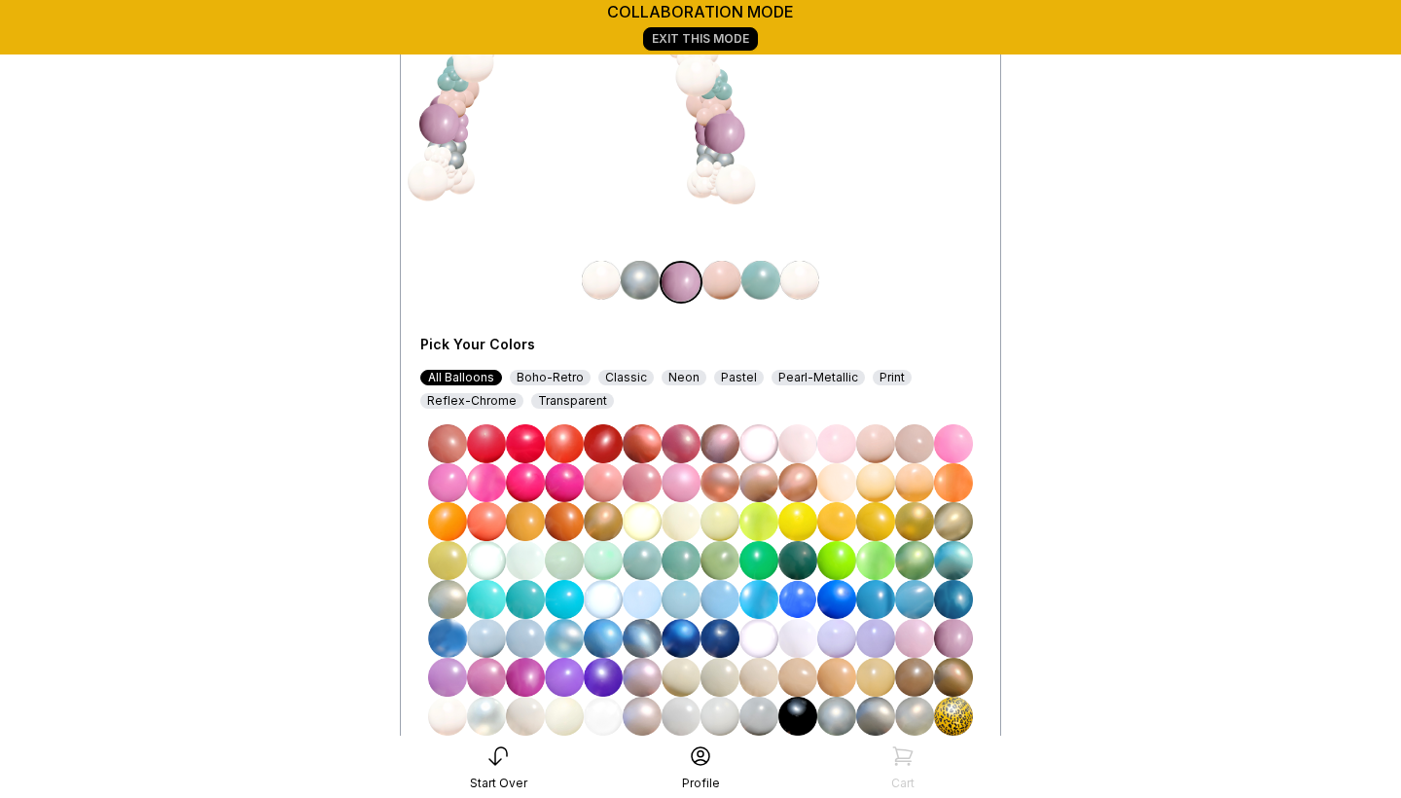
click at [554, 374] on div "Boho-Retro" at bounding box center [550, 378] width 81 height 16
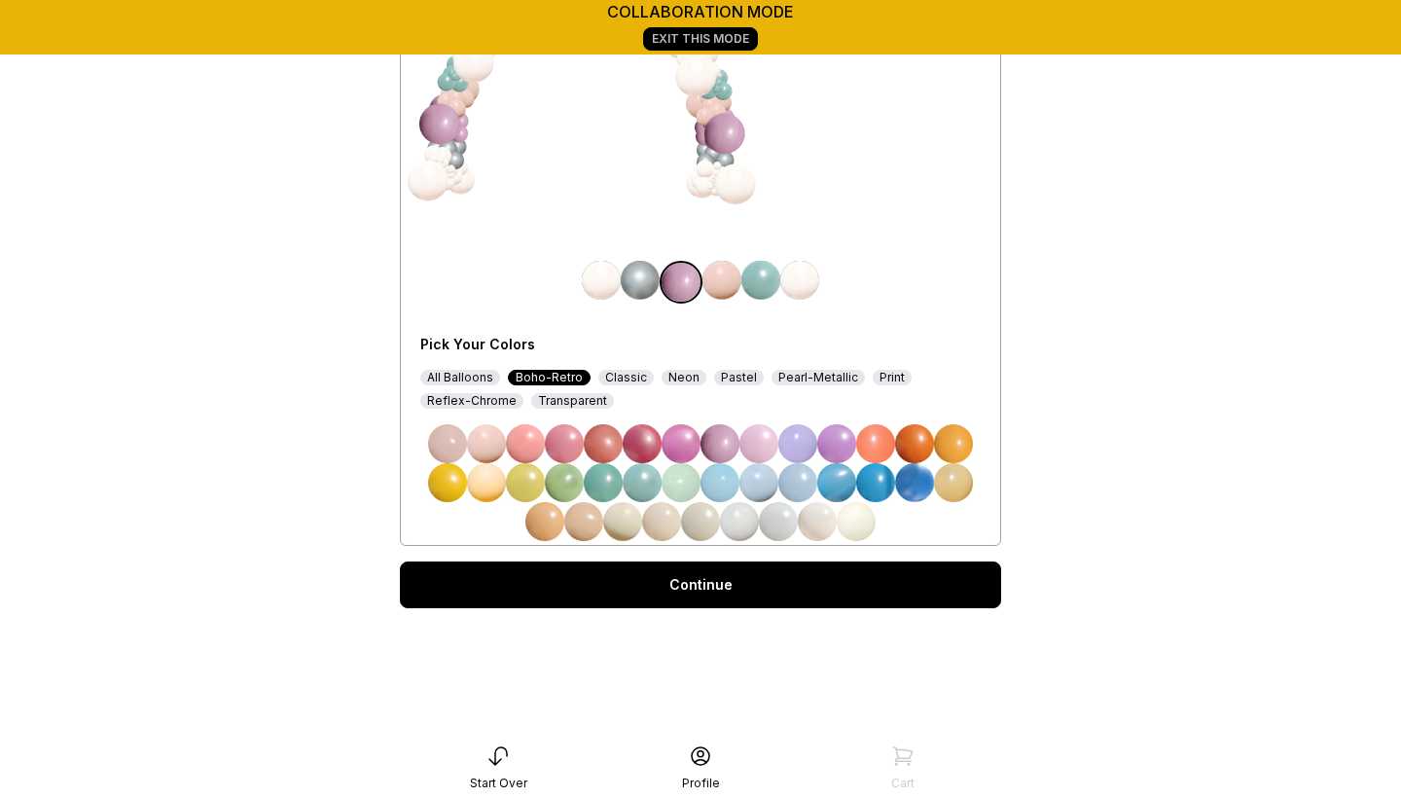
click at [735, 440] on img at bounding box center [719, 443] width 39 height 39
click at [730, 443] on img at bounding box center [719, 443] width 39 height 39
click at [723, 377] on div "Pastel" at bounding box center [739, 378] width 50 height 16
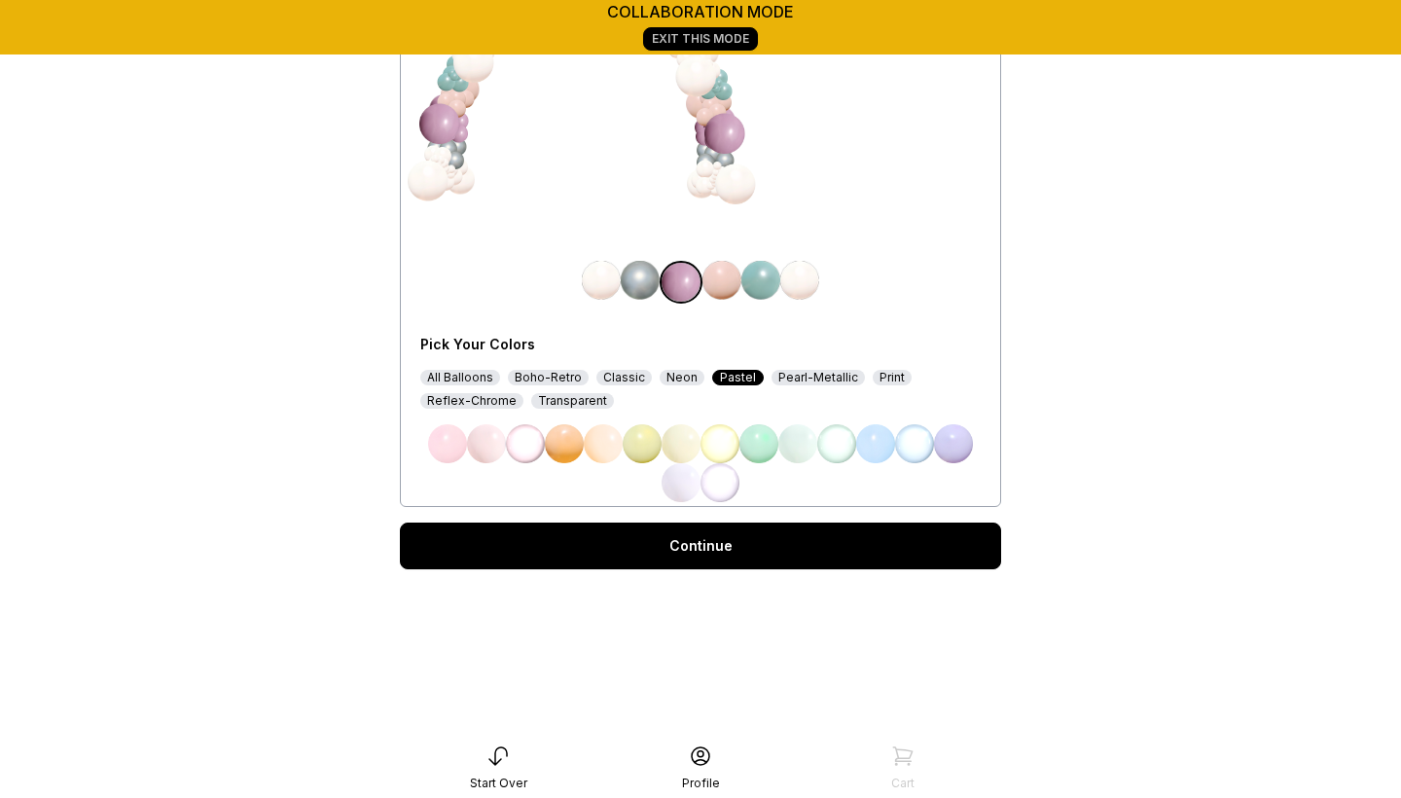
click at [957, 448] on img at bounding box center [953, 443] width 39 height 39
click at [668, 471] on img at bounding box center [680, 482] width 39 height 39
click at [567, 375] on div "Boho-Retro" at bounding box center [548, 378] width 81 height 16
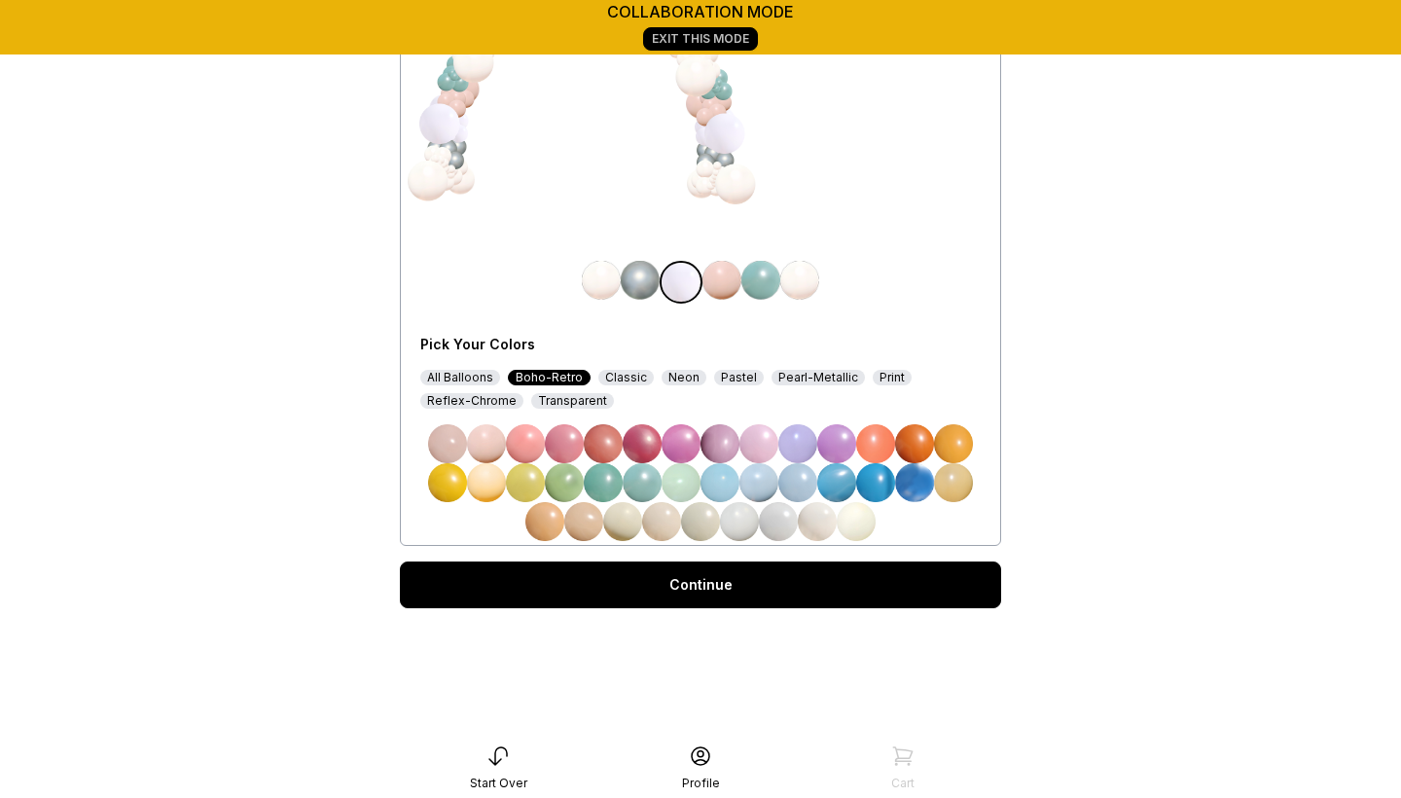
click at [722, 440] on img at bounding box center [719, 443] width 39 height 39
click at [759, 439] on img at bounding box center [758, 443] width 39 height 39
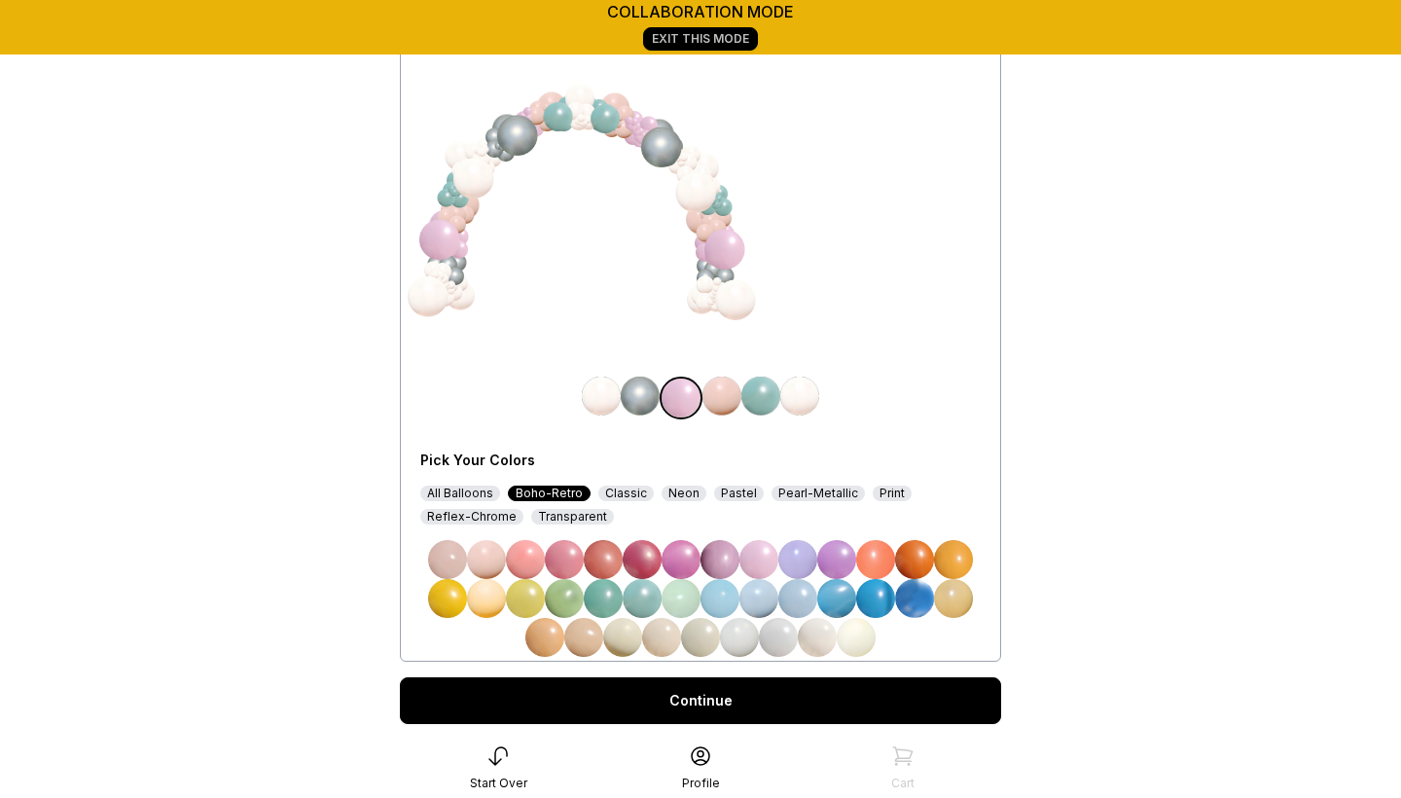
scroll to position [182, 0]
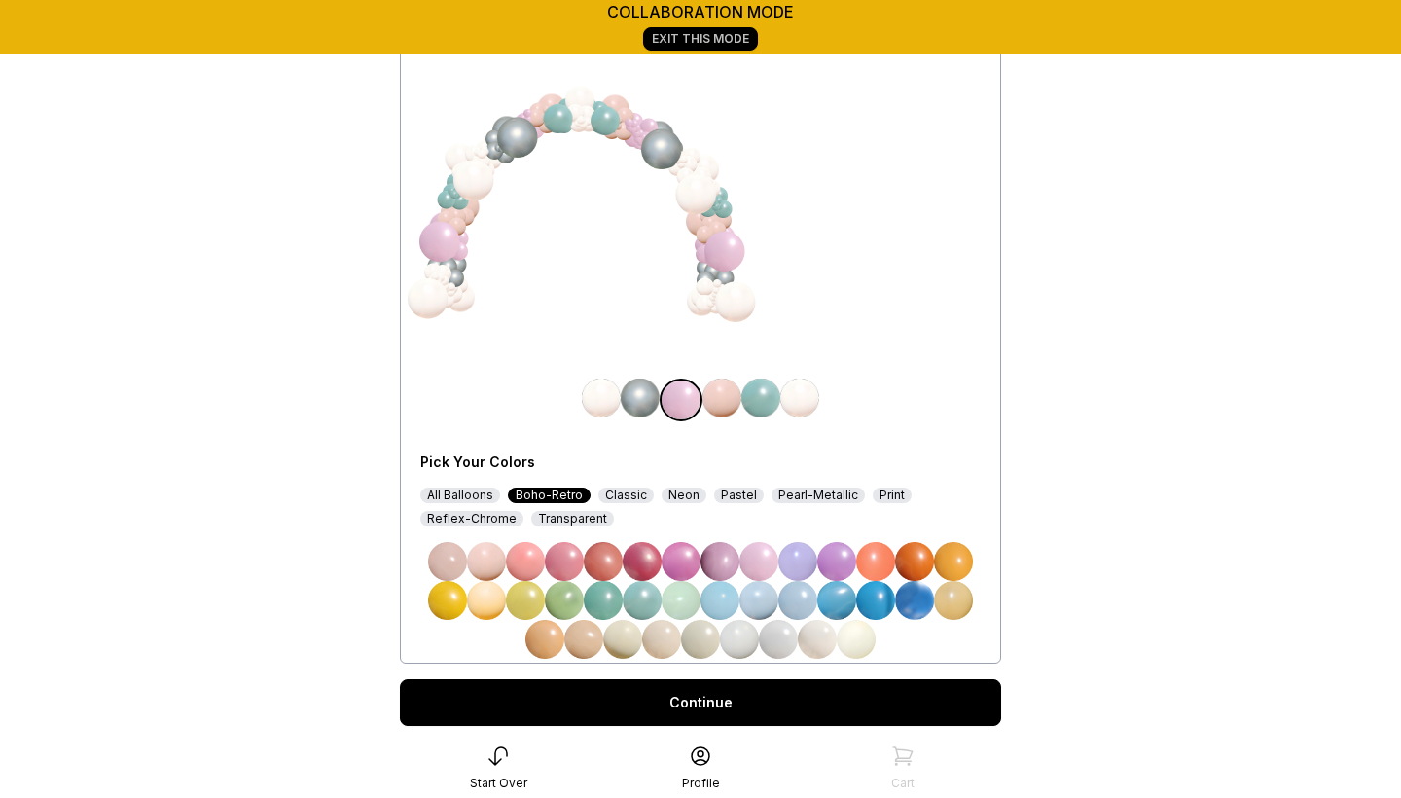
click at [721, 559] on img at bounding box center [719, 561] width 39 height 39
click at [878, 279] on div "My Design $900 Pick Your Colors All Balloons Boho-Retro Classic Neon Pastel Pea…" at bounding box center [700, 329] width 560 height 660
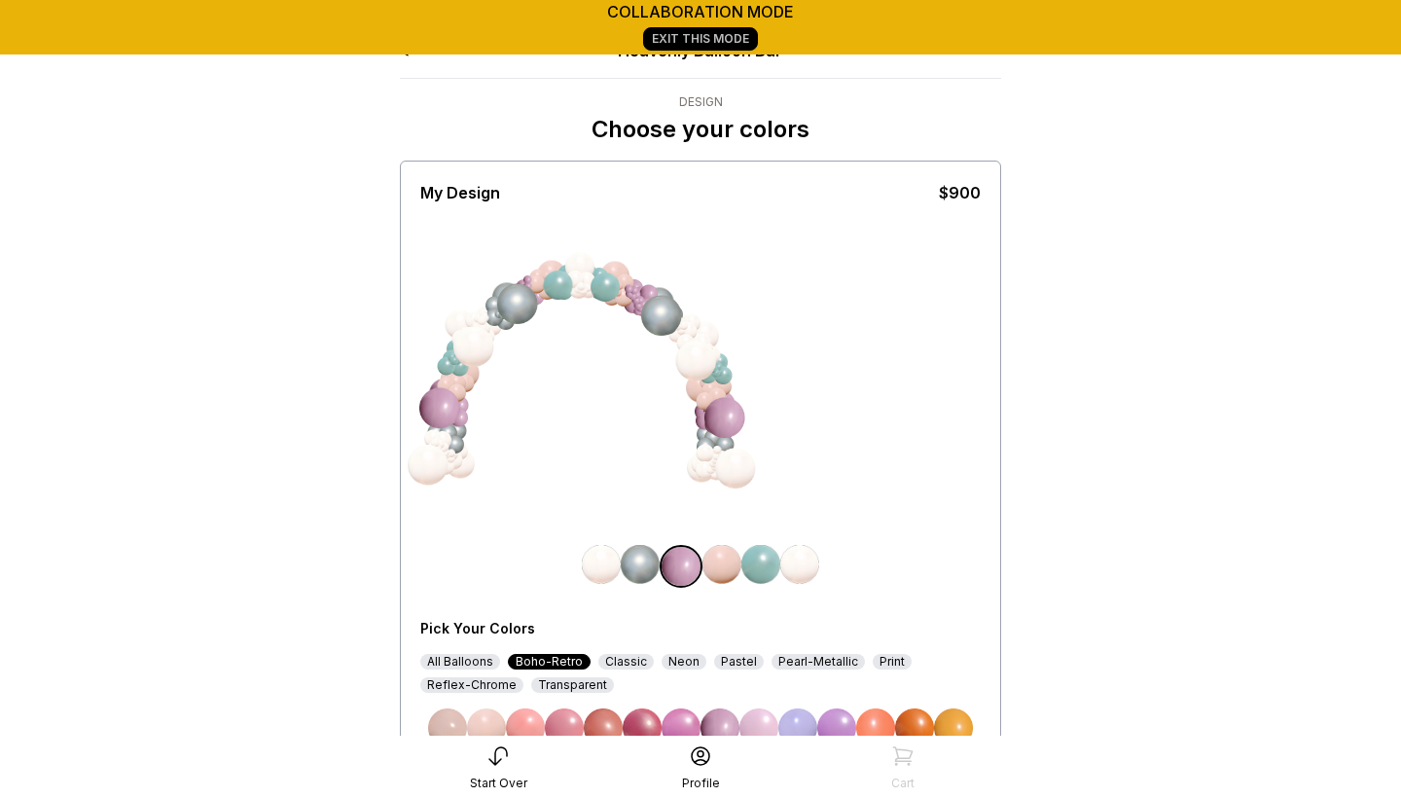
scroll to position [10, 0]
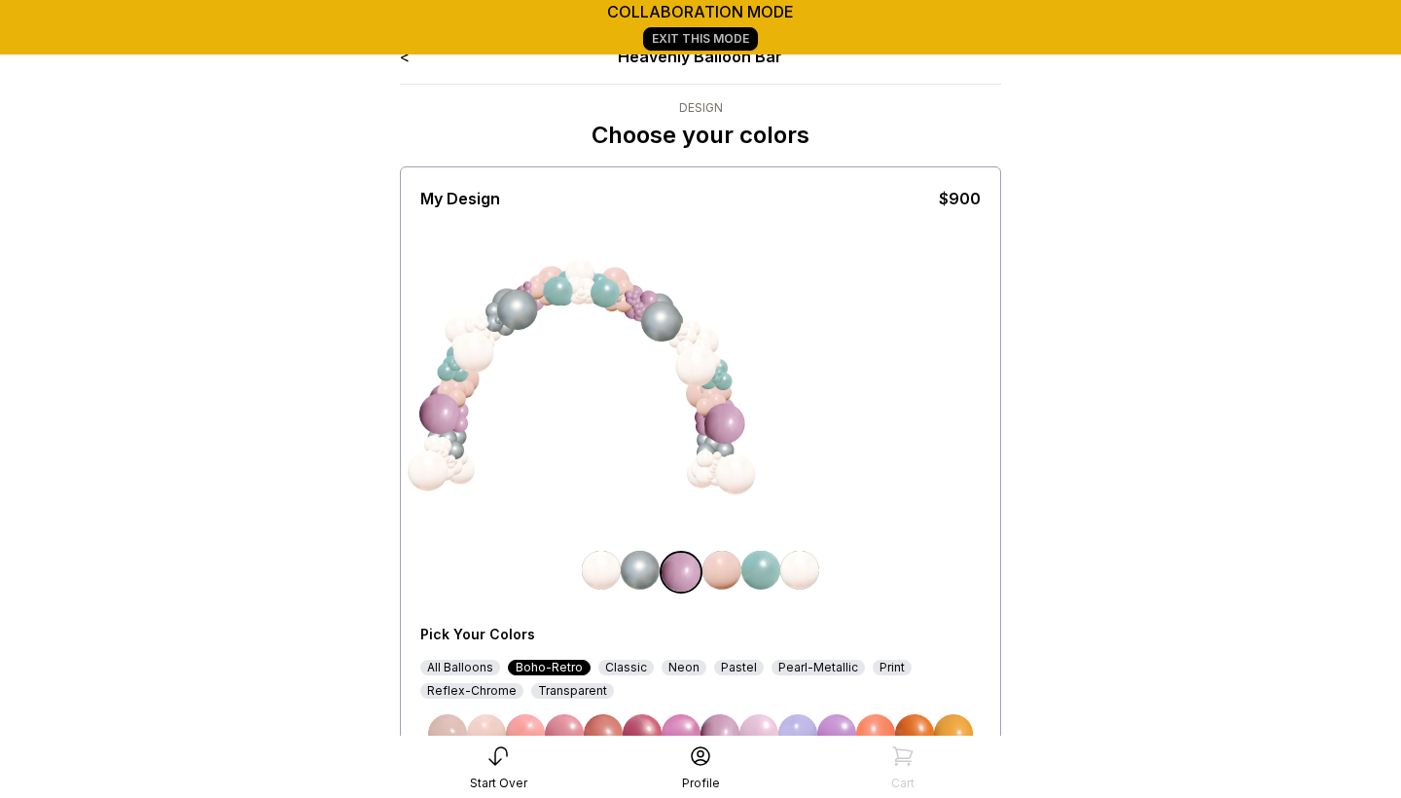
click at [1080, 258] on main "collaboration mode Exit This Mode < Heavenly Balloon Bar Design Choose your col…" at bounding box center [700, 488] width 1401 height 997
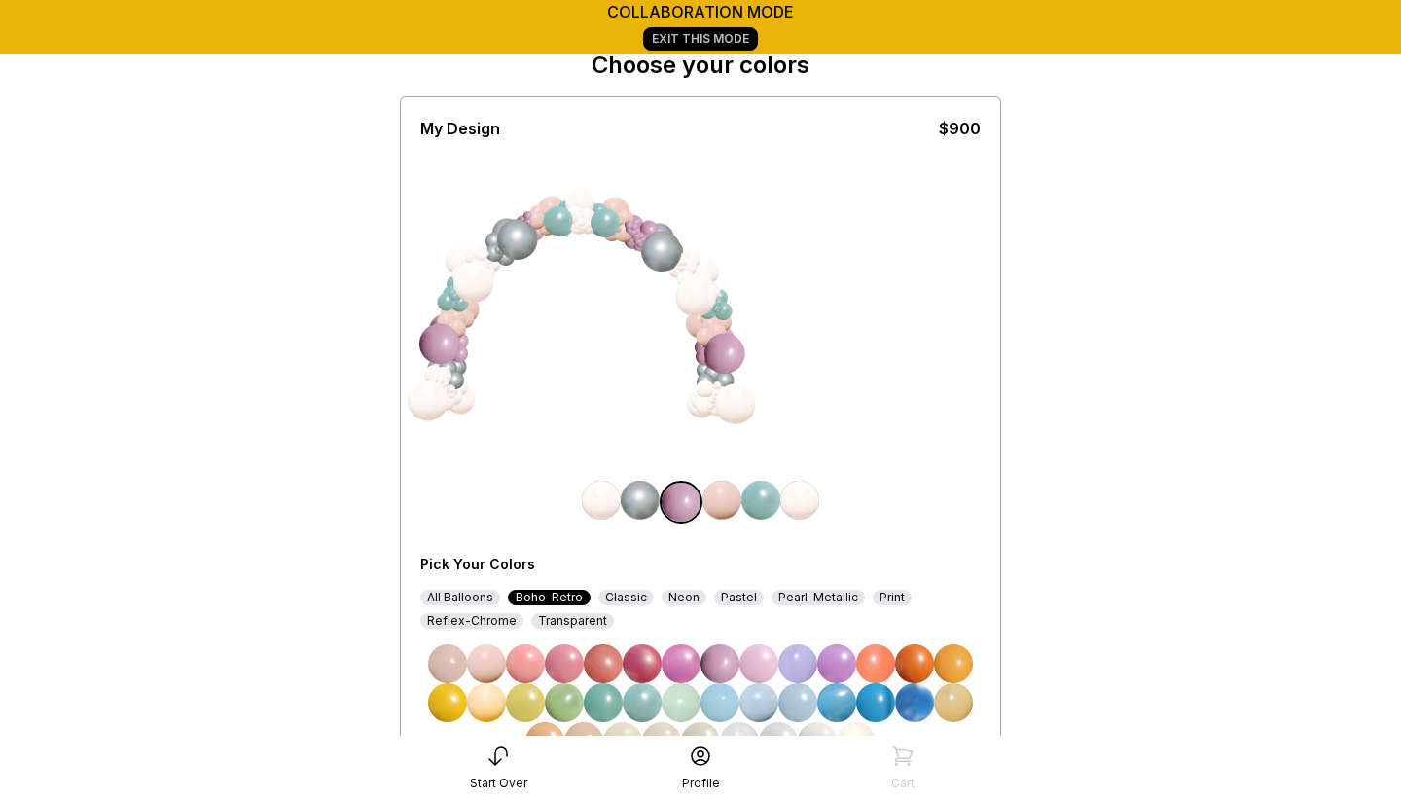
scroll to position [89, 0]
